Goal: Task Accomplishment & Management: Manage account settings

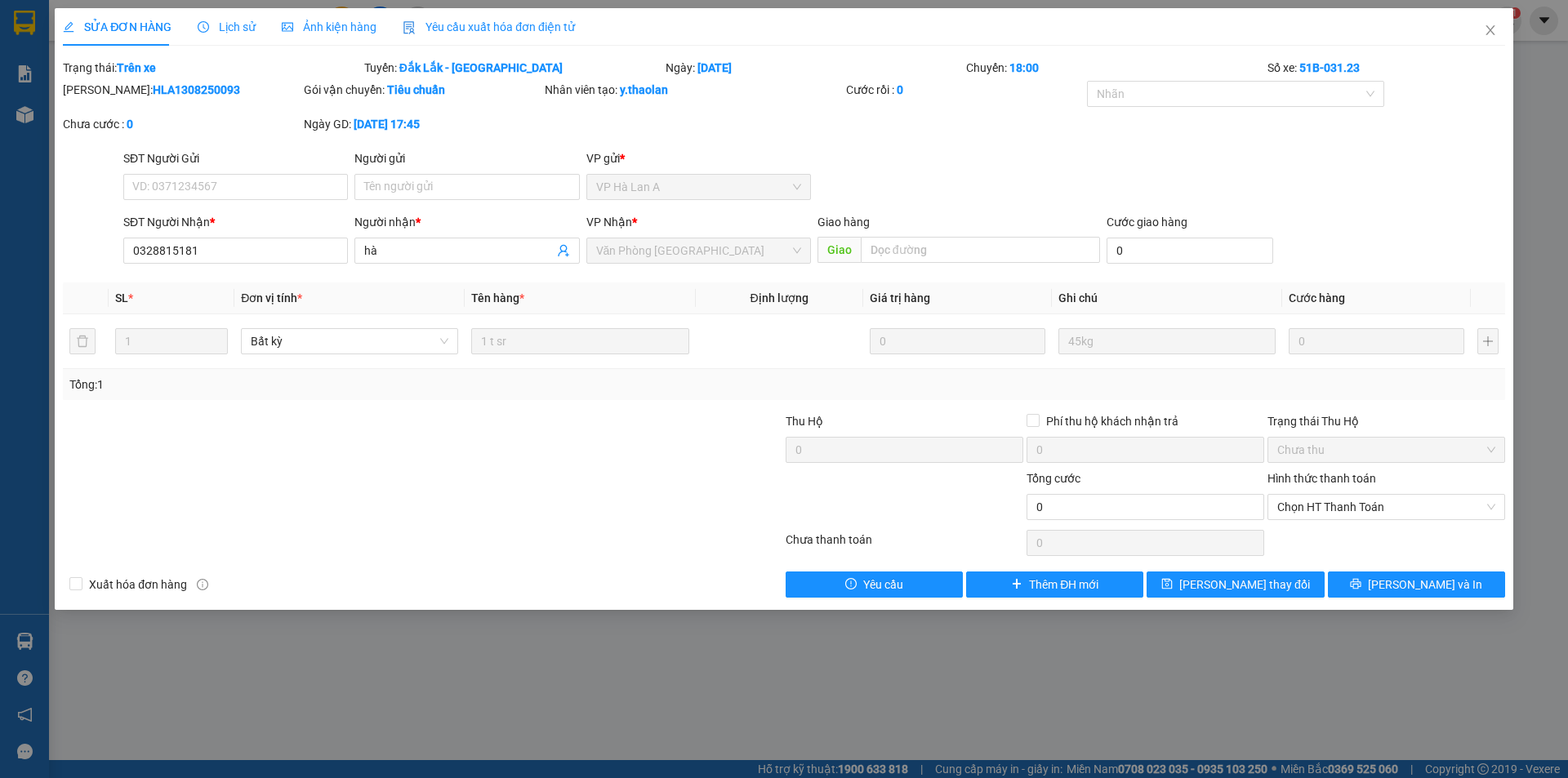
click at [1487, 29] on icon "close" at bounding box center [1490, 30] width 13 height 13
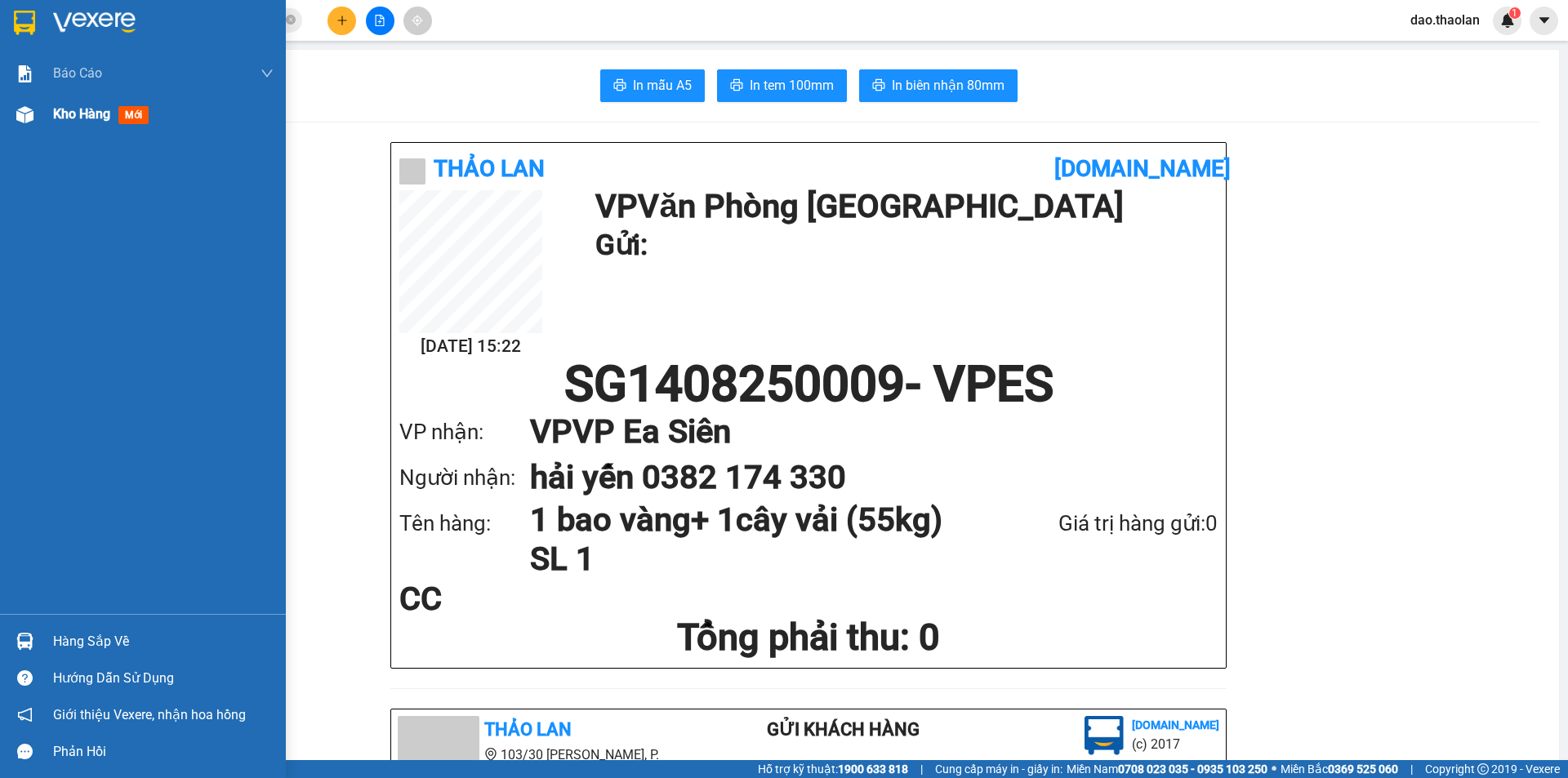
click at [17, 112] on img at bounding box center [24, 114] width 17 height 17
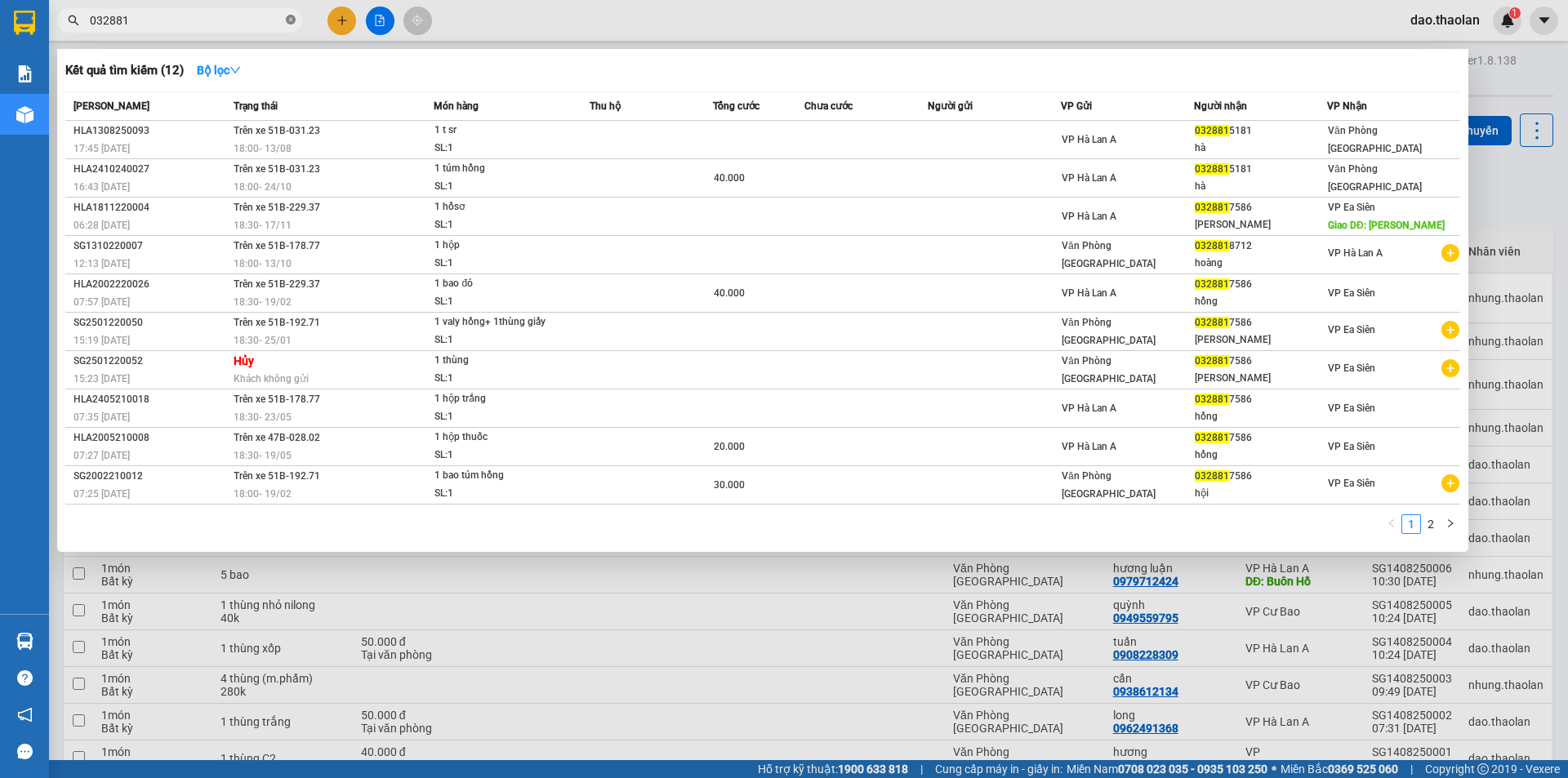
click at [294, 16] on icon "close-circle" at bounding box center [291, 20] width 9 height 9
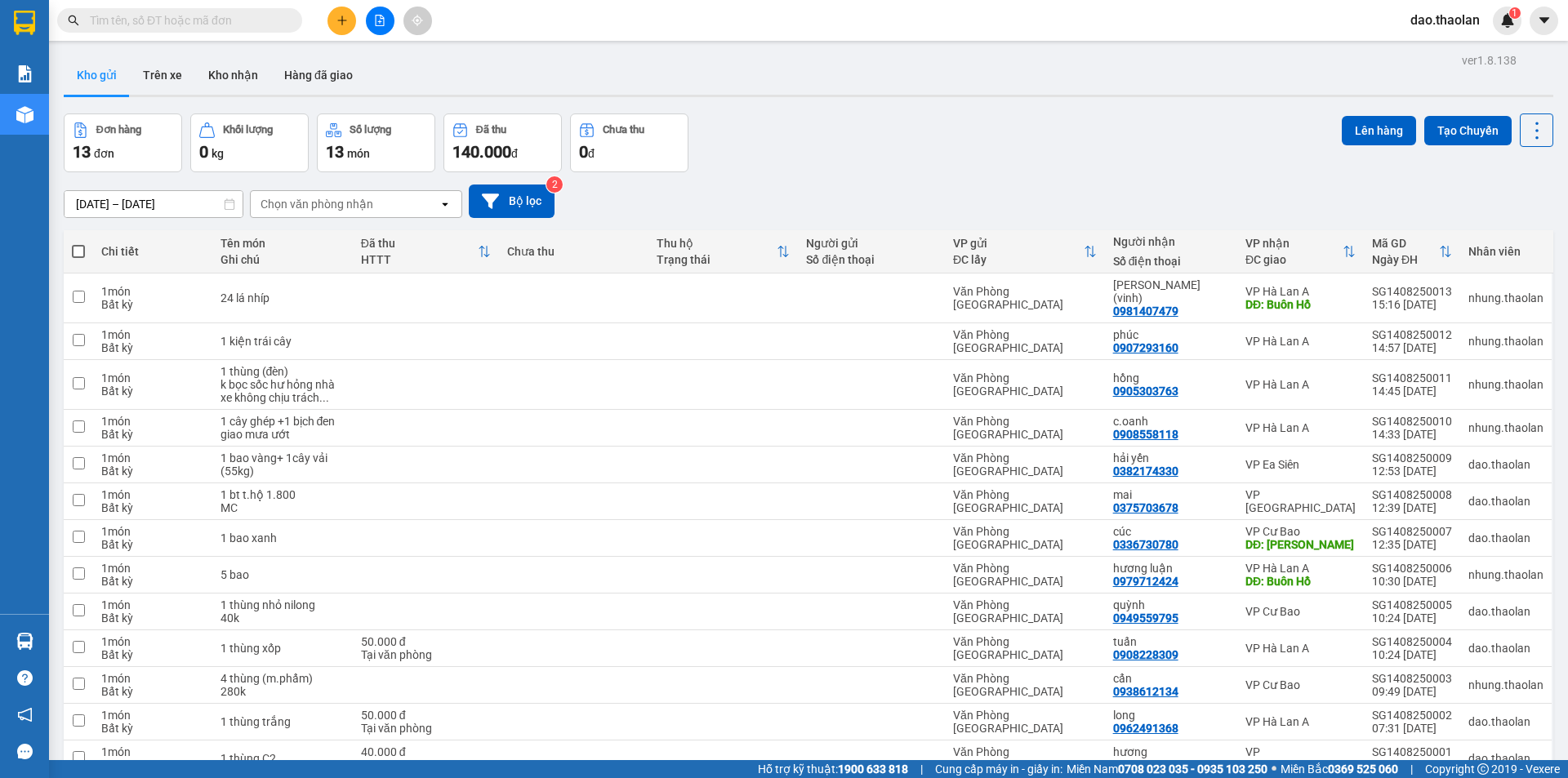
click at [269, 18] on input "text" at bounding box center [186, 20] width 192 height 18
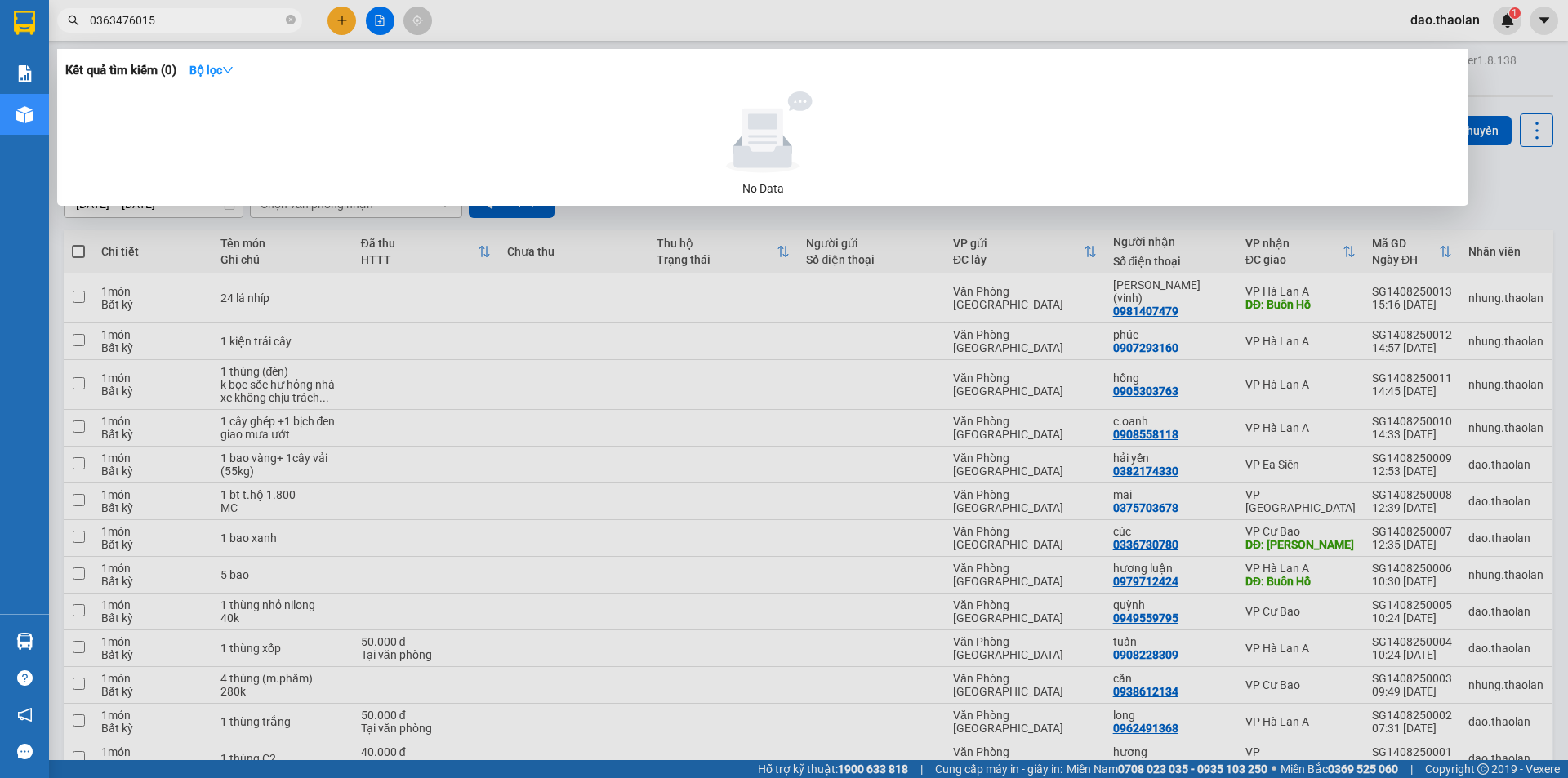
type input "0363476015"
click at [527, 26] on div at bounding box center [784, 389] width 1568 height 778
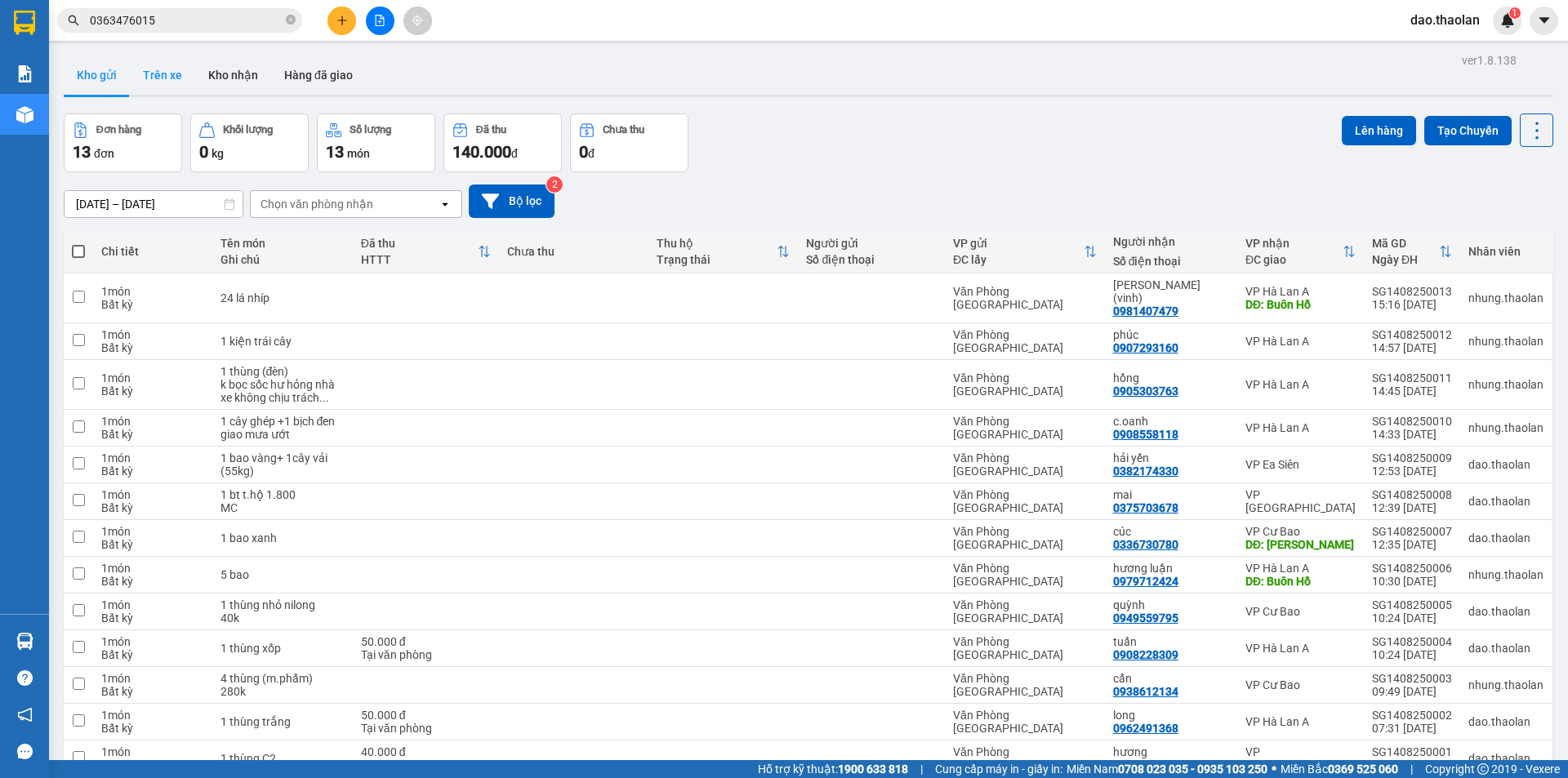
drag, startPoint x: 192, startPoint y: 87, endPoint x: 177, endPoint y: 83, distance: 15.5
click at [191, 86] on button "Trên xe" at bounding box center [162, 75] width 66 height 39
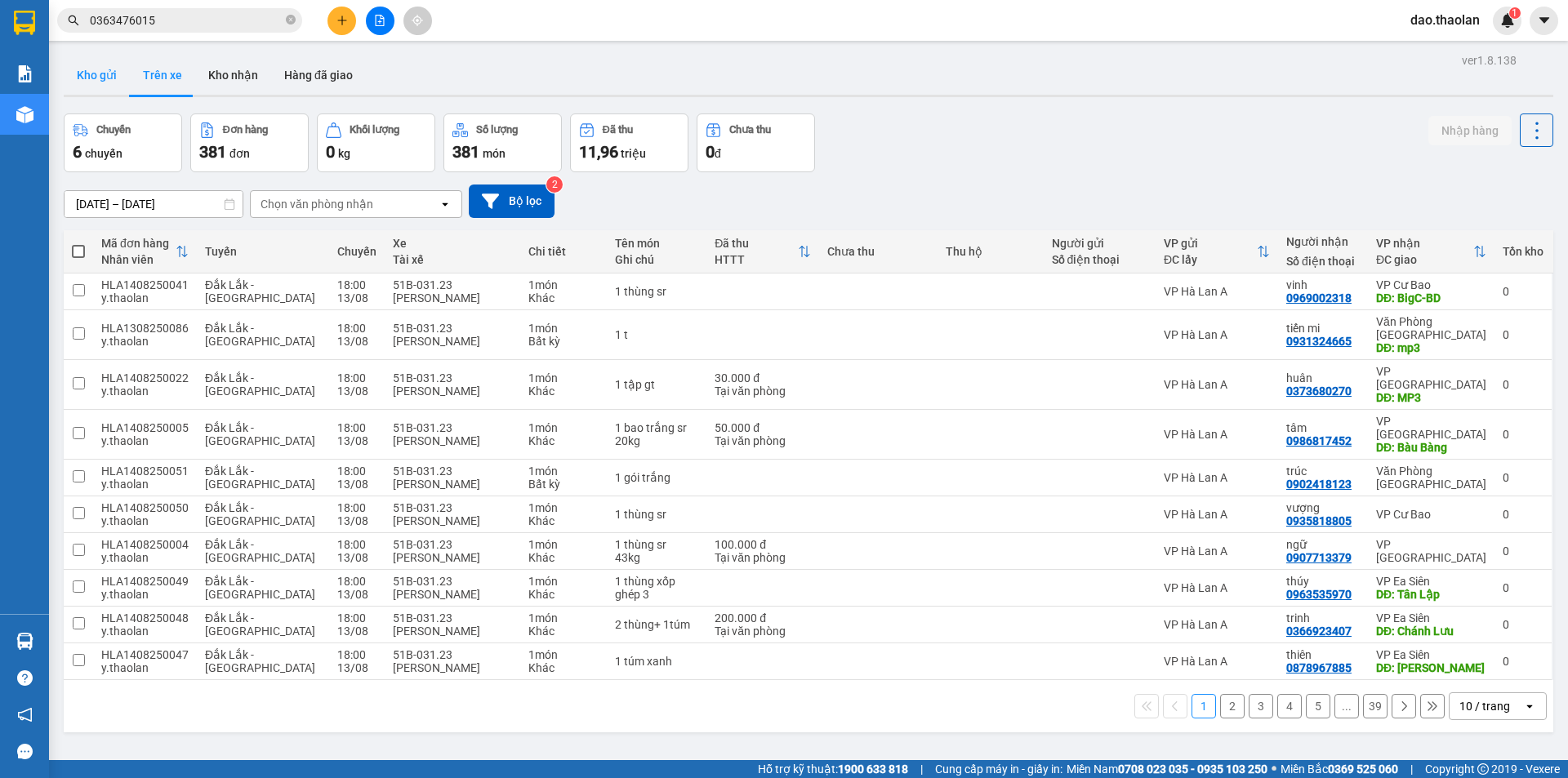
click at [66, 82] on button "Kho gửi" at bounding box center [97, 75] width 67 height 39
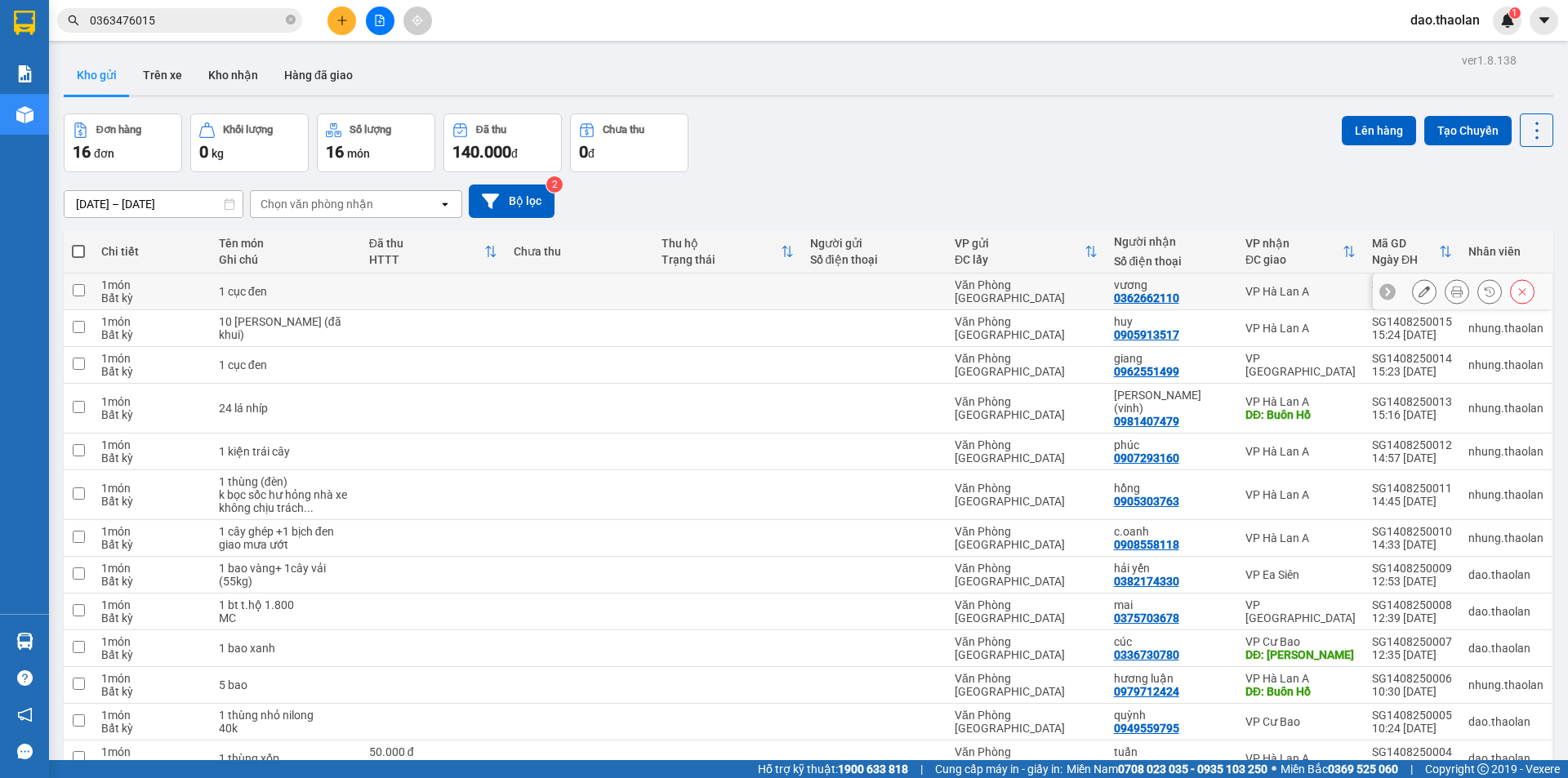
click at [792, 300] on td at bounding box center [727, 292] width 148 height 37
checkbox input "true"
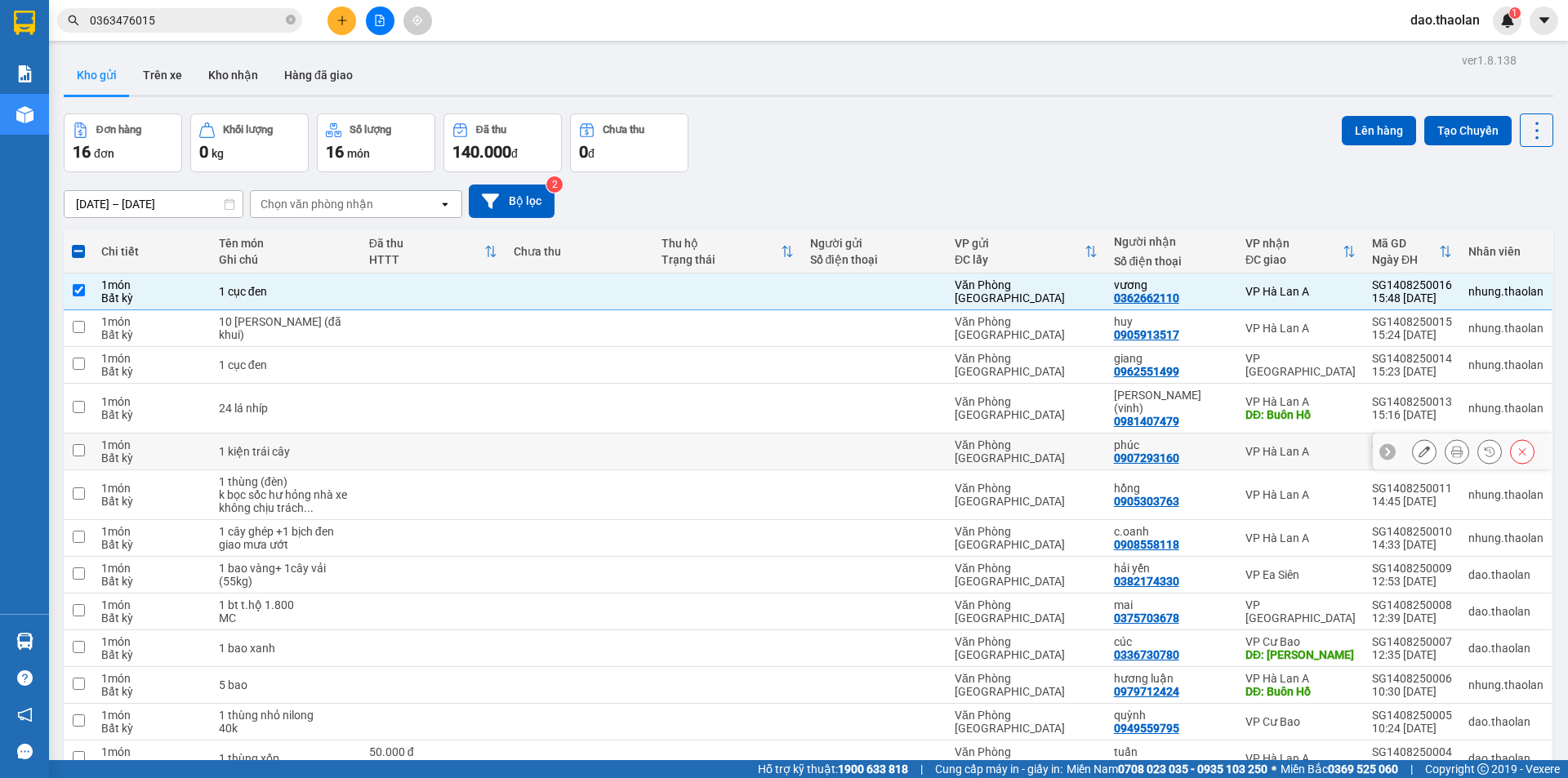
click at [634, 436] on td at bounding box center [580, 451] width 148 height 37
checkbox input "true"
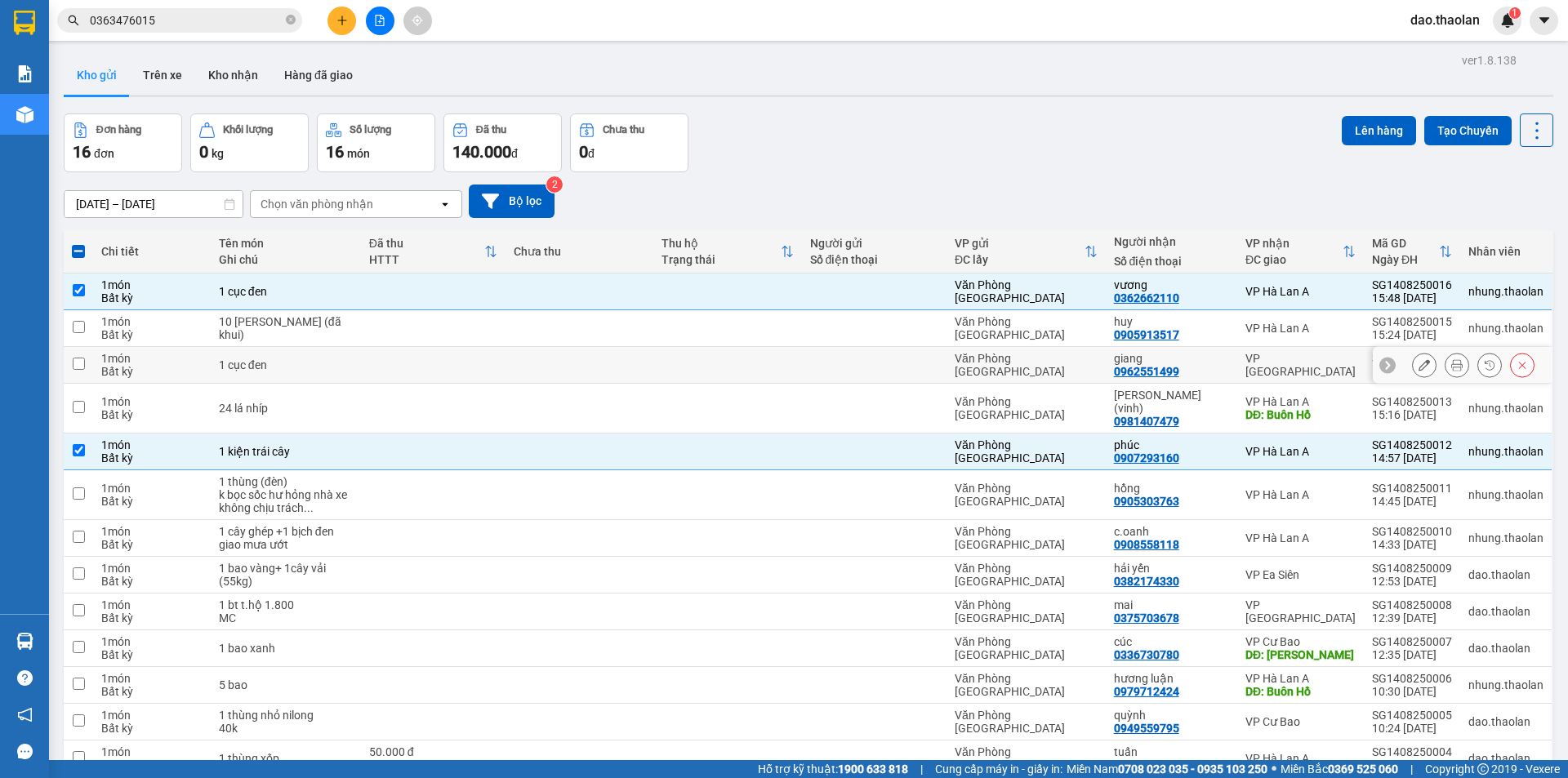
scroll to position [181, 0]
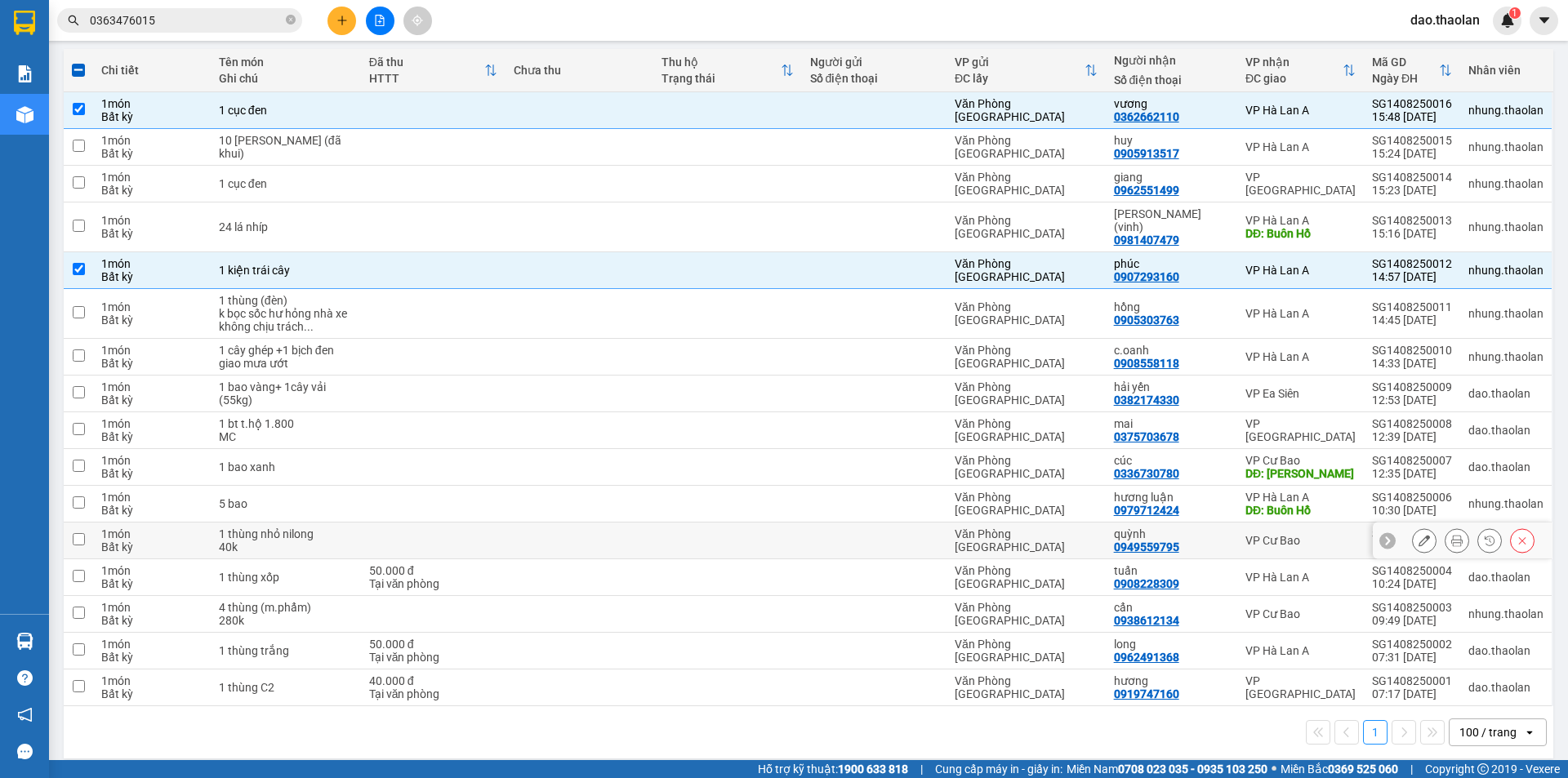
click at [617, 522] on td at bounding box center [580, 540] width 148 height 37
checkbox input "true"
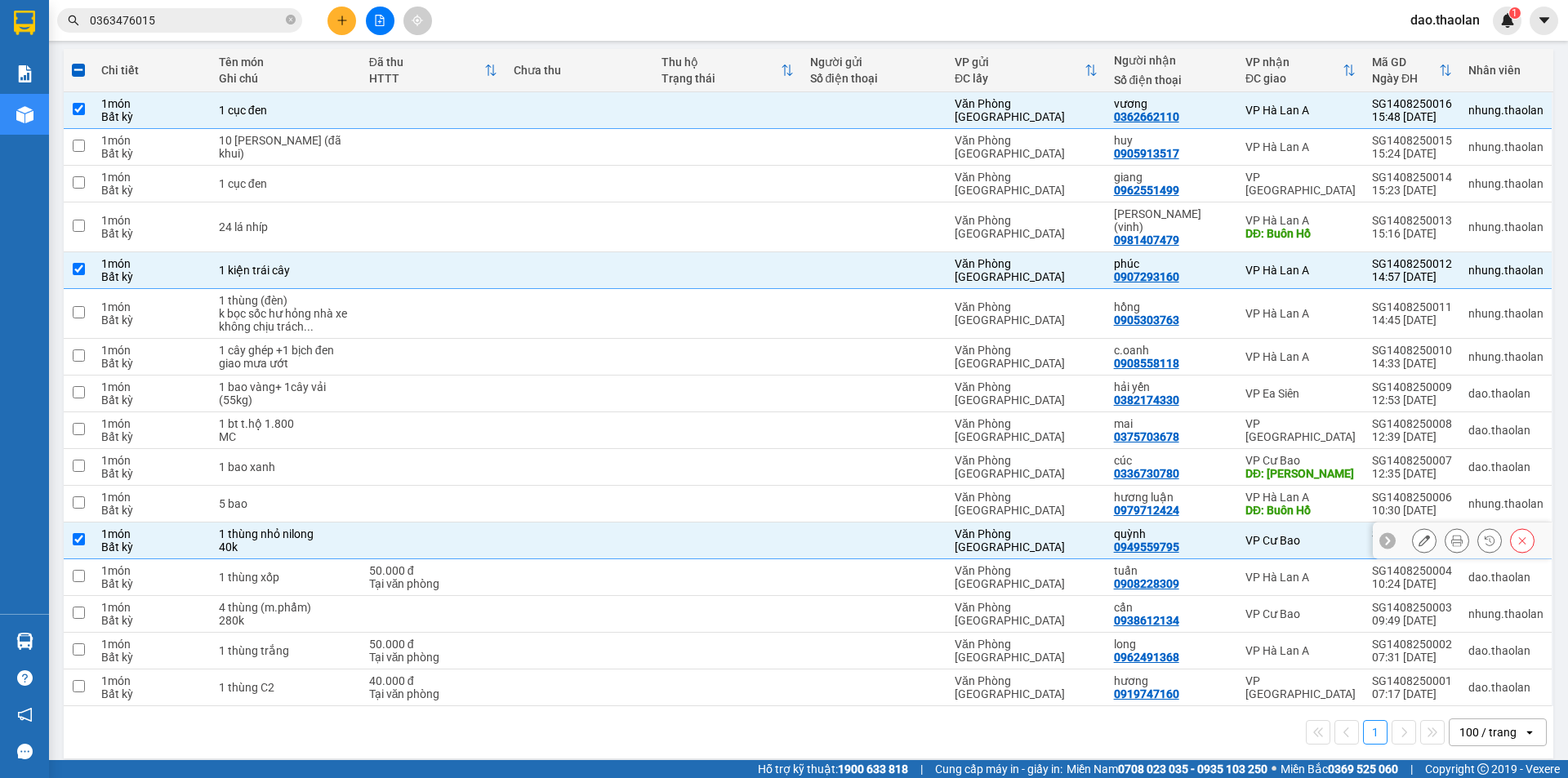
scroll to position [0, 0]
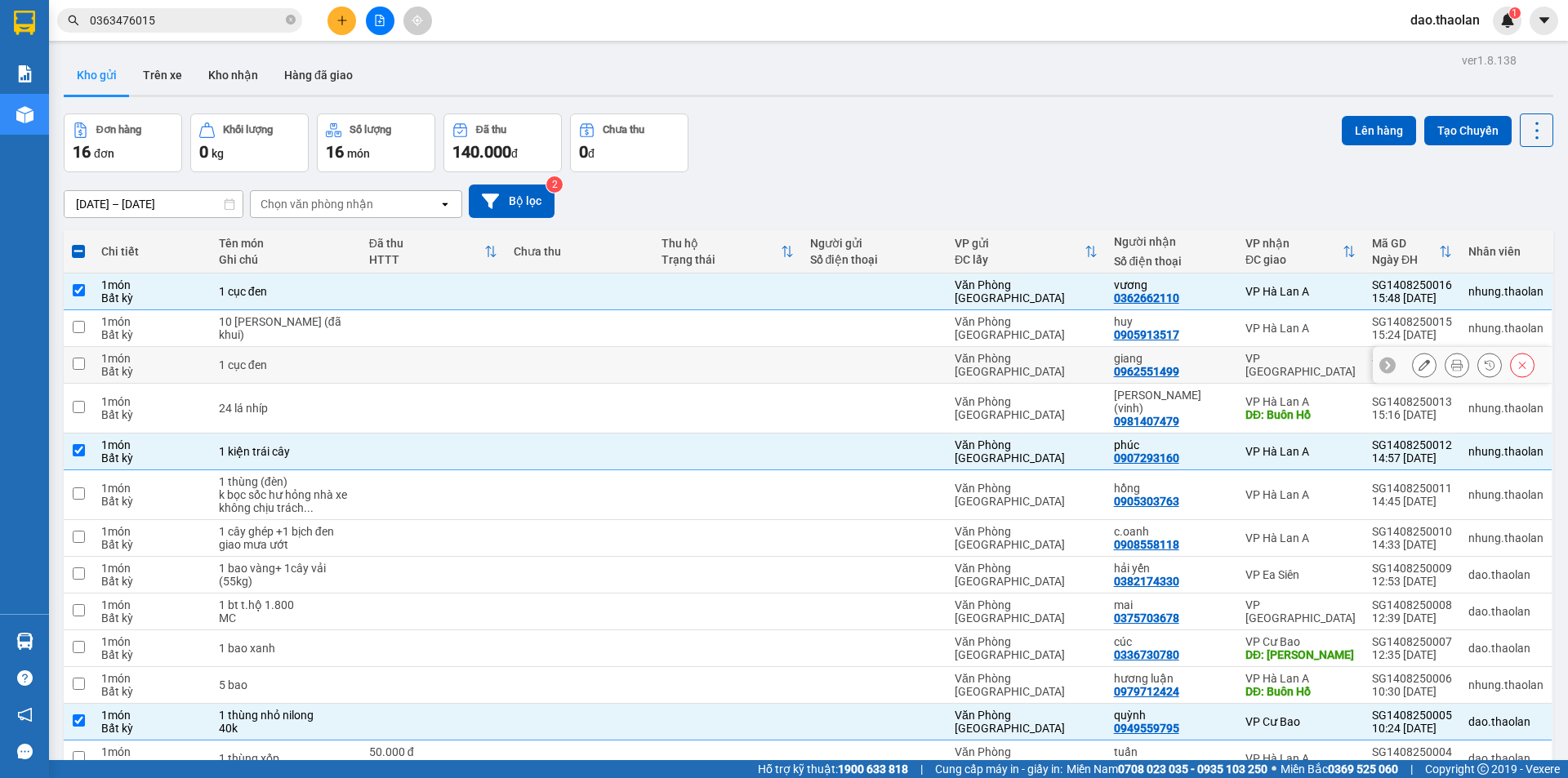
click at [547, 369] on td at bounding box center [580, 365] width 148 height 37
checkbox input "true"
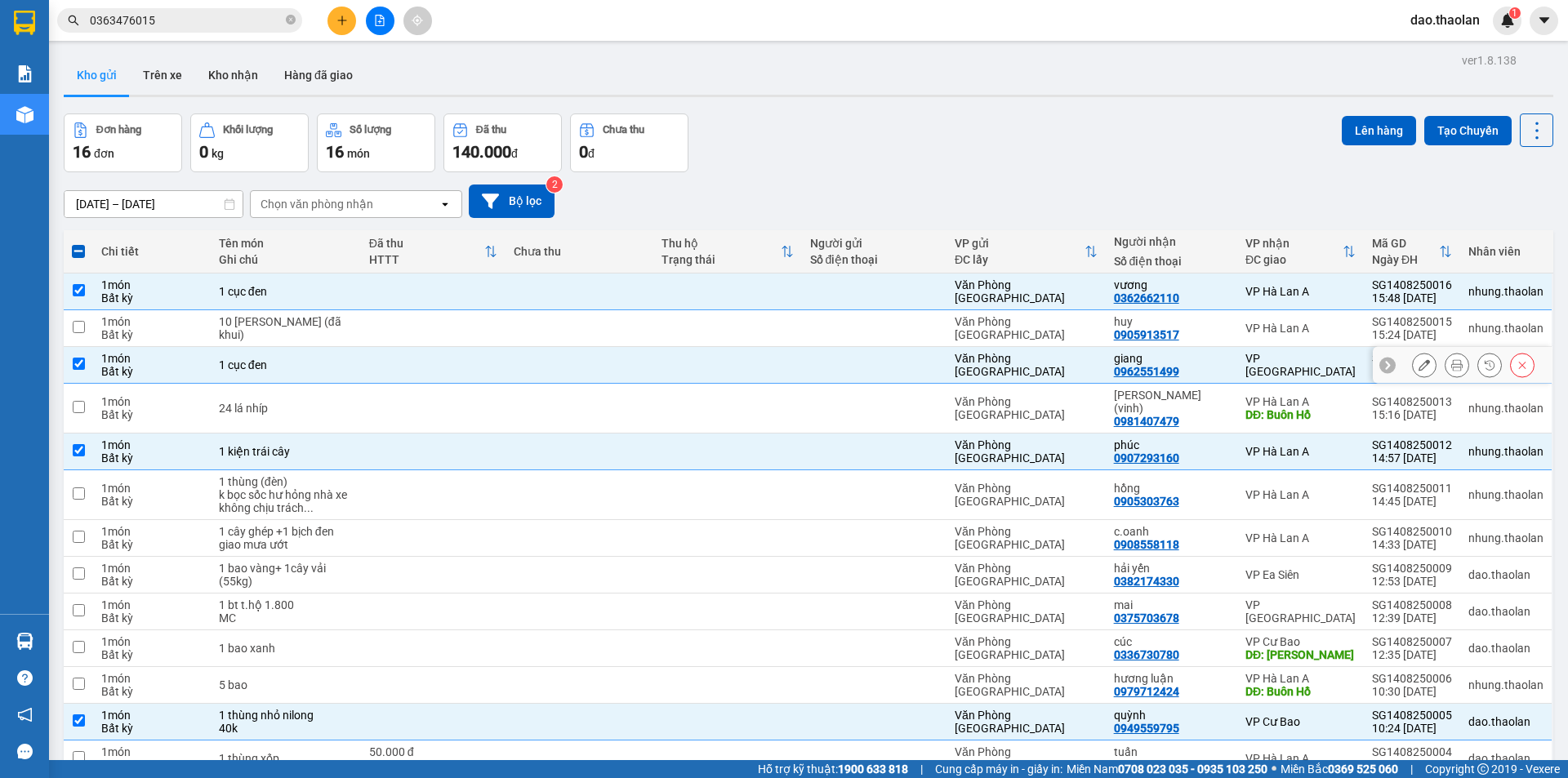
scroll to position [181, 0]
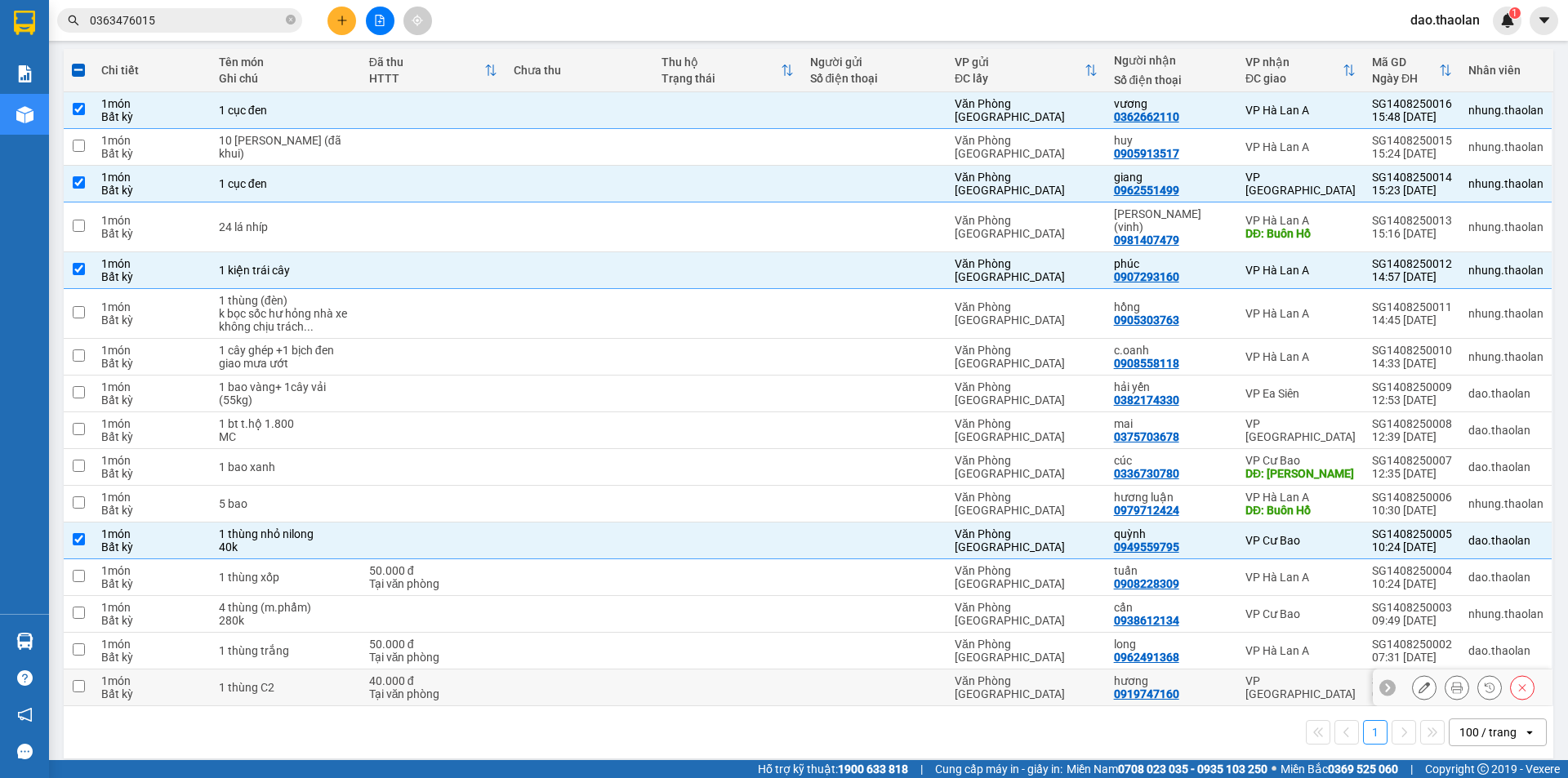
click at [320, 681] on div "1 thùng C2" at bounding box center [285, 687] width 134 height 13
checkbox input "true"
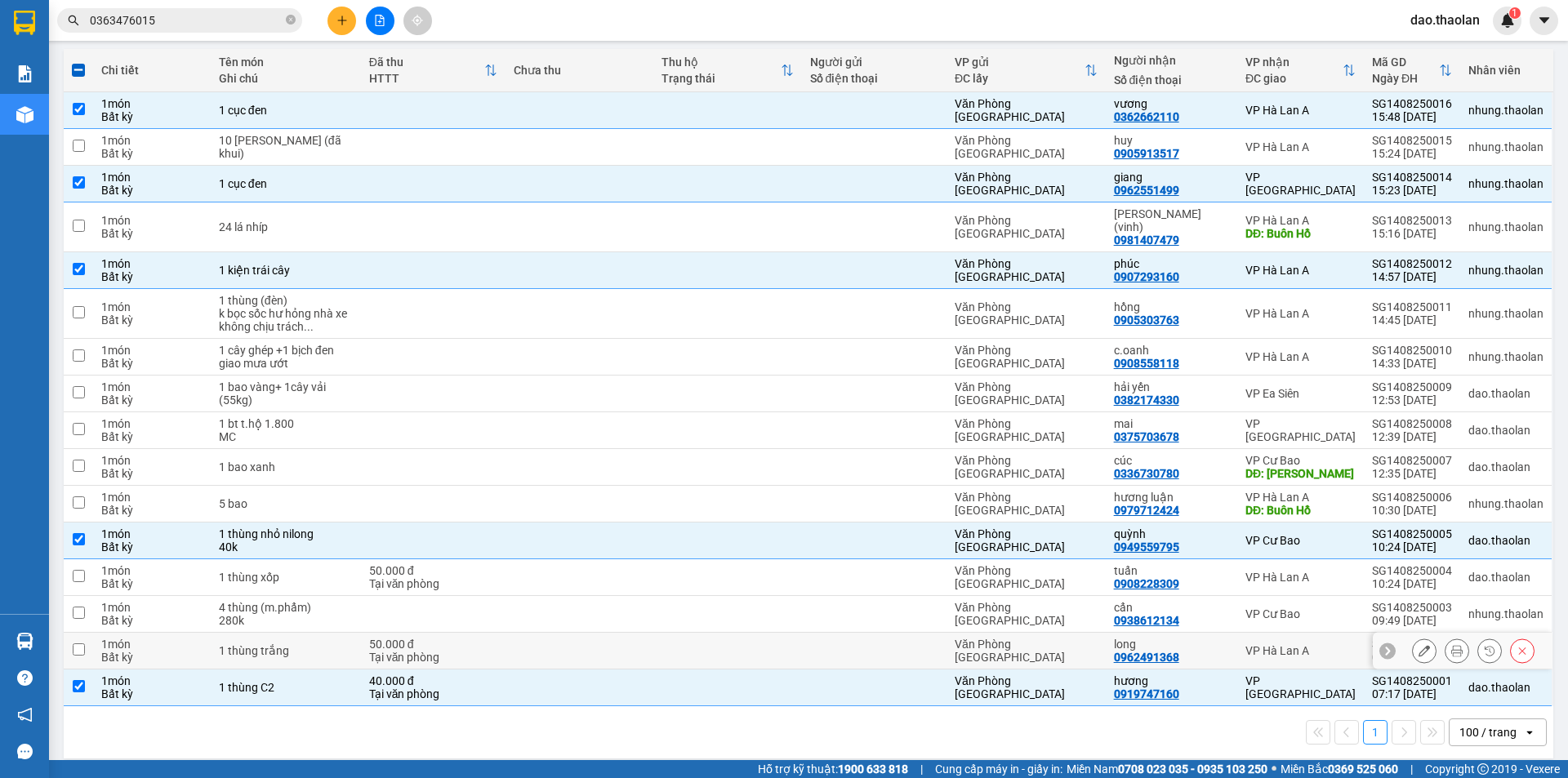
click at [681, 638] on td at bounding box center [727, 651] width 148 height 37
checkbox input "true"
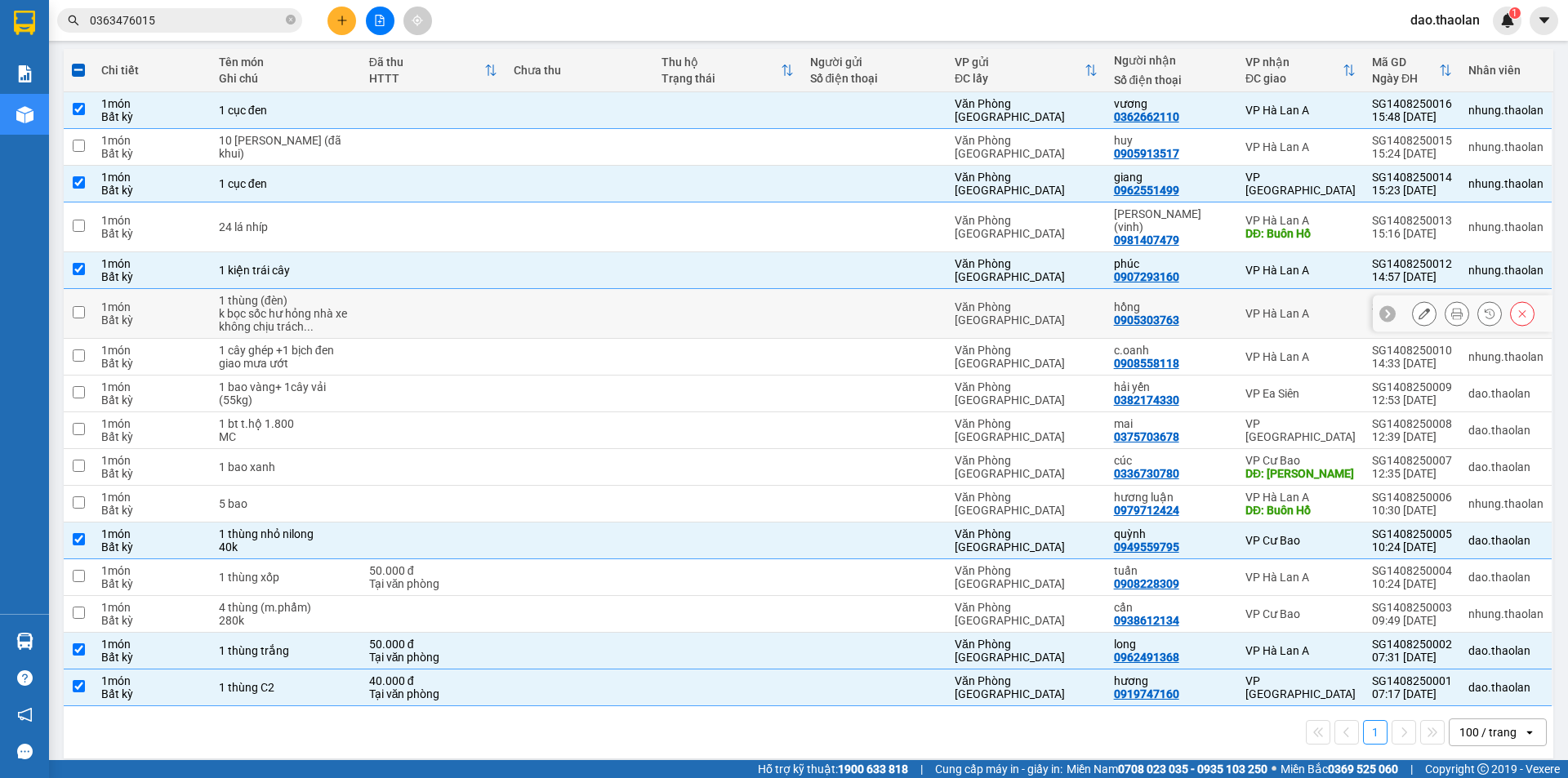
click at [741, 300] on td at bounding box center [727, 313] width 148 height 50
checkbox input "true"
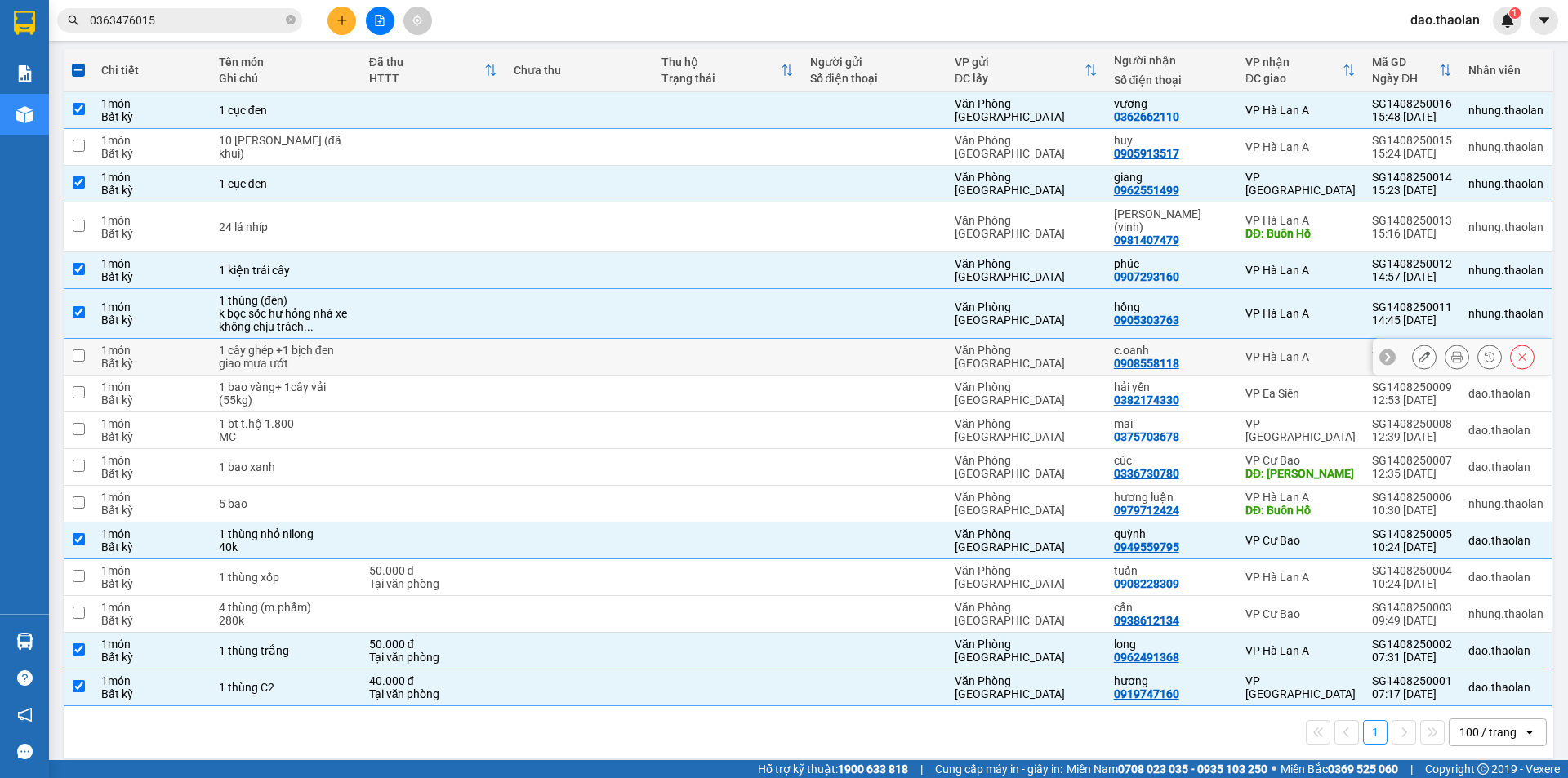
click at [433, 353] on td at bounding box center [433, 356] width 144 height 37
checkbox input "true"
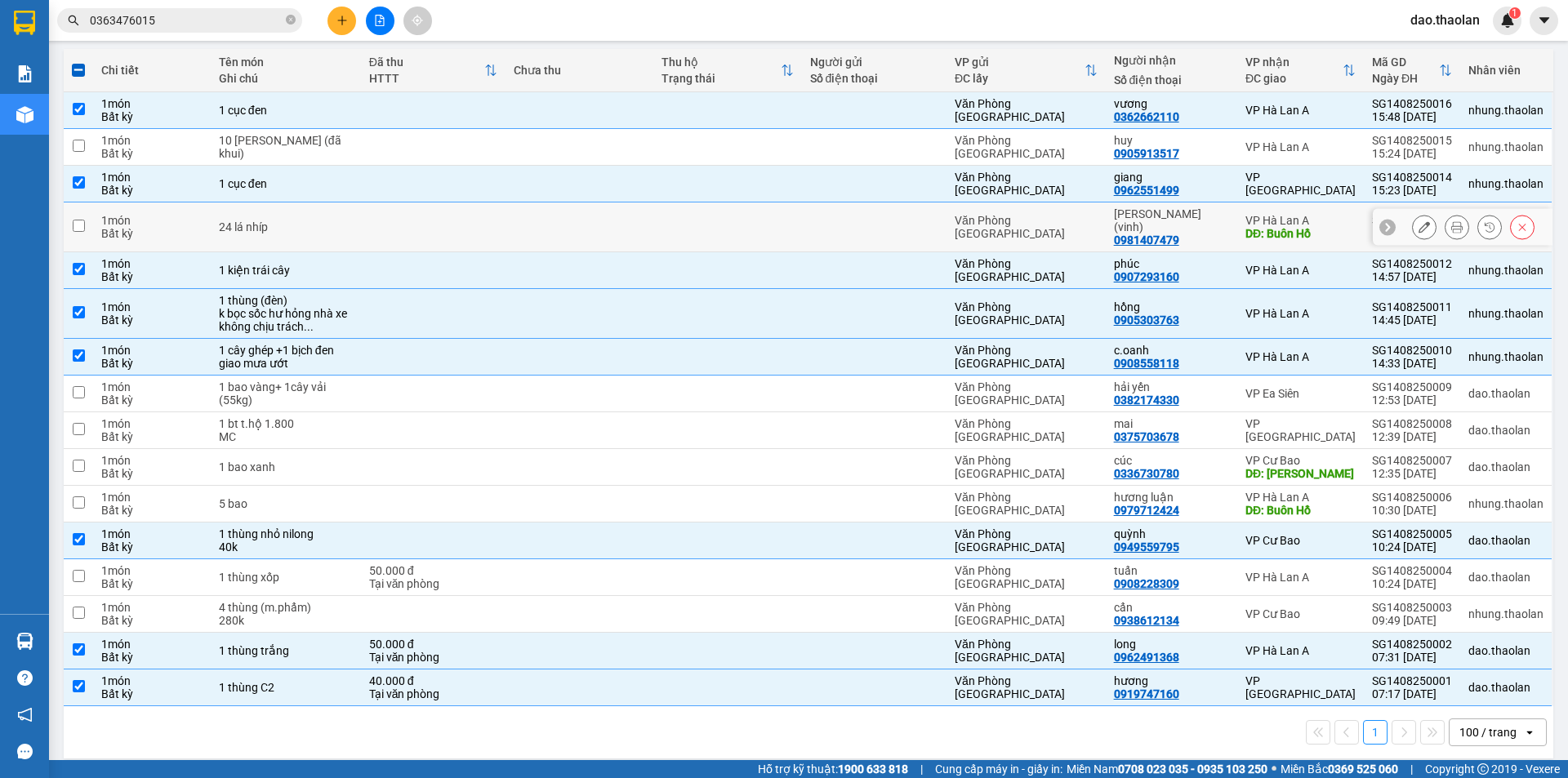
click at [546, 217] on td at bounding box center [580, 227] width 148 height 50
checkbox input "true"
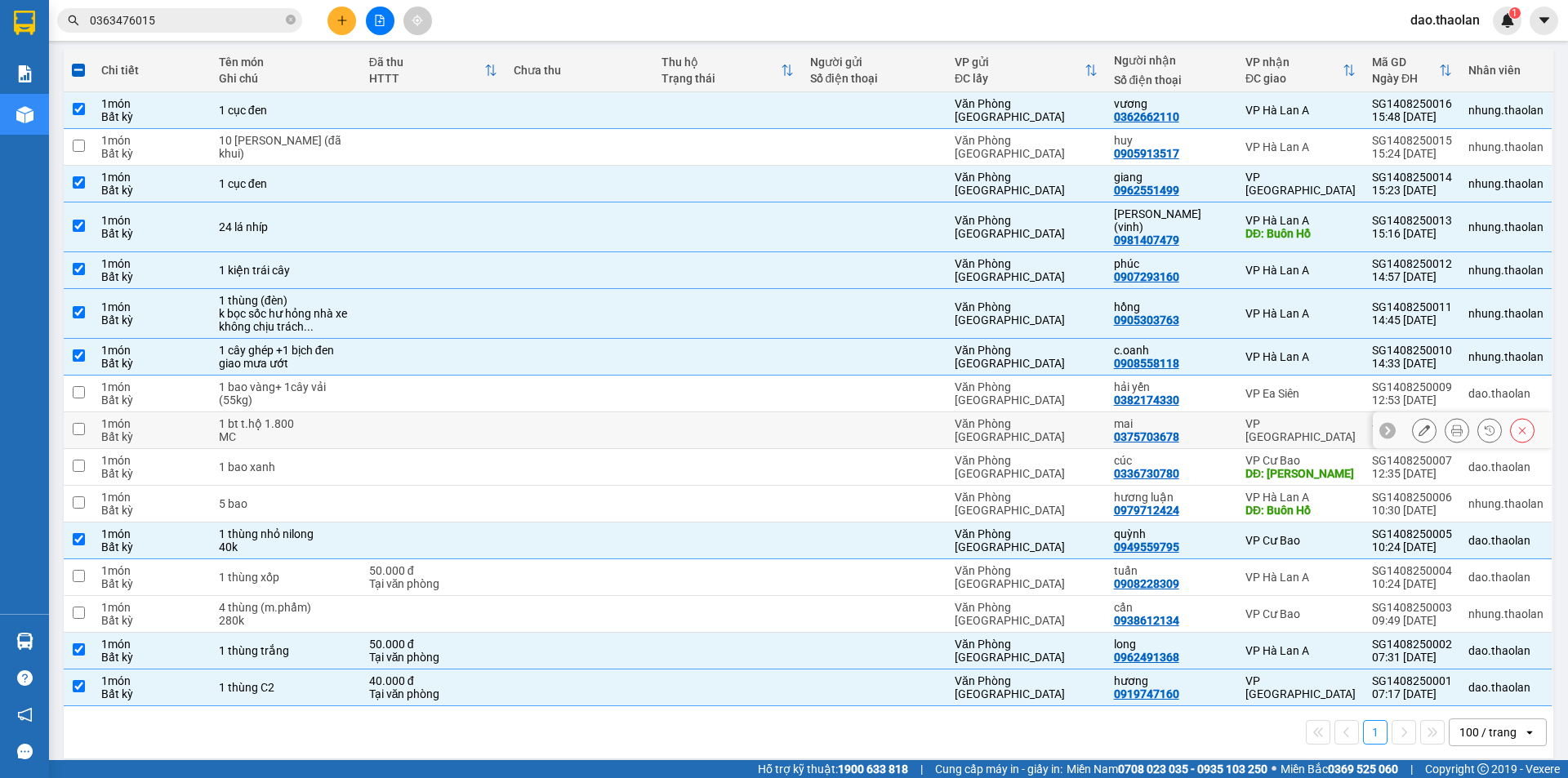
click at [506, 418] on td at bounding box center [580, 430] width 148 height 37
checkbox input "true"
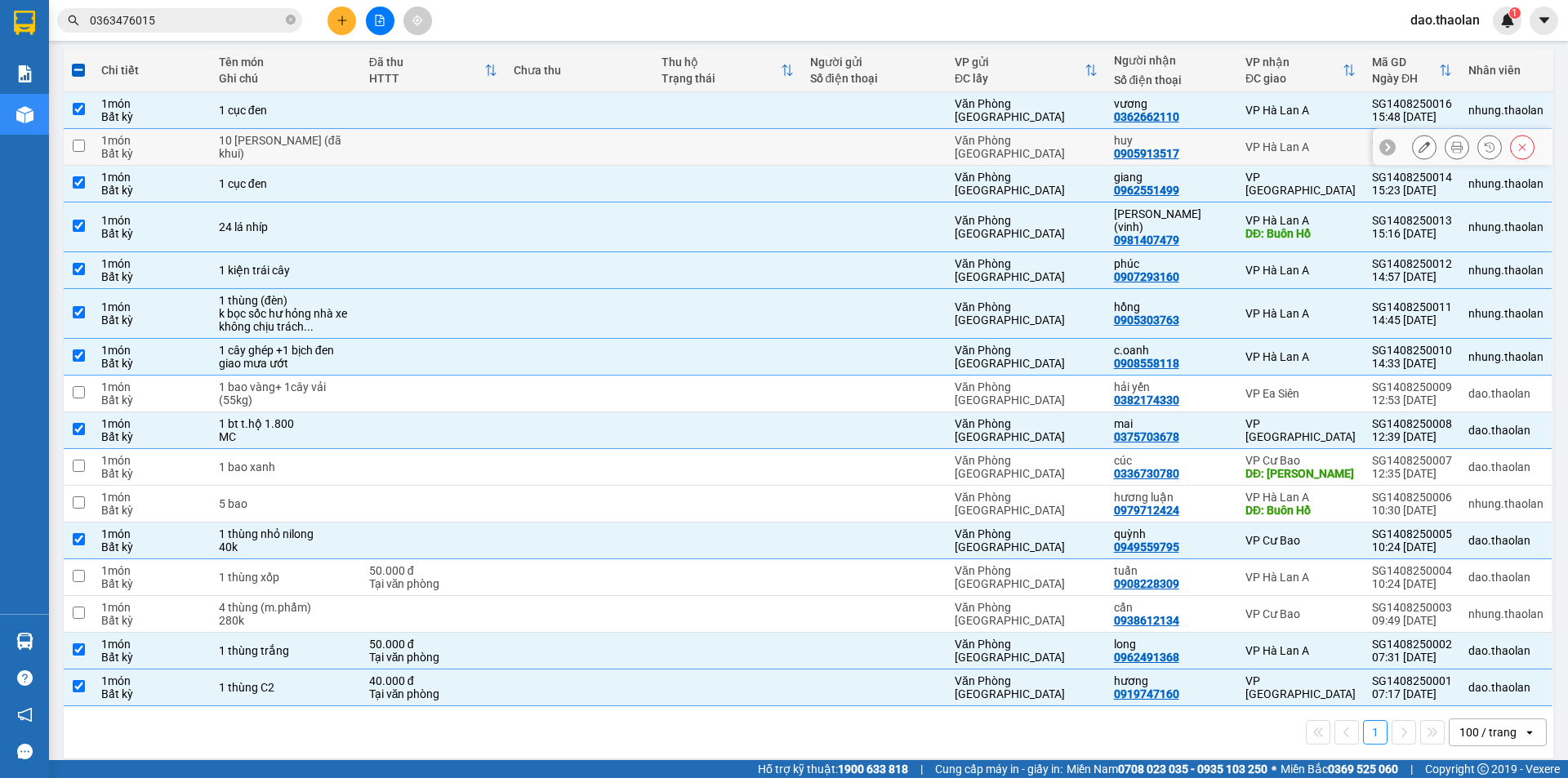
click at [582, 159] on td at bounding box center [580, 147] width 148 height 37
checkbox input "true"
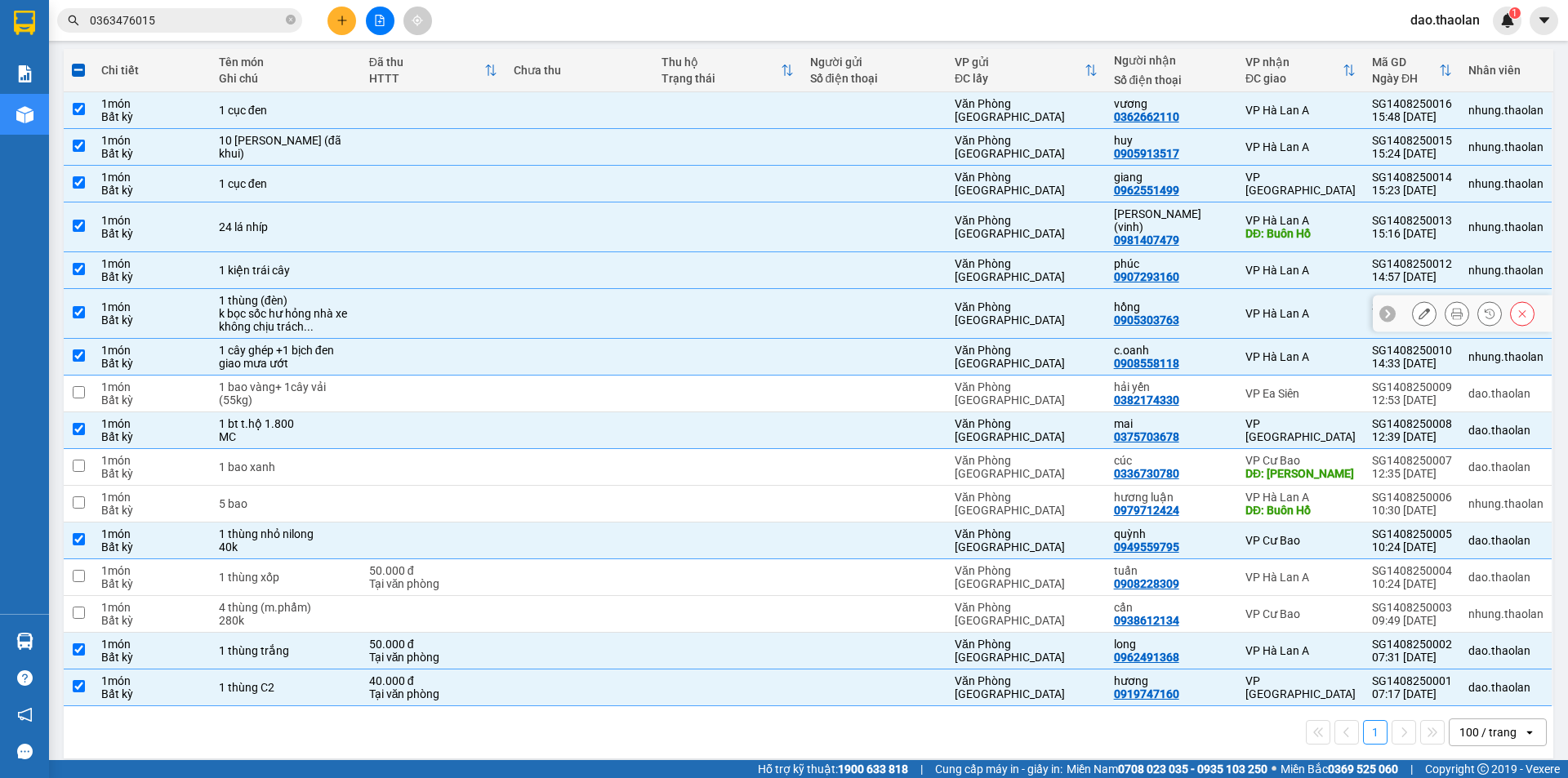
click at [1418, 307] on icon at bounding box center [1424, 313] width 11 height 11
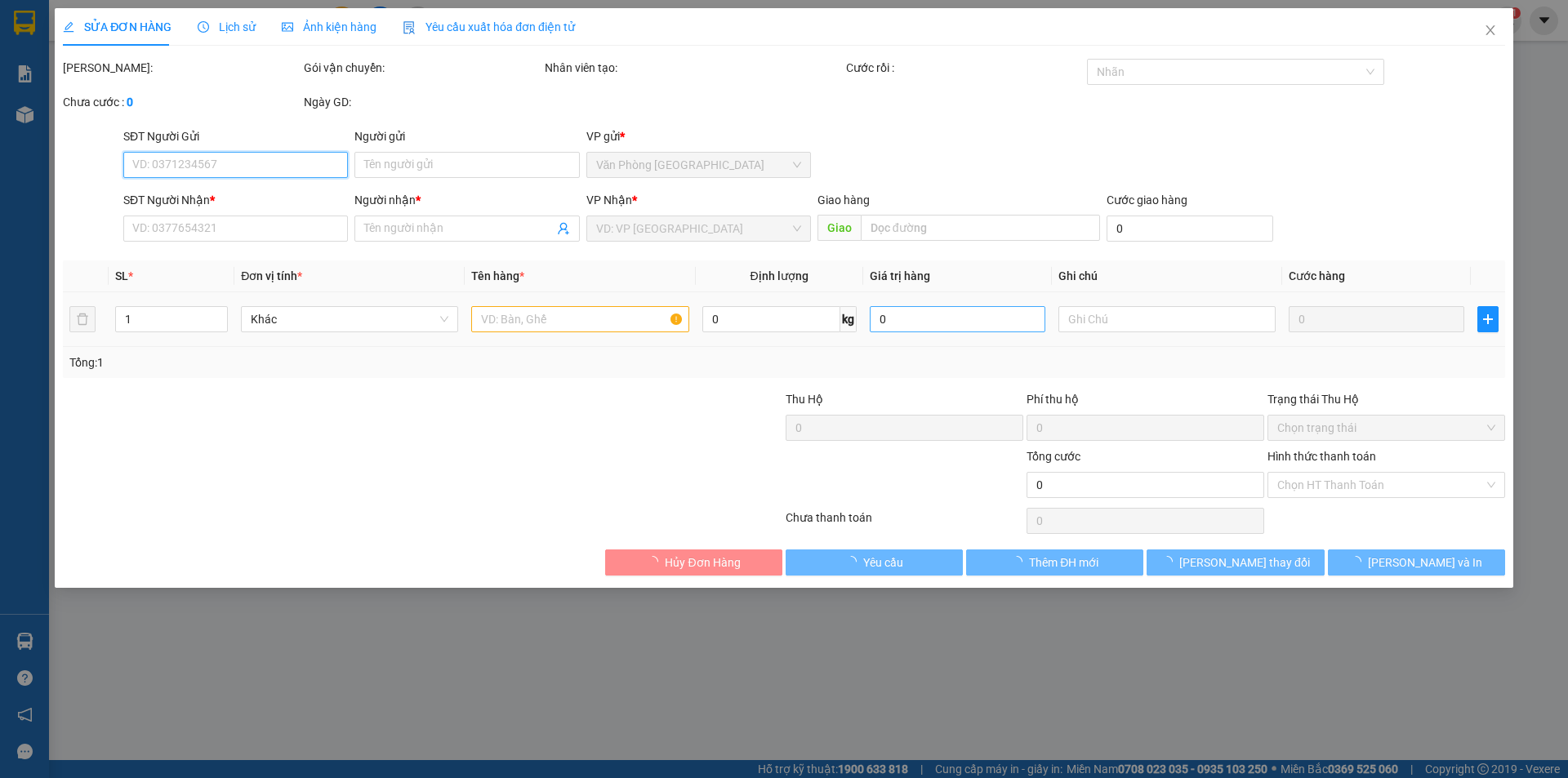
type input "0905303763"
type input "hồng"
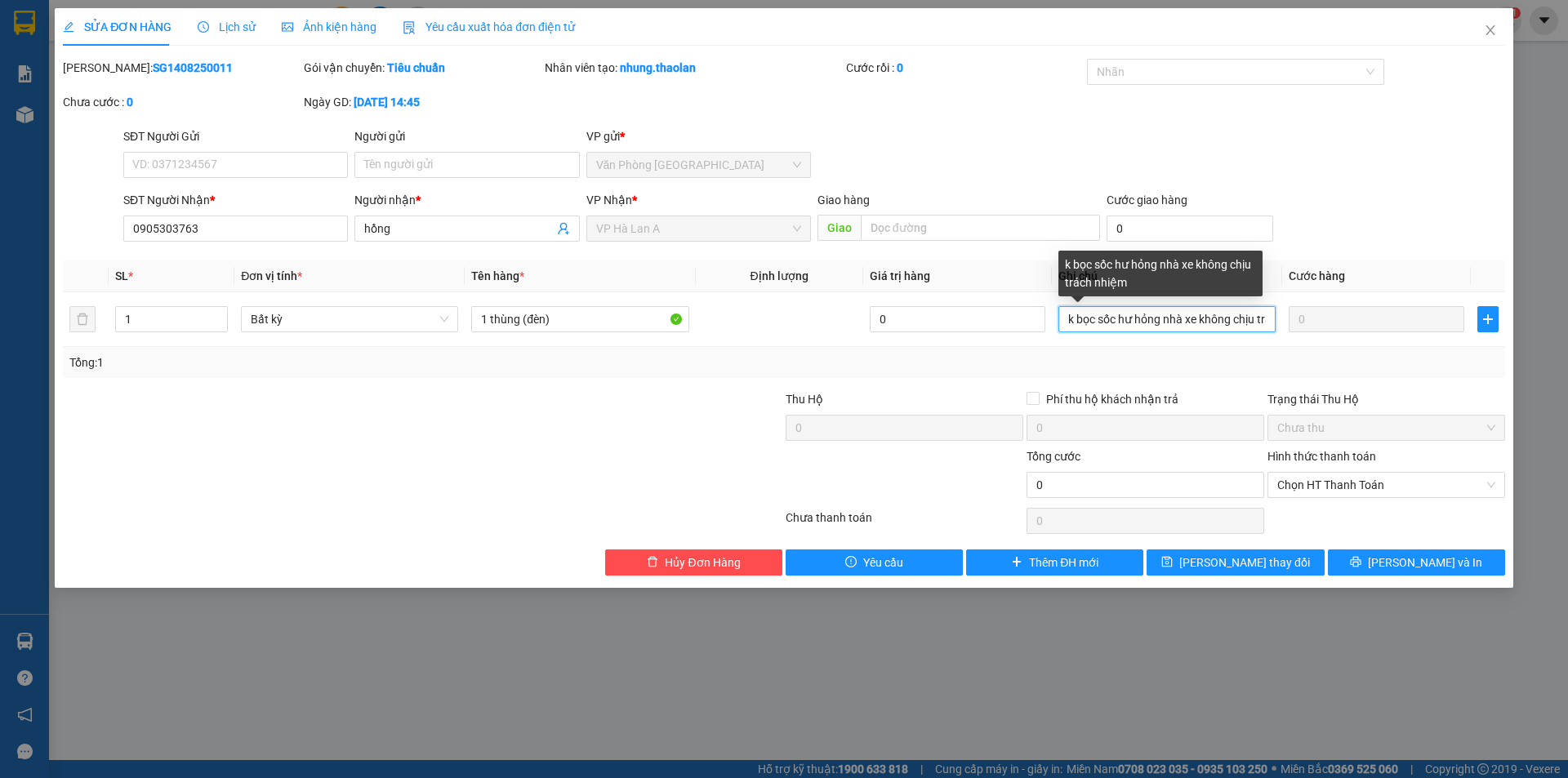
scroll to position [0, 54]
drag, startPoint x: 1122, startPoint y: 322, endPoint x: 1567, endPoint y: 310, distance: 445.2
click at [1567, 312] on div "SỬA ĐƠN HÀNG Lịch sử Ảnh kiện hàng Yêu cầu xuất hóa đơn điện tử Total Paid Fee …" at bounding box center [784, 389] width 1568 height 778
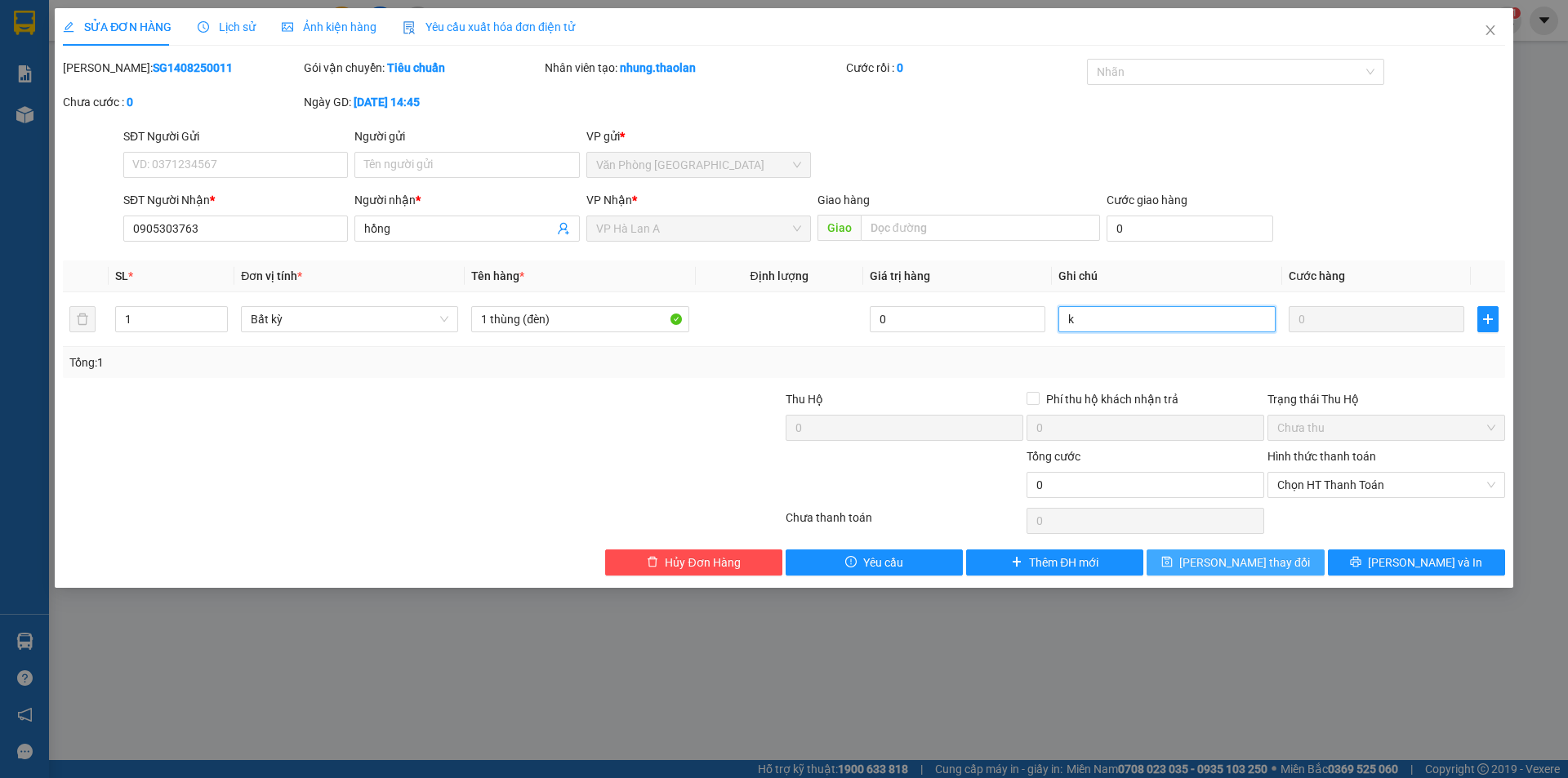
type input "k"
click at [1249, 576] on div "SỬA ĐƠN HÀNG Lịch sử Ảnh kiện hàng Yêu cầu xuất hóa đơn điện tử Total Paid Fee …" at bounding box center [783, 298] width 1458 height 579
click at [1245, 567] on span "[PERSON_NAME] thay đổi" at bounding box center [1244, 561] width 130 height 18
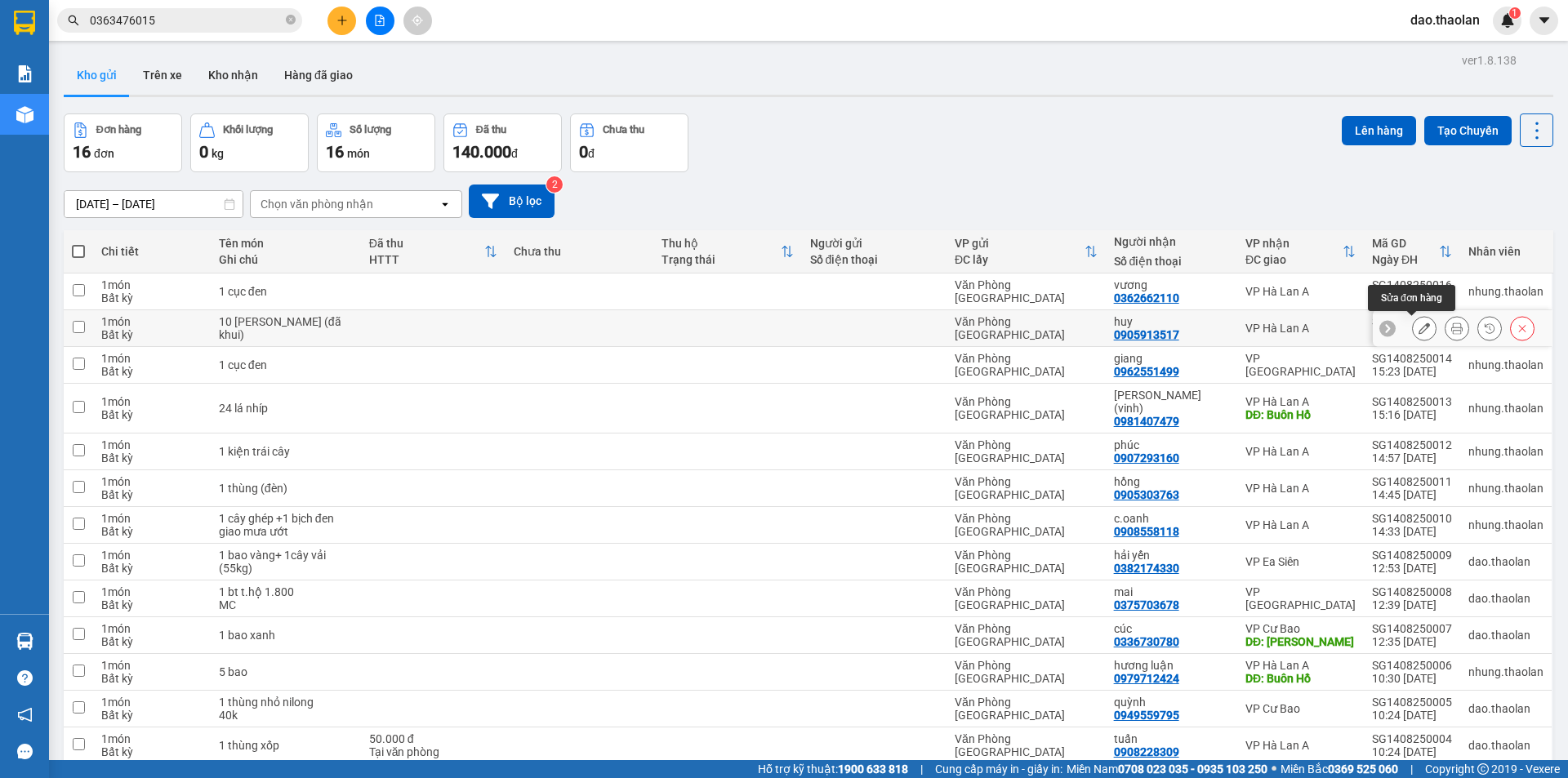
click at [1418, 327] on icon at bounding box center [1424, 328] width 11 height 11
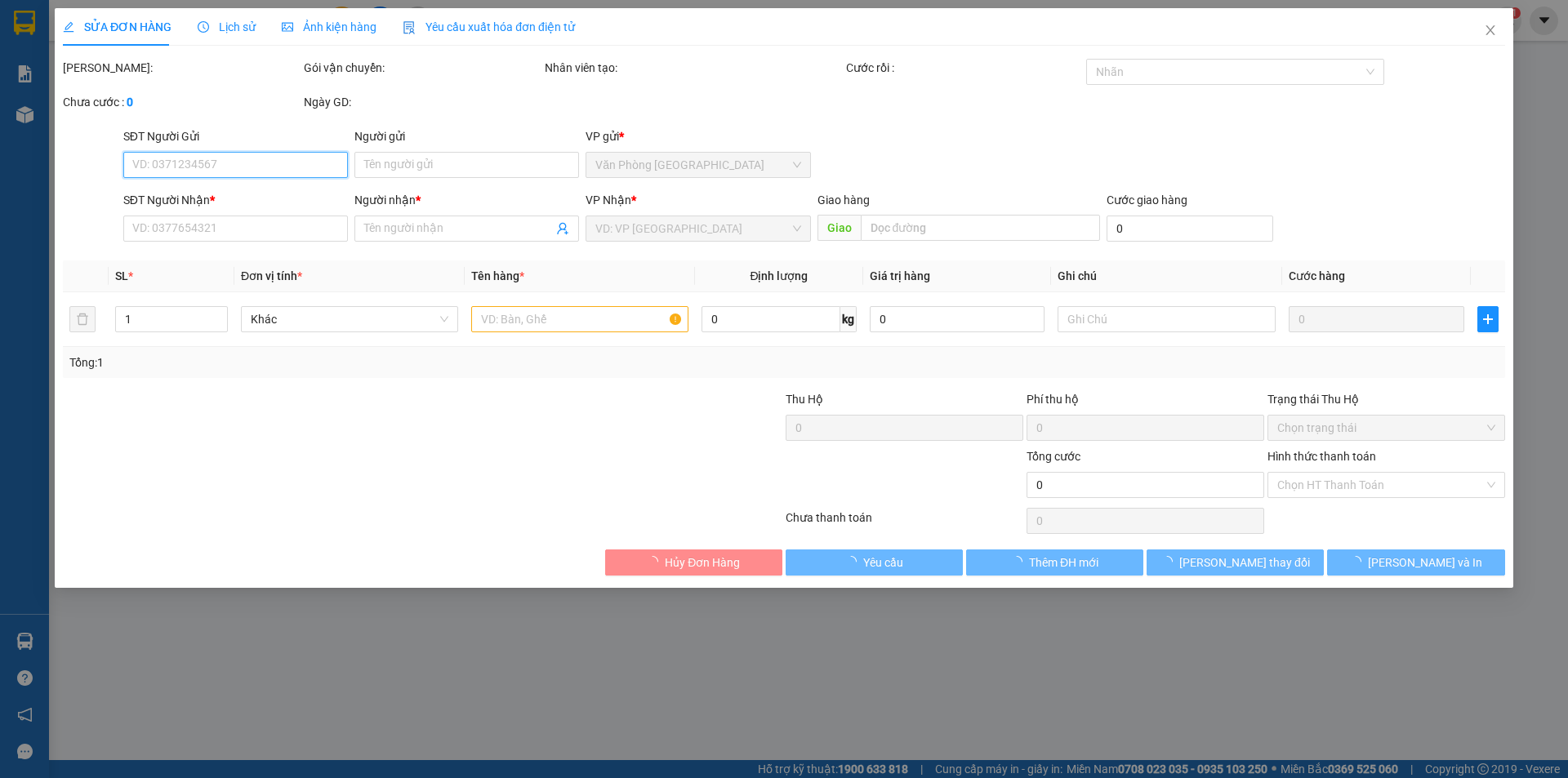
type input "0905913517"
type input "huy"
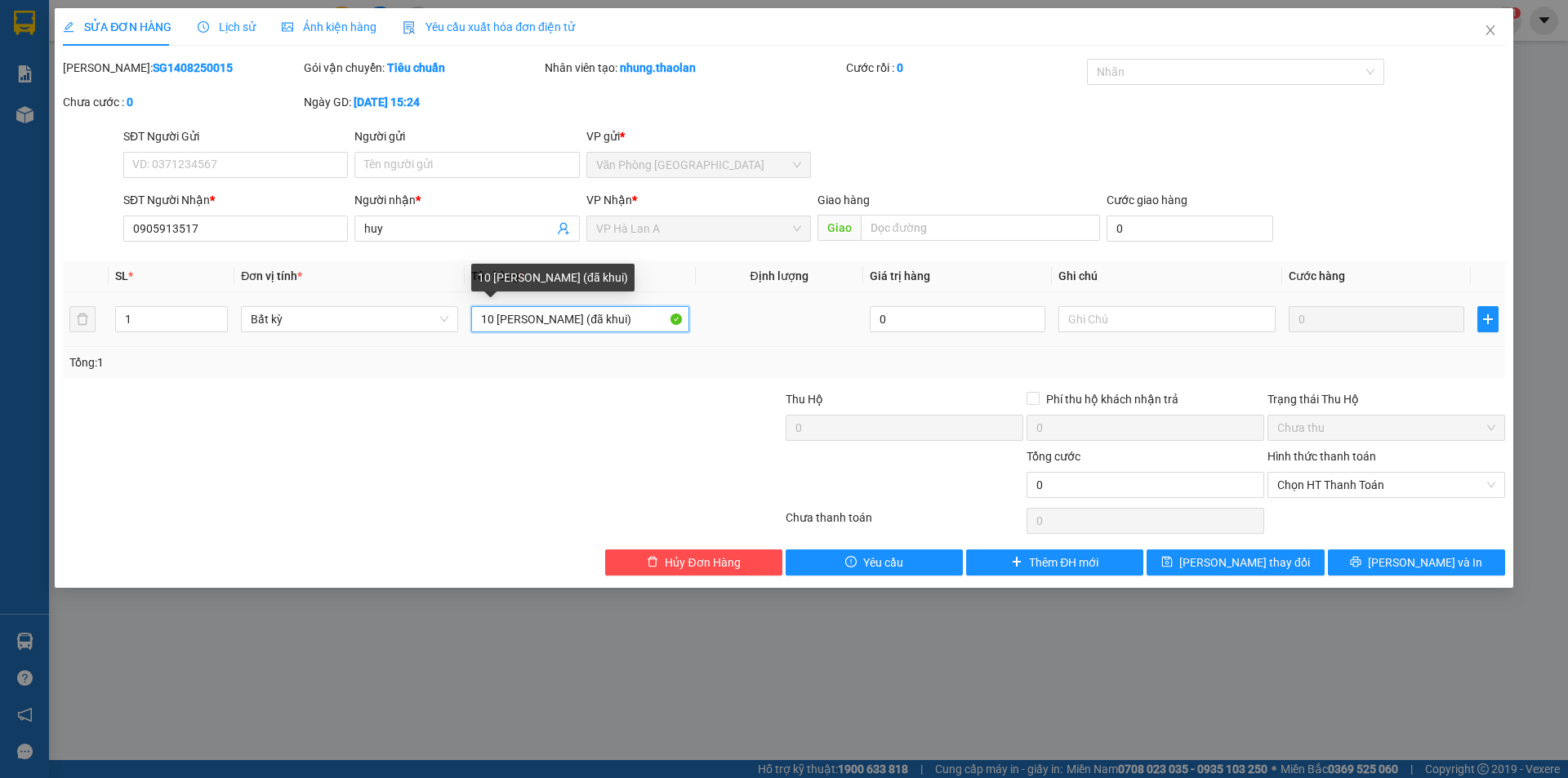
drag, startPoint x: 547, startPoint y: 315, endPoint x: 646, endPoint y: 310, distance: 99.1
click at [646, 310] on input "10 [PERSON_NAME] (đã khui)" at bounding box center [580, 319] width 218 height 26
type input "10 [PERSON_NAME]"
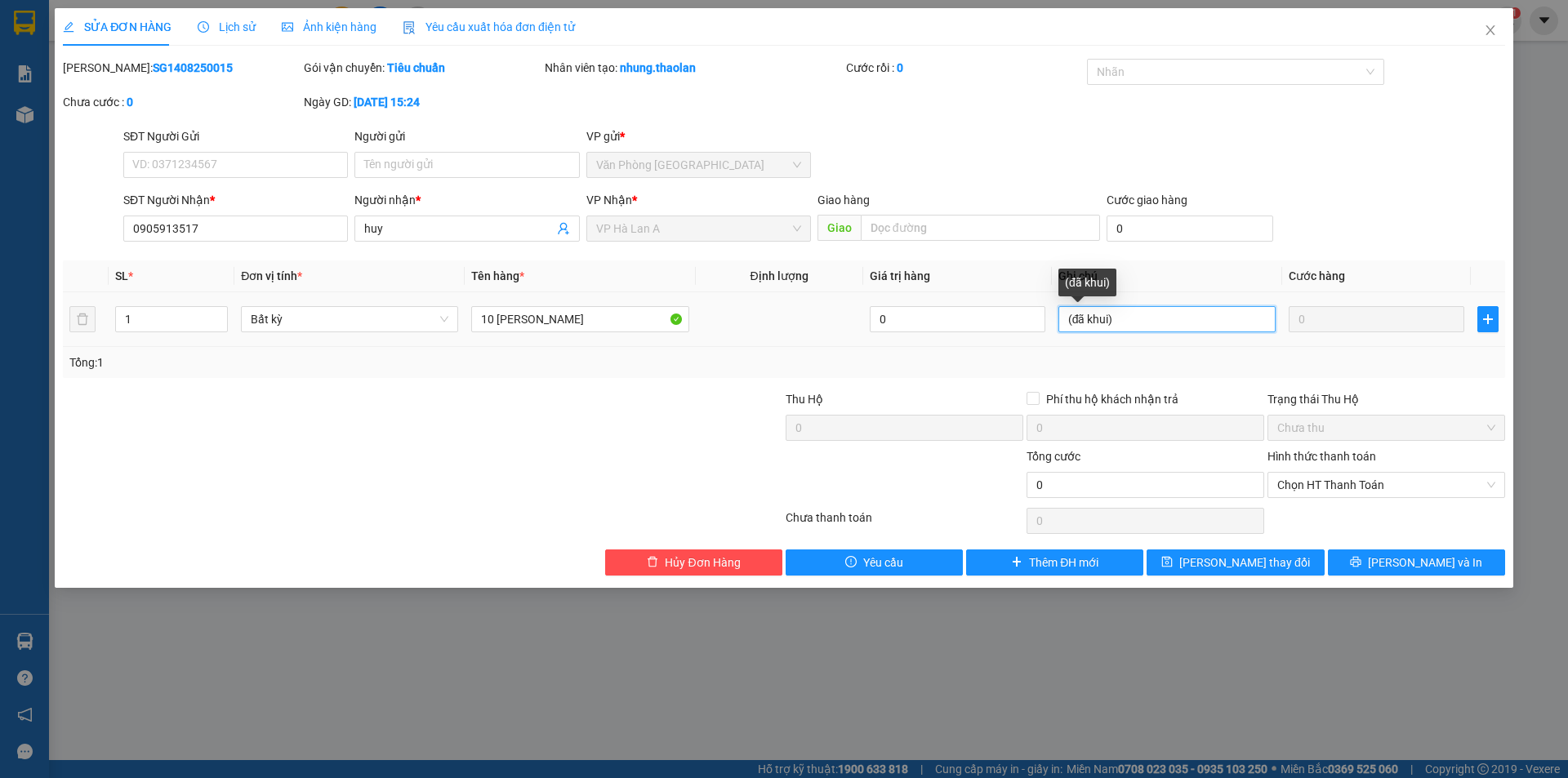
click at [1075, 317] on input "(đã khui)" at bounding box center [1167, 319] width 218 height 26
click at [1147, 318] on input "đã khui)" at bounding box center [1167, 319] width 218 height 26
type input "đã khui"
click at [1246, 560] on span "[PERSON_NAME] thay đổi" at bounding box center [1244, 561] width 130 height 18
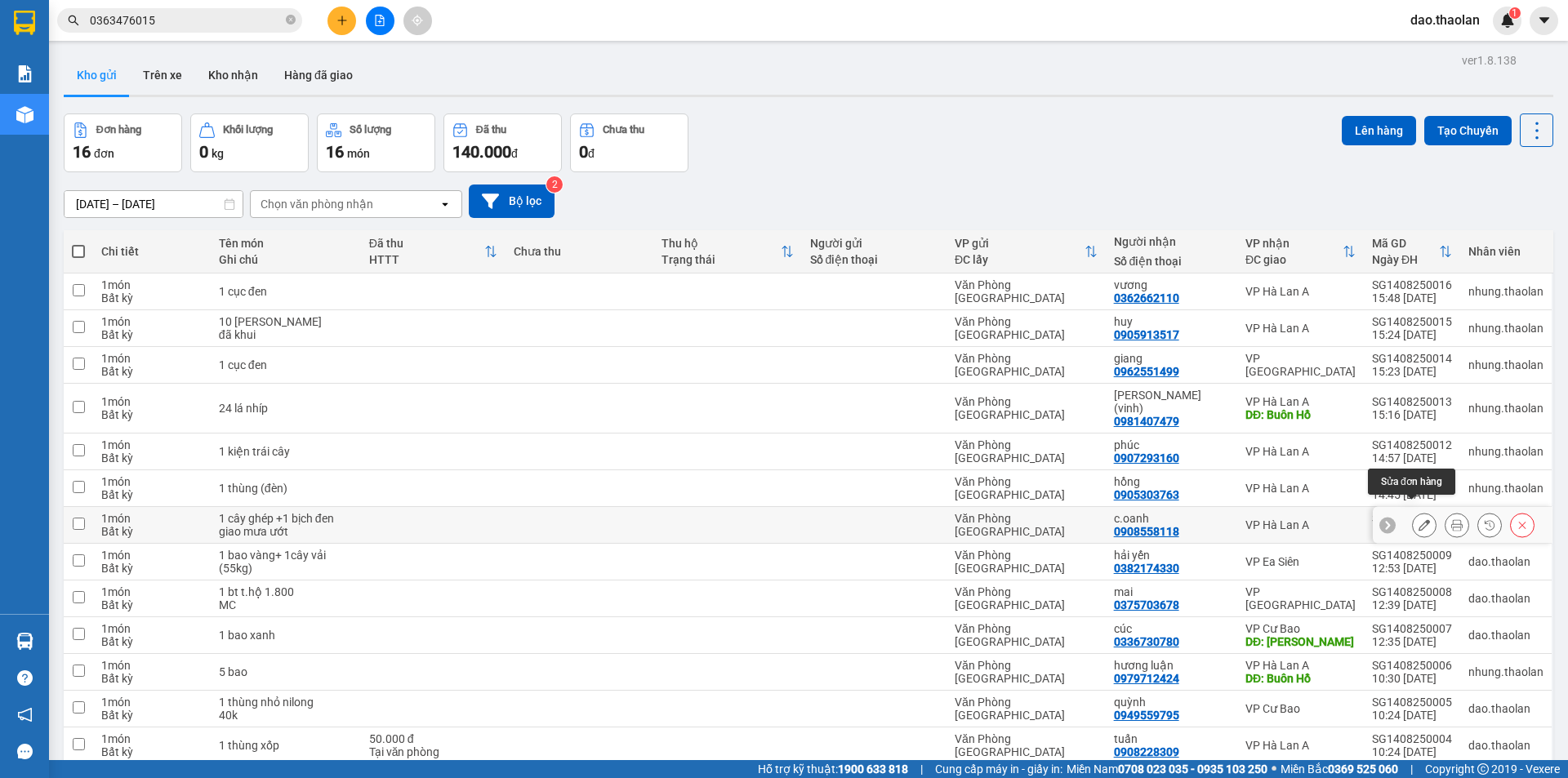
click at [1418, 519] on icon at bounding box center [1424, 525] width 11 height 11
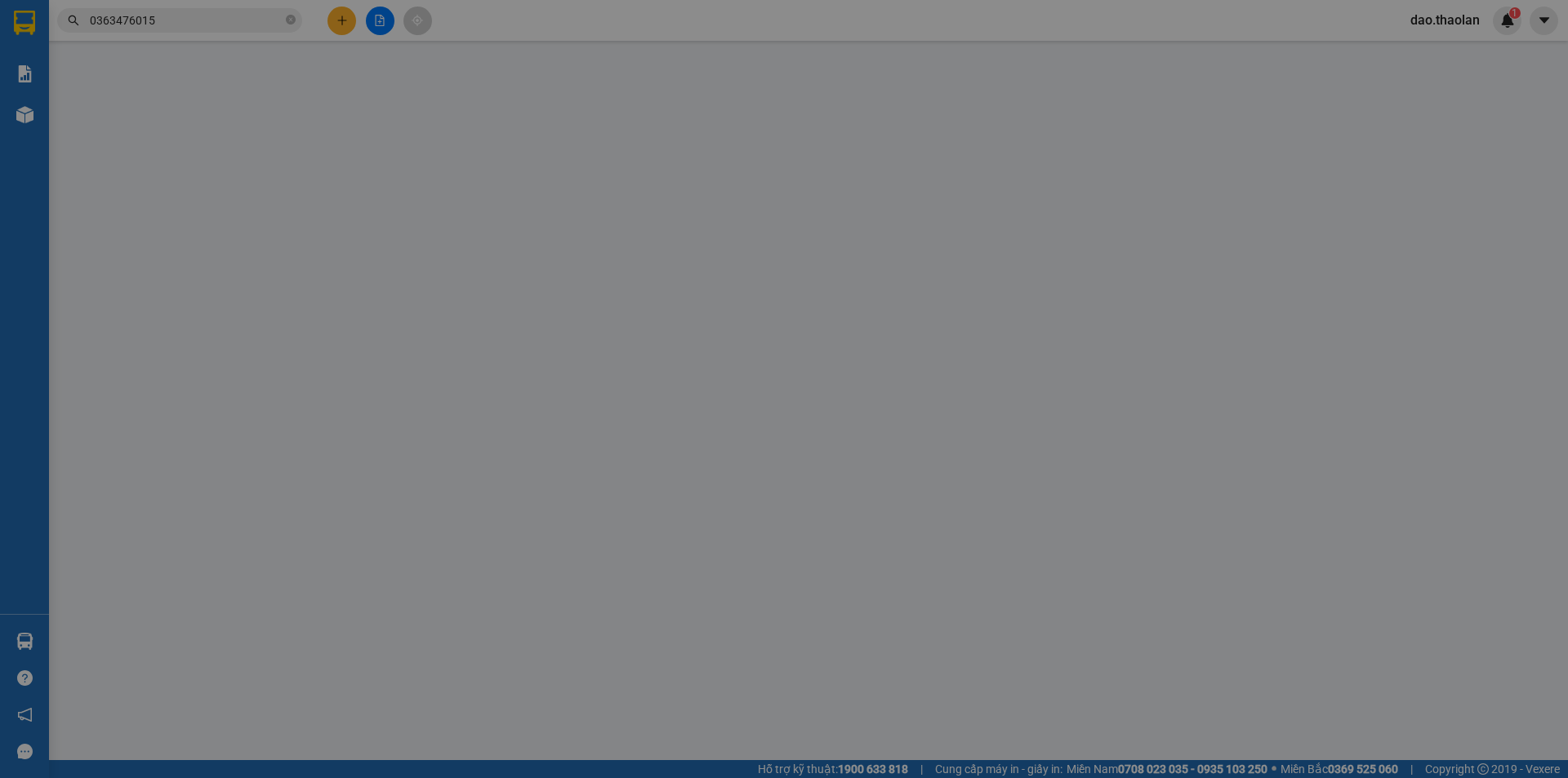
type input "0908558118"
type input "c.oanh"
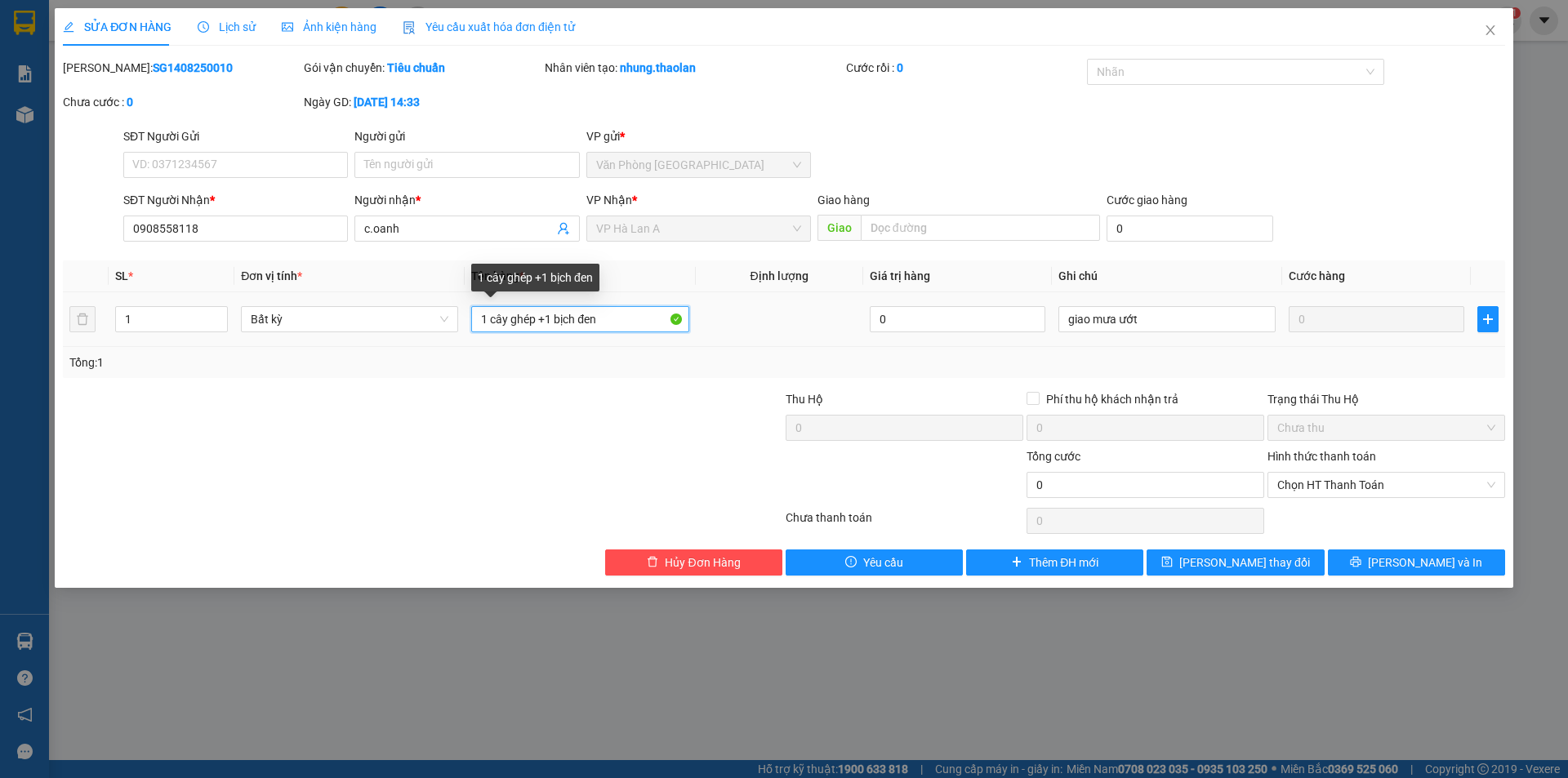
click at [539, 310] on input "1 cây ghép +1 bịch đen" at bounding box center [580, 319] width 218 height 26
click at [547, 310] on input "1 cây ghép+1 bịch đen" at bounding box center [580, 319] width 218 height 26
click at [541, 313] on input "1 cây ghép+1 bịch đen" at bounding box center [580, 319] width 218 height 26
click at [560, 312] on input "1 cây ghép+ 1 bịch đen" at bounding box center [580, 319] width 218 height 26
type input "1 cây ghép+ 1bịch đen"
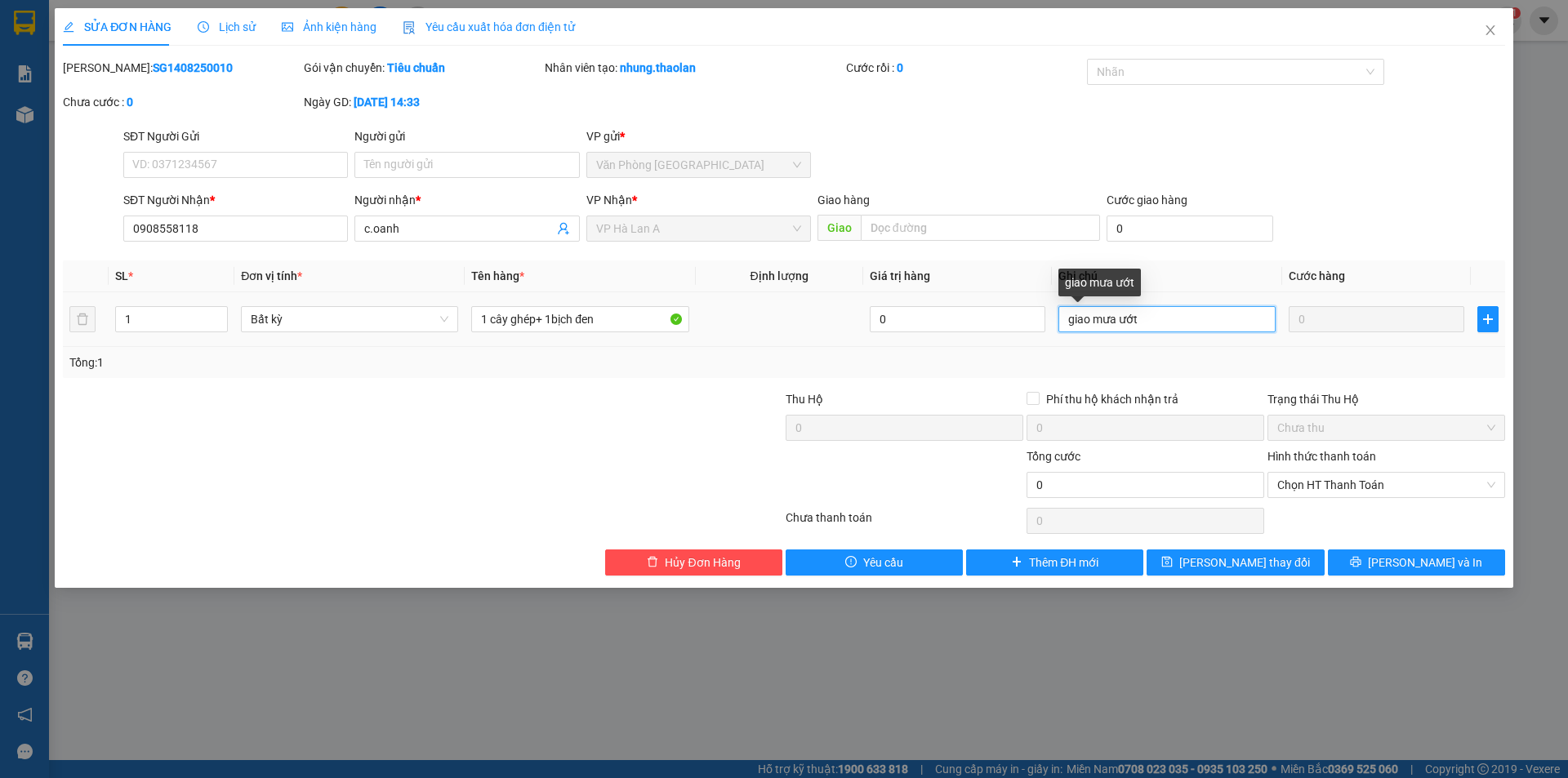
click at [1147, 320] on input "giao mưa ướt" at bounding box center [1167, 319] width 218 height 26
drag, startPoint x: 1095, startPoint y: 319, endPoint x: 850, endPoint y: 283, distance: 247.6
click at [874, 280] on table "SL * Đơn vị tính * Tên hàng * Định lượng Giá trị hàng Ghi chú Cước hàng 1 Bất k…" at bounding box center [783, 304] width 1441 height 86
type input "mưa ướt"
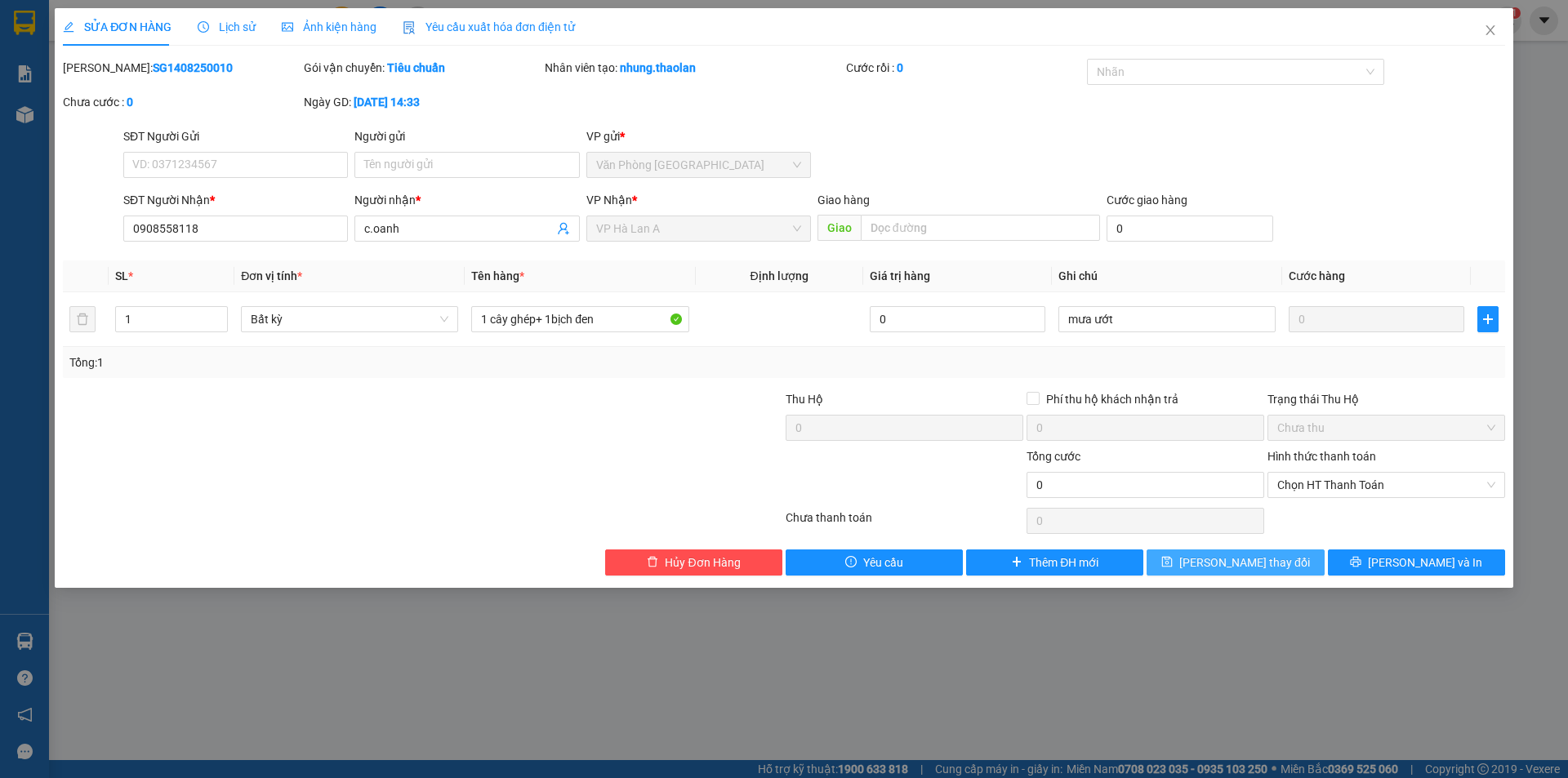
click at [1213, 562] on span "[PERSON_NAME] thay đổi" at bounding box center [1244, 561] width 130 height 18
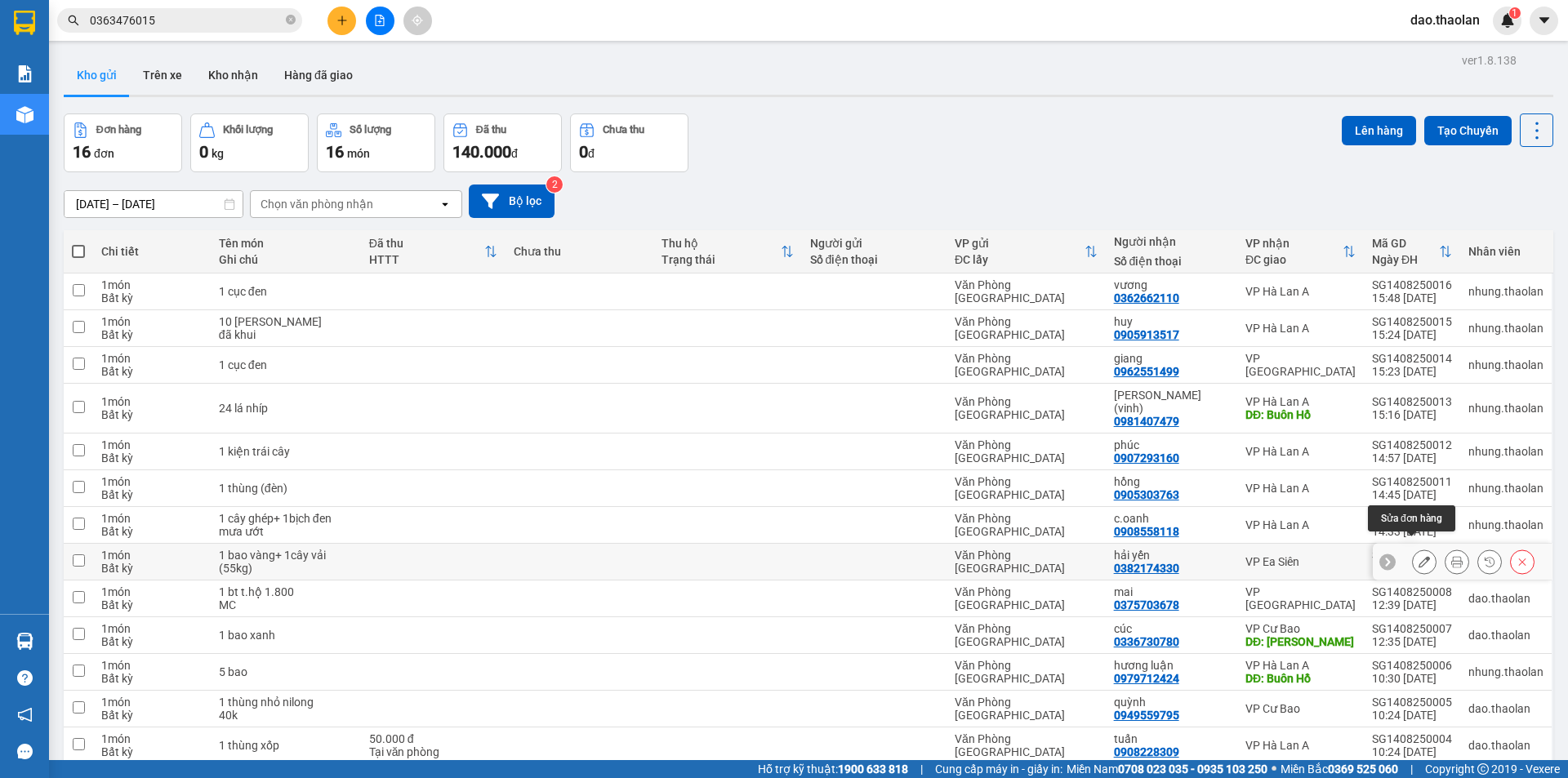
click at [1412, 548] on button at bounding box center [1424, 561] width 23 height 28
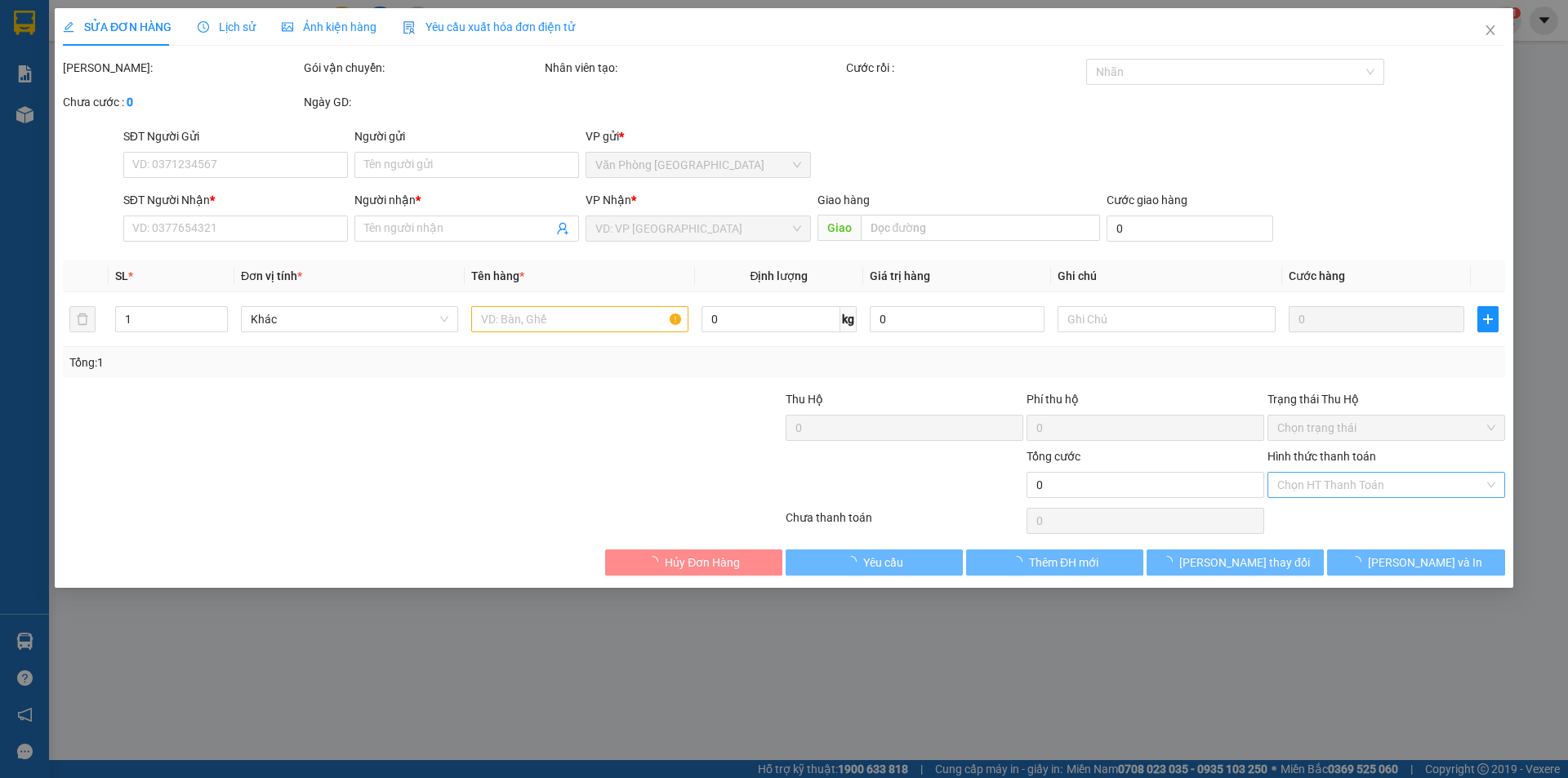
type input "0382174330"
type input "hải yến"
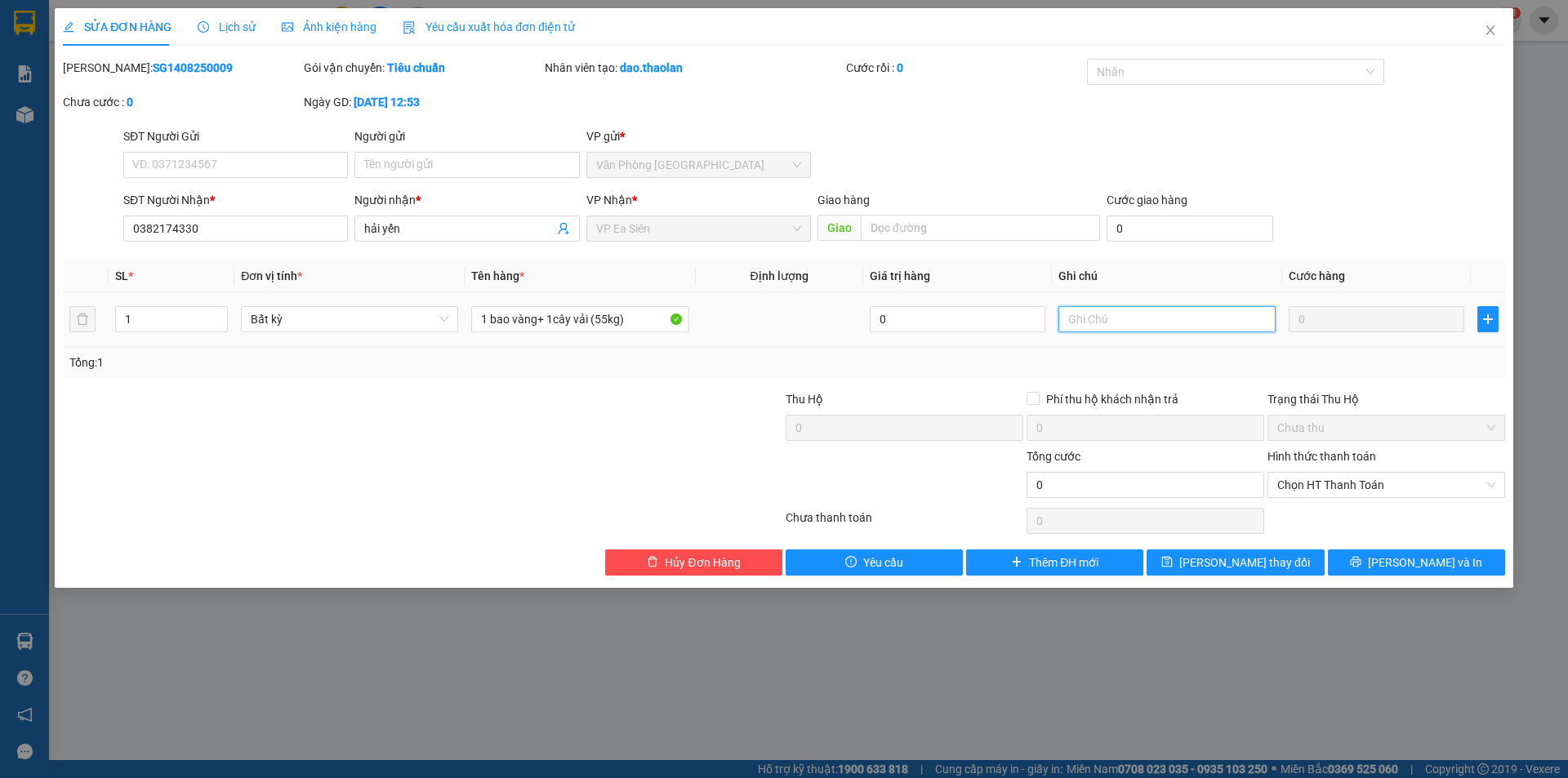
click at [1169, 327] on input "text" at bounding box center [1167, 319] width 218 height 26
type input "110k"
click at [1275, 564] on span "[PERSON_NAME] thay đổi" at bounding box center [1244, 561] width 130 height 18
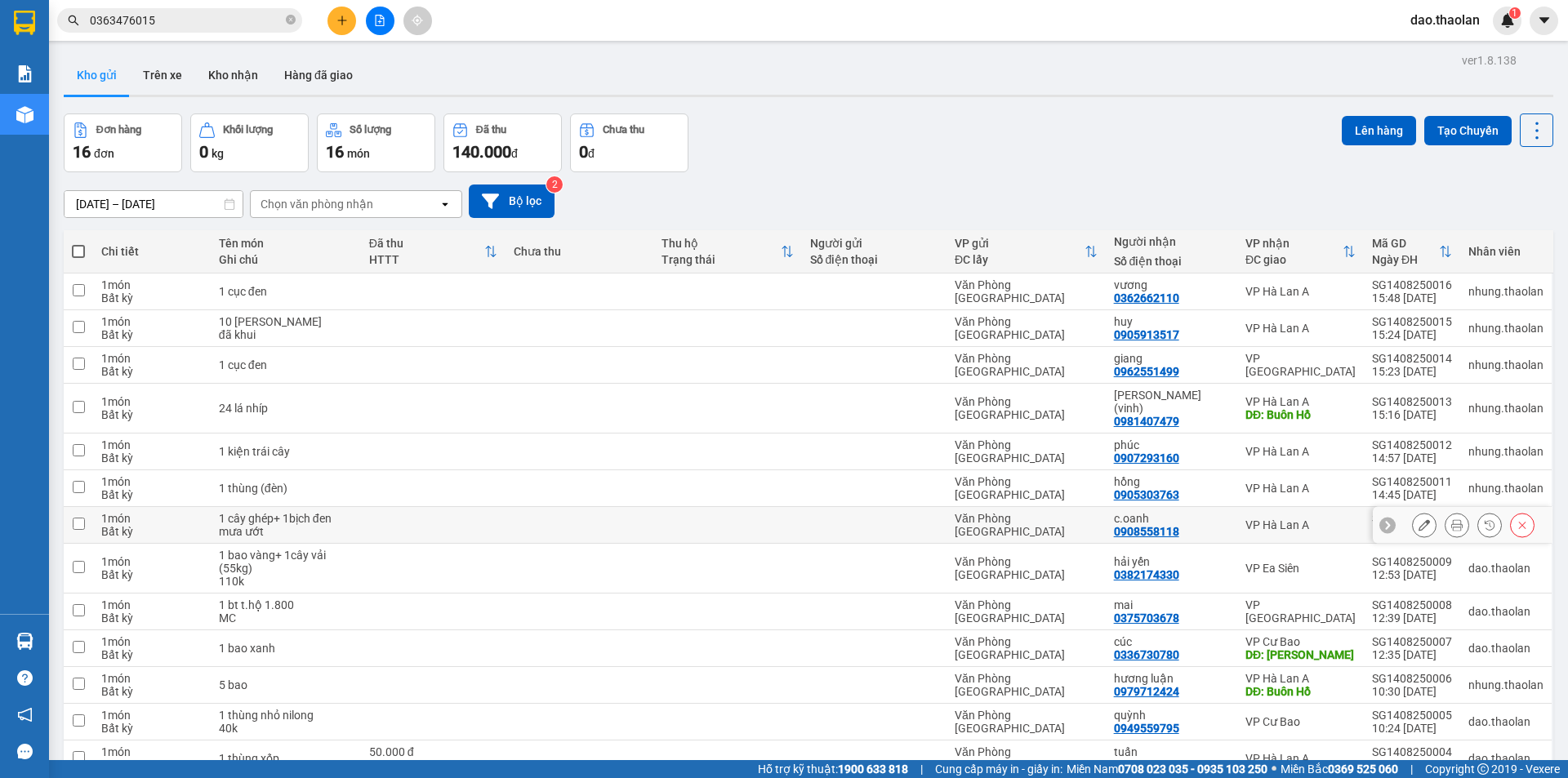
scroll to position [163, 0]
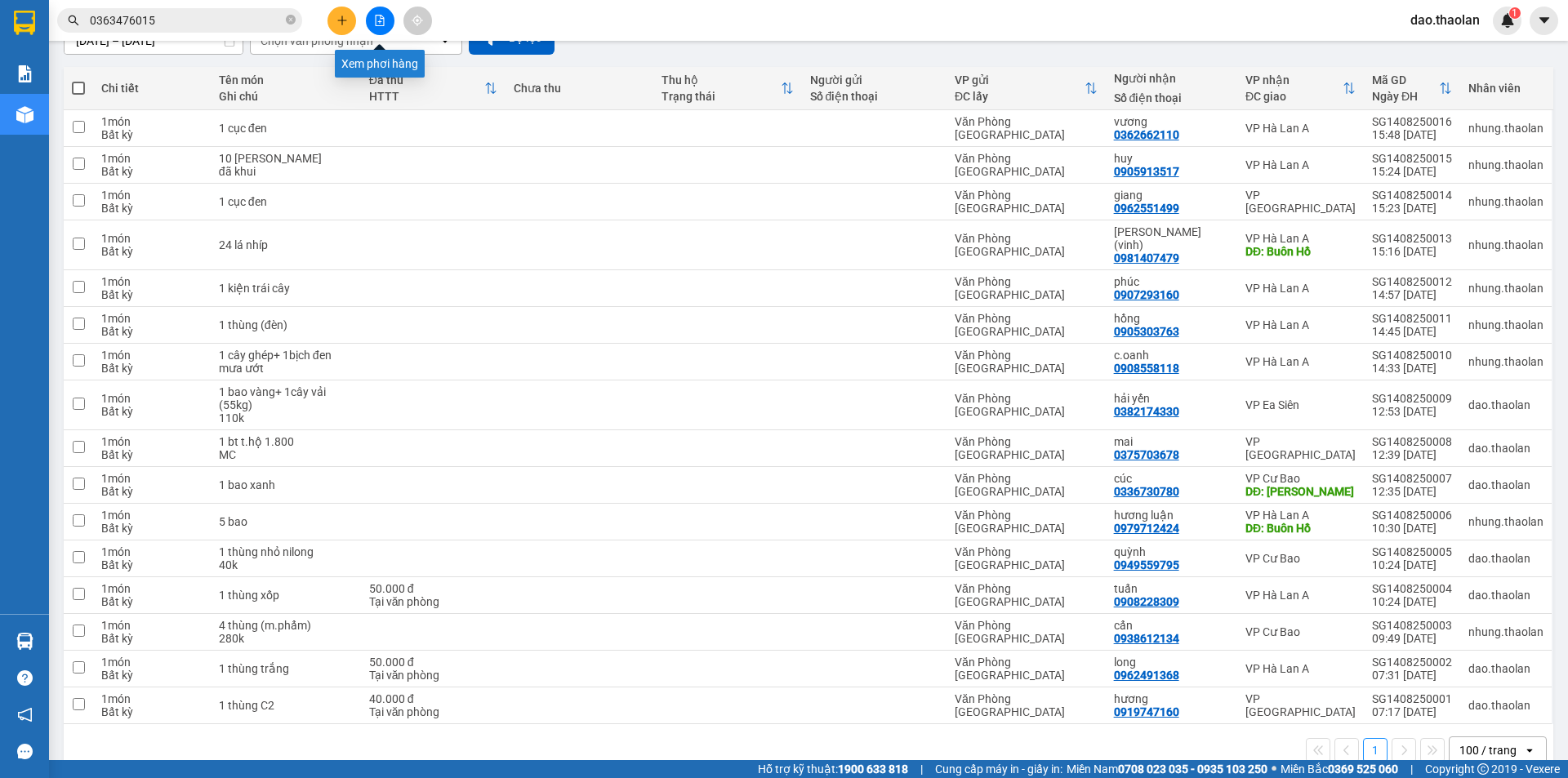
click at [373, 21] on button at bounding box center [380, 21] width 28 height 28
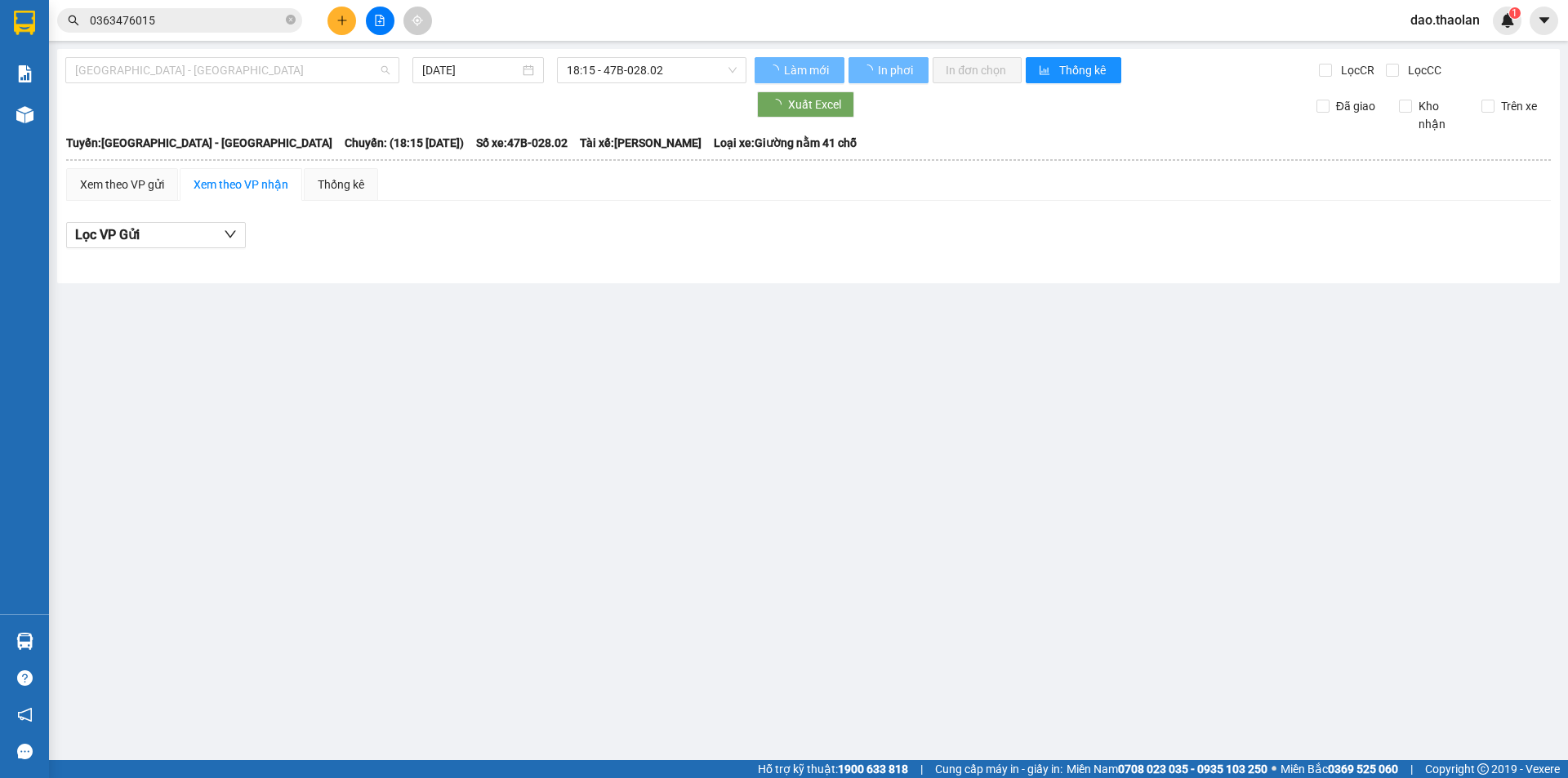
drag, startPoint x: 173, startPoint y: 68, endPoint x: 143, endPoint y: 129, distance: 68.0
click at [170, 78] on span "[GEOGRAPHIC_DATA] - [GEOGRAPHIC_DATA]" at bounding box center [232, 70] width 314 height 24
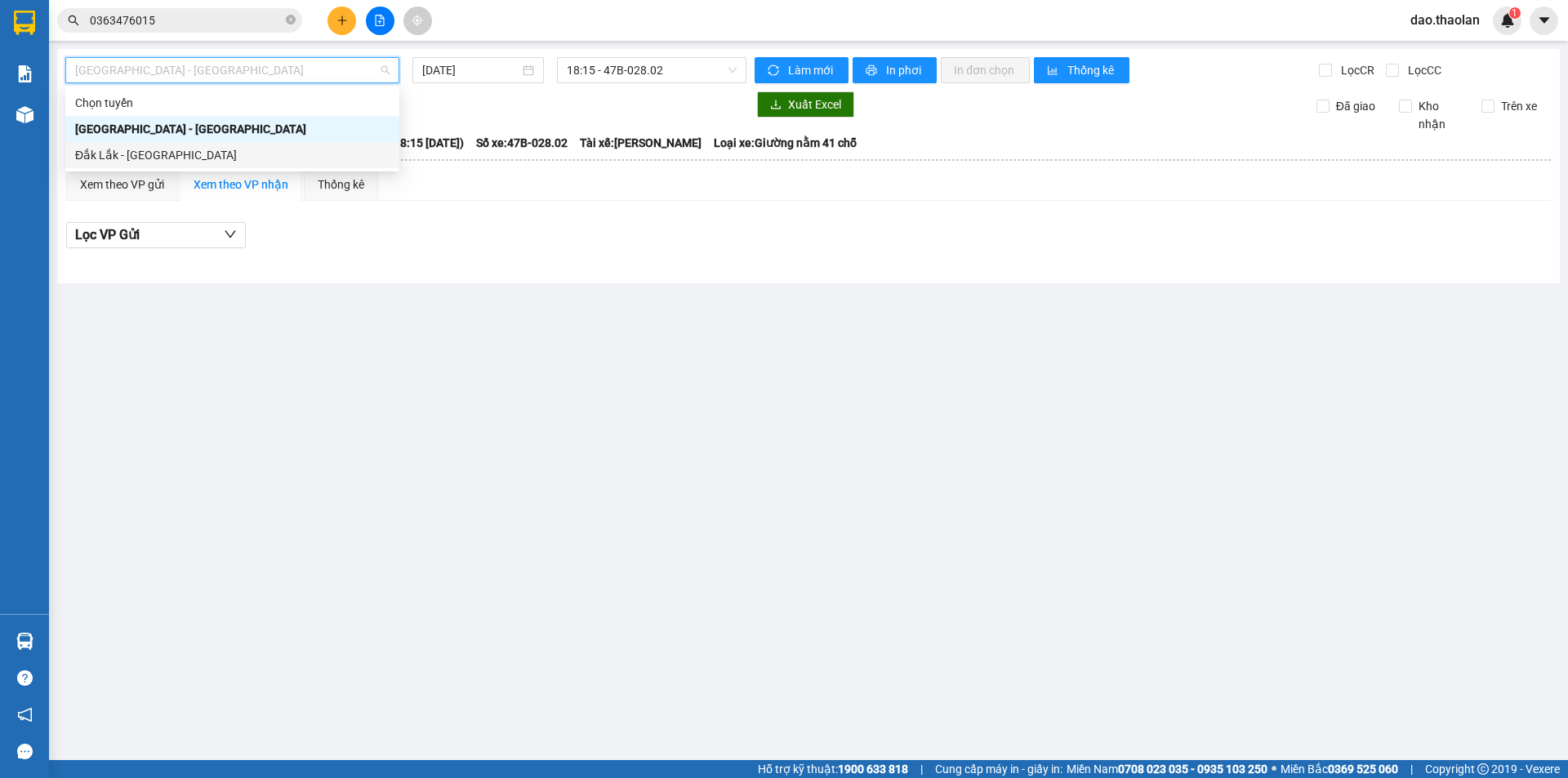
click at [139, 159] on div "Đắk Lắk - [GEOGRAPHIC_DATA]" at bounding box center [232, 155] width 314 height 18
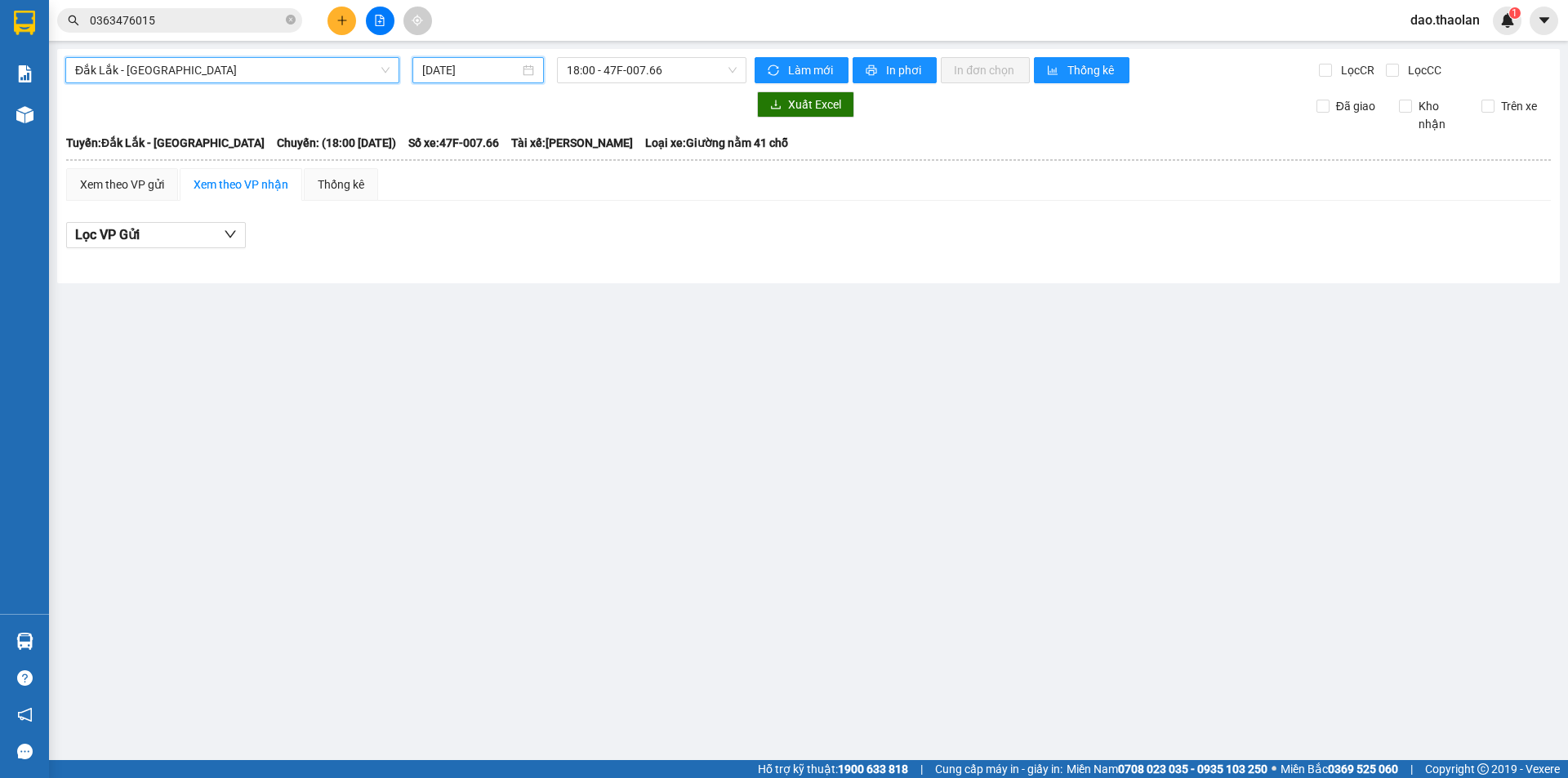
click at [440, 67] on input "[DATE]" at bounding box center [471, 69] width 98 height 18
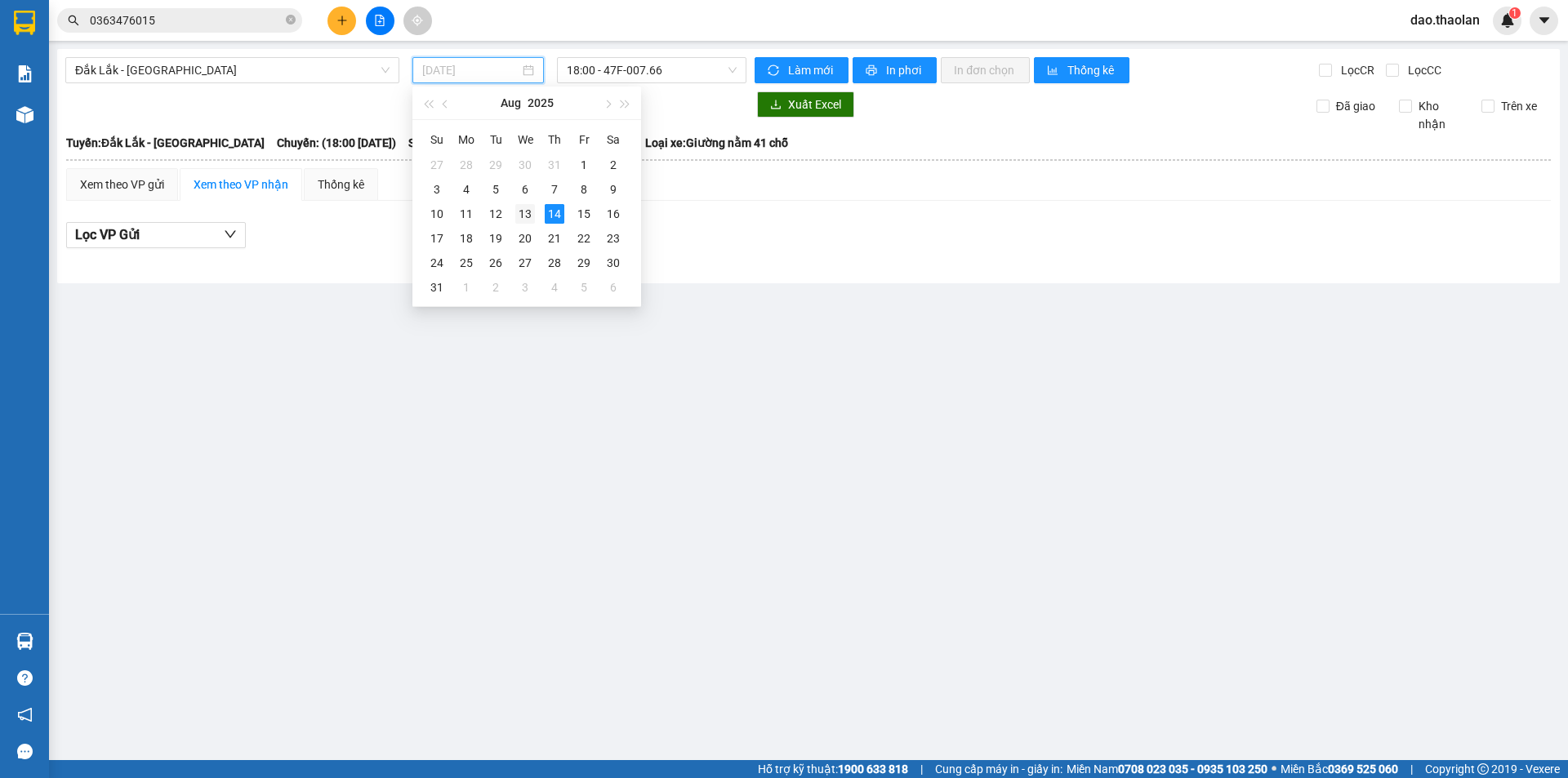
click at [523, 211] on div "13" at bounding box center [524, 214] width 20 height 20
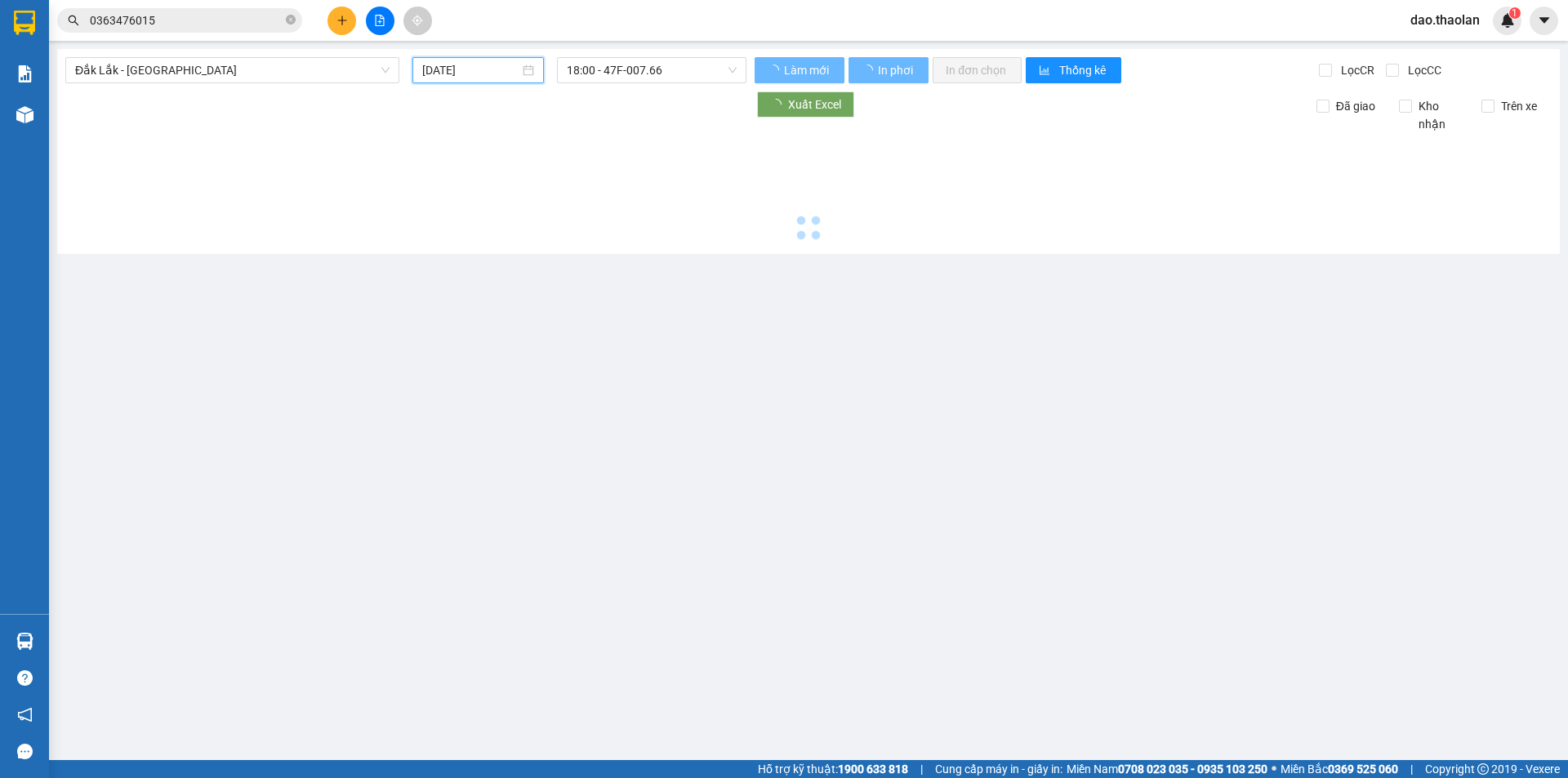
type input "[DATE]"
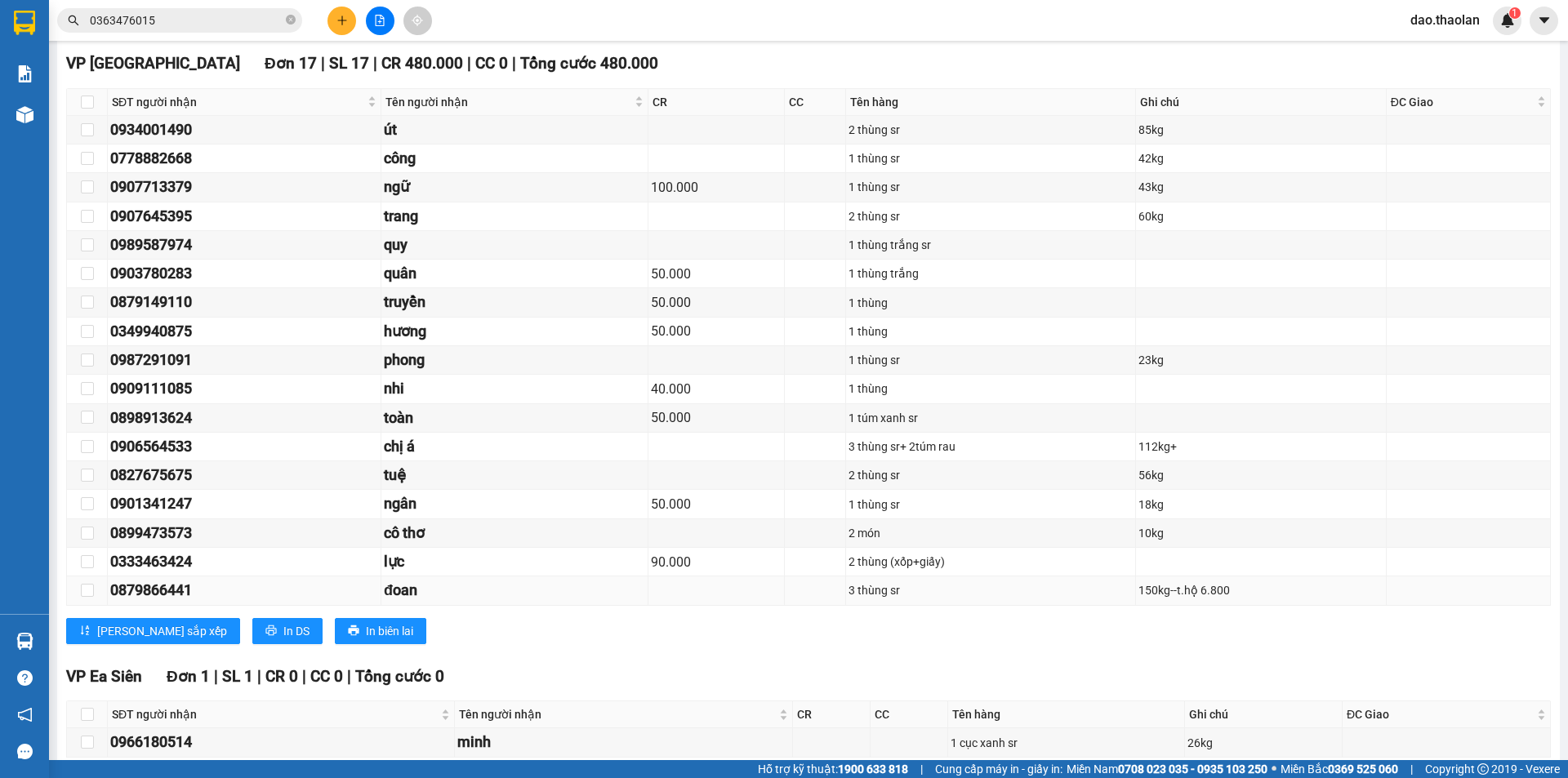
scroll to position [2938, 0]
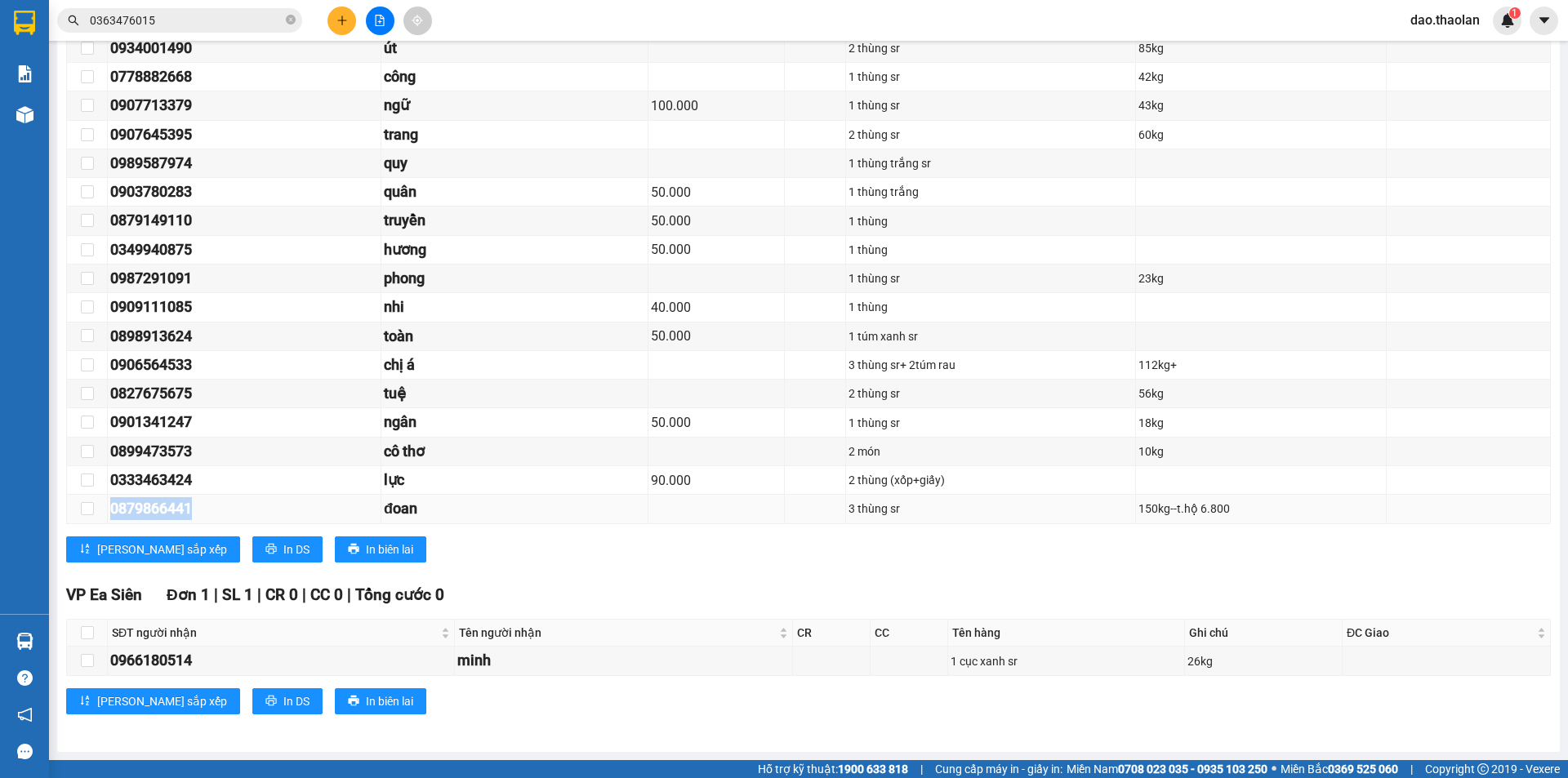
drag, startPoint x: 211, startPoint y: 505, endPoint x: 110, endPoint y: 509, distance: 101.1
click at [110, 509] on td "0879866441" at bounding box center [245, 509] width 274 height 28
copy div "0879866441"
click at [344, 13] on button at bounding box center [341, 21] width 28 height 28
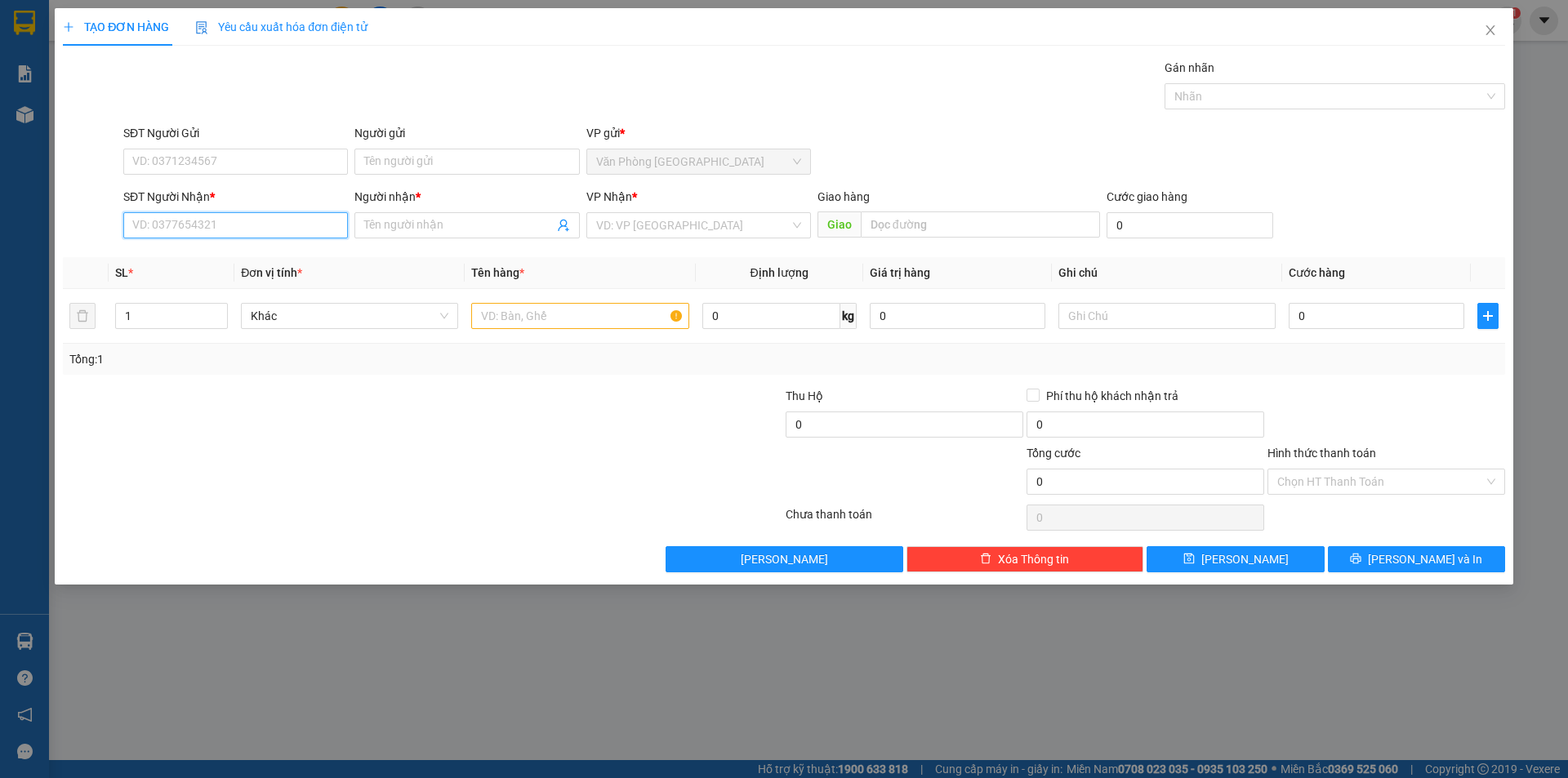
paste input "0879866441"
type input "0879866441"
click at [372, 236] on span at bounding box center [466, 225] width 224 height 26
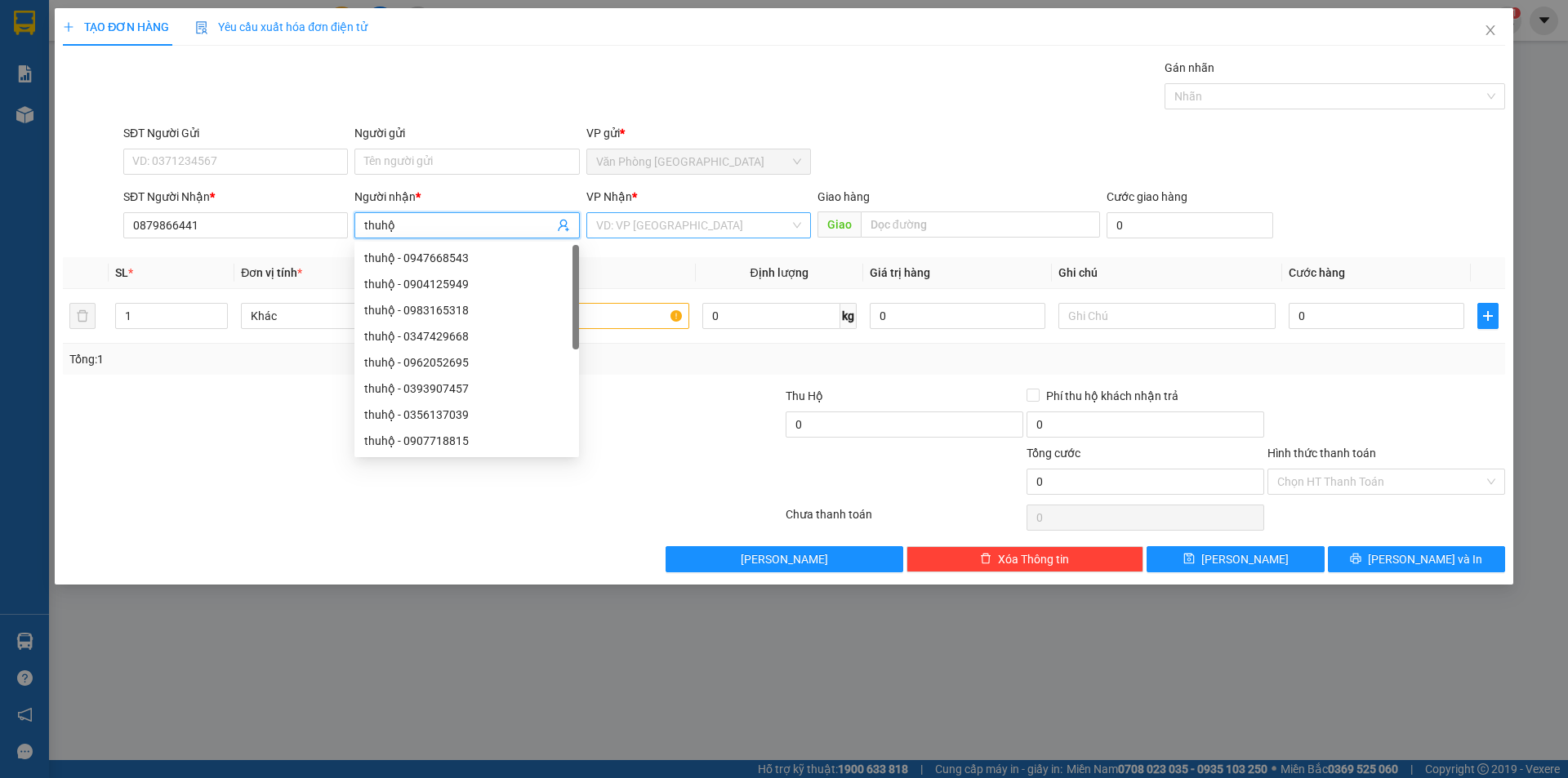
type input "thuhộ"
drag, startPoint x: 641, startPoint y: 230, endPoint x: 647, endPoint y: 239, distance: 10.8
click at [643, 231] on input "search" at bounding box center [693, 225] width 193 height 24
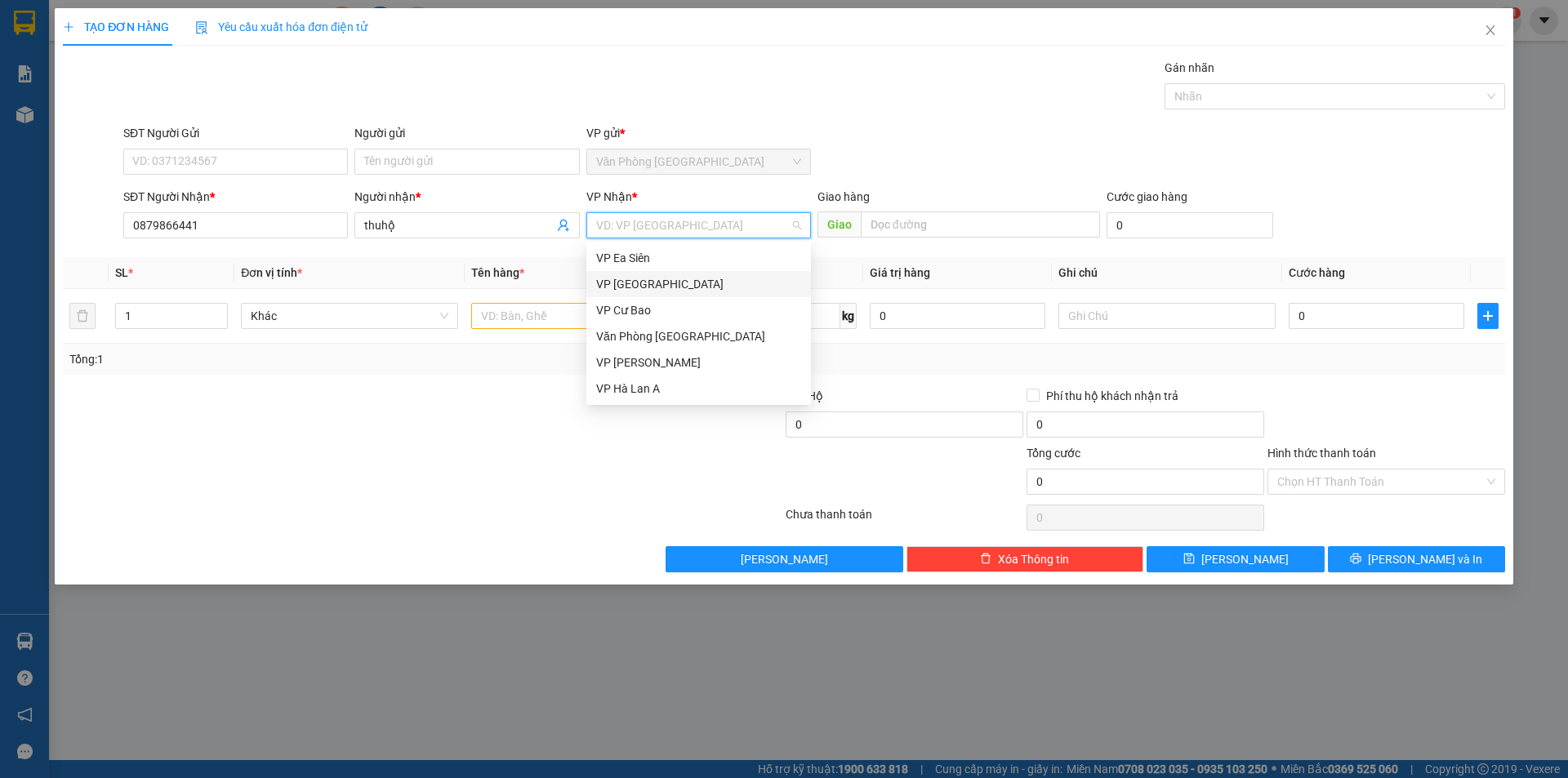
drag, startPoint x: 639, startPoint y: 360, endPoint x: 641, endPoint y: 289, distance: 71.0
click at [641, 289] on div "VP Ea Siên VP Bình Hòa VP Cư Bao Văn Phòng [GEOGRAPHIC_DATA] VP Châu Sơn VP Hà…" at bounding box center [698, 322] width 224 height 157
click at [641, 289] on div "VP [GEOGRAPHIC_DATA]" at bounding box center [699, 283] width 205 height 18
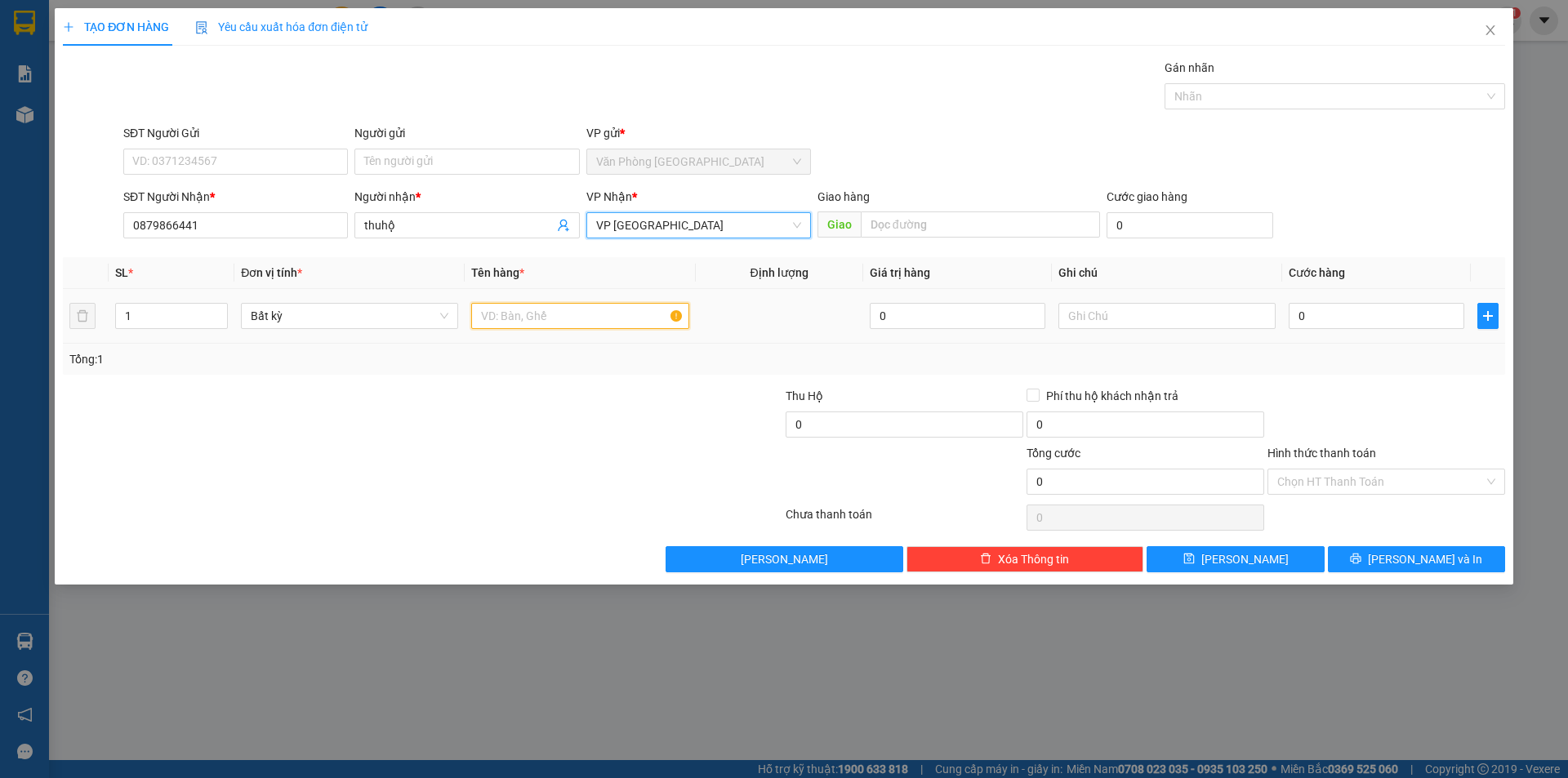
click at [563, 307] on input "text" at bounding box center [580, 316] width 218 height 26
type input "1 bt 1.620"
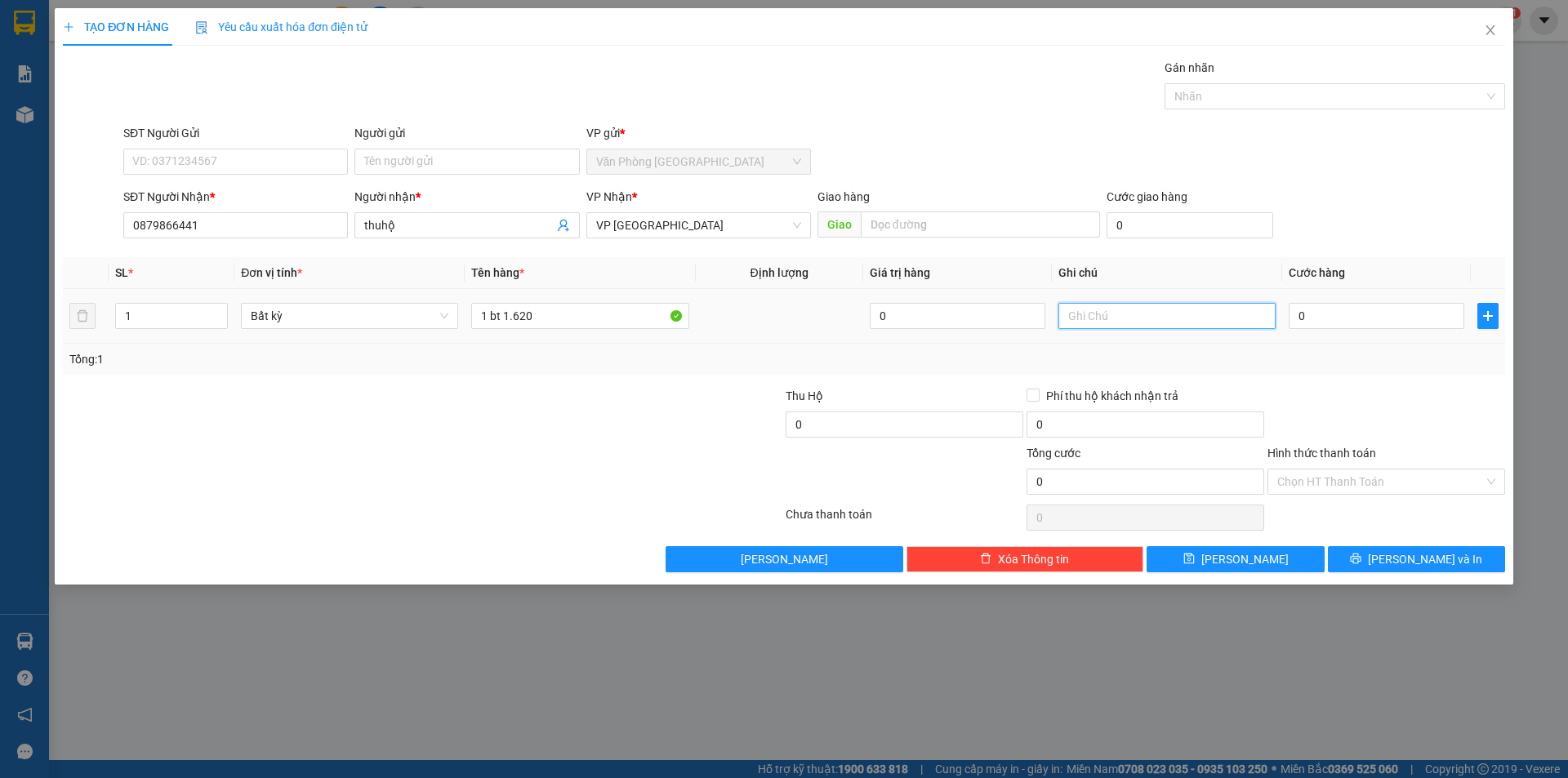
click at [1153, 314] on input "text" at bounding box center [1167, 316] width 218 height 26
type input "MC"
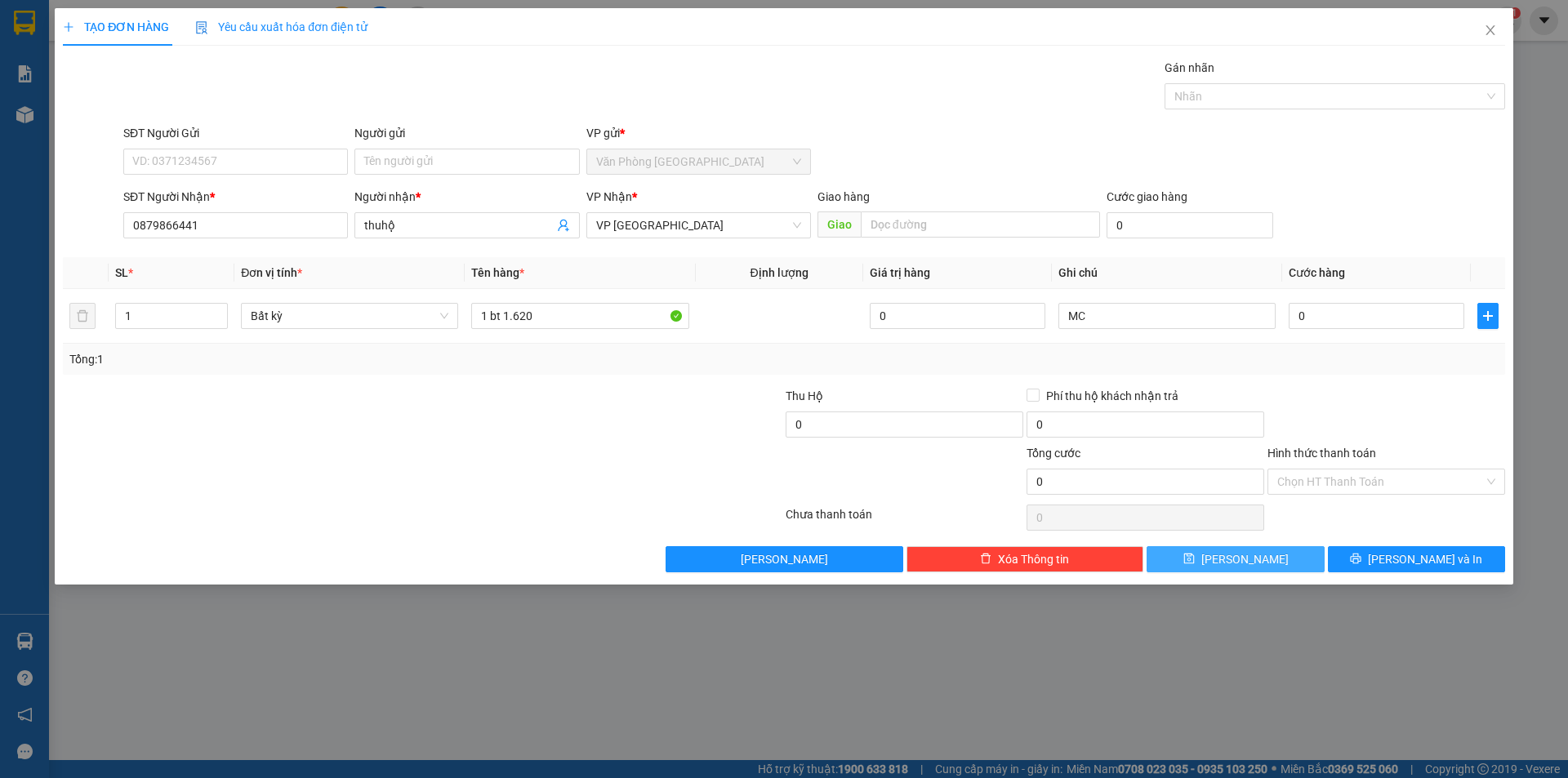
click at [1252, 571] on button "[PERSON_NAME]" at bounding box center [1234, 559] width 177 height 26
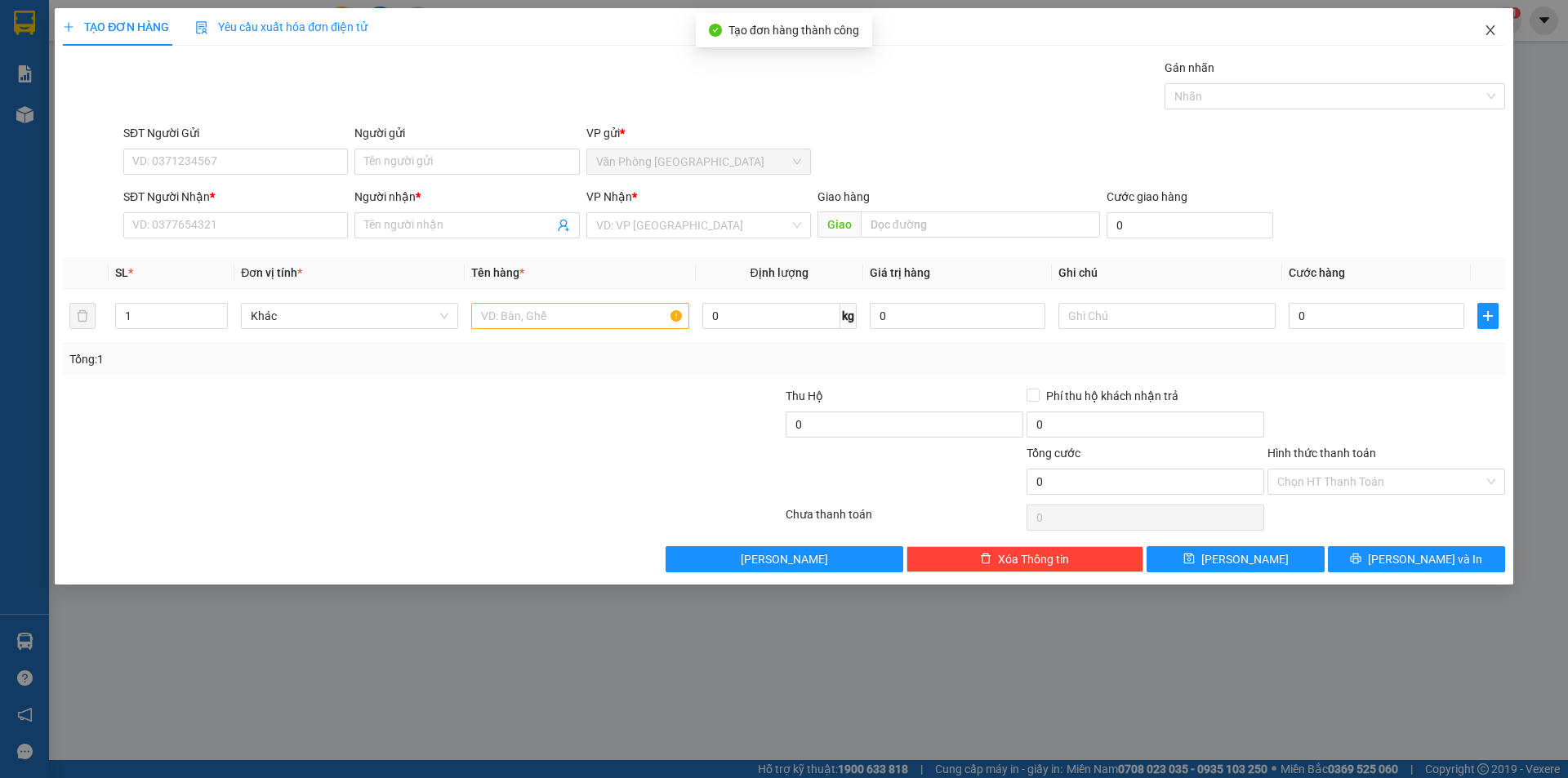
click at [1475, 48] on span "Close" at bounding box center [1489, 31] width 46 height 46
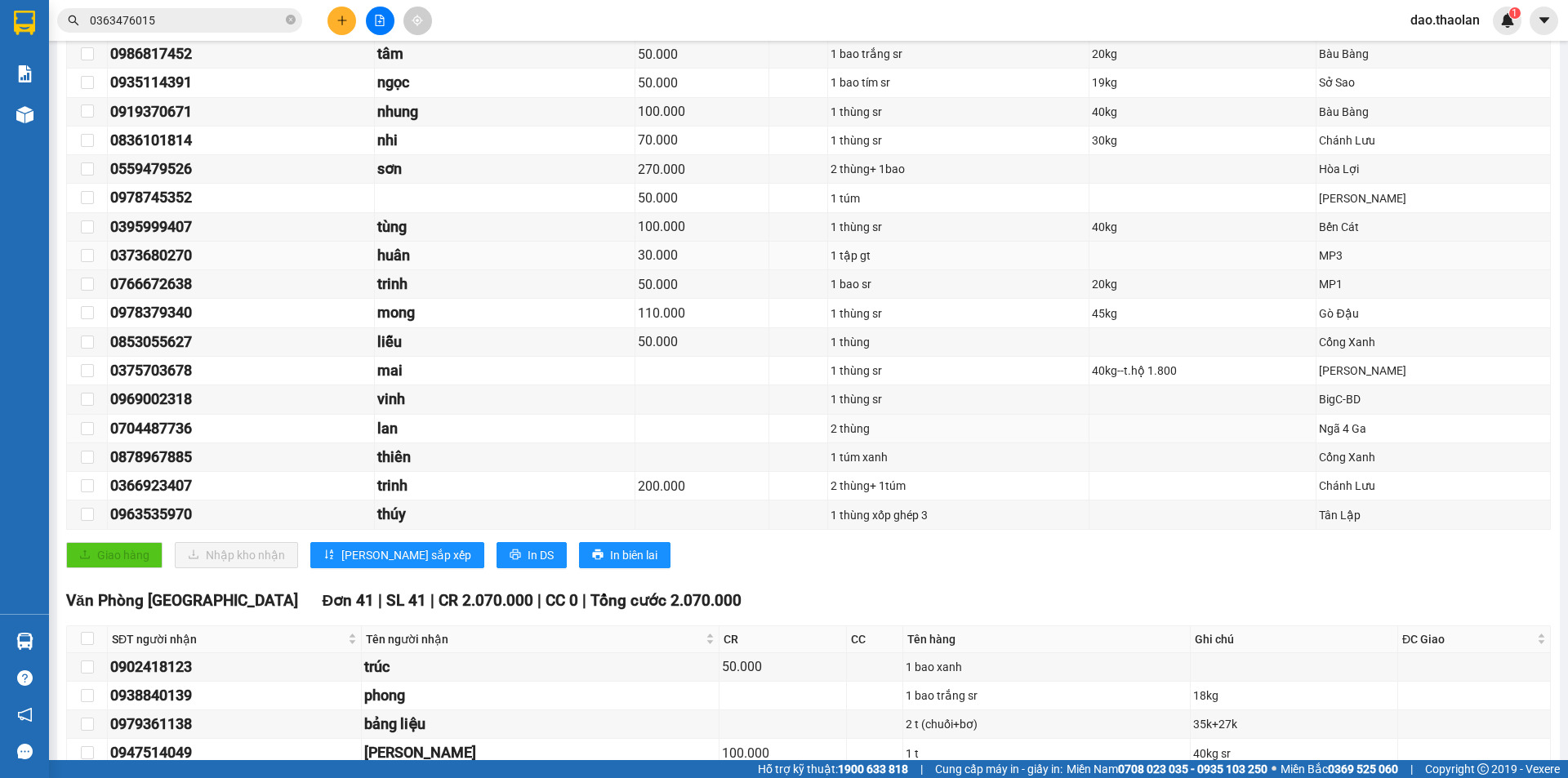
scroll to position [326, 0]
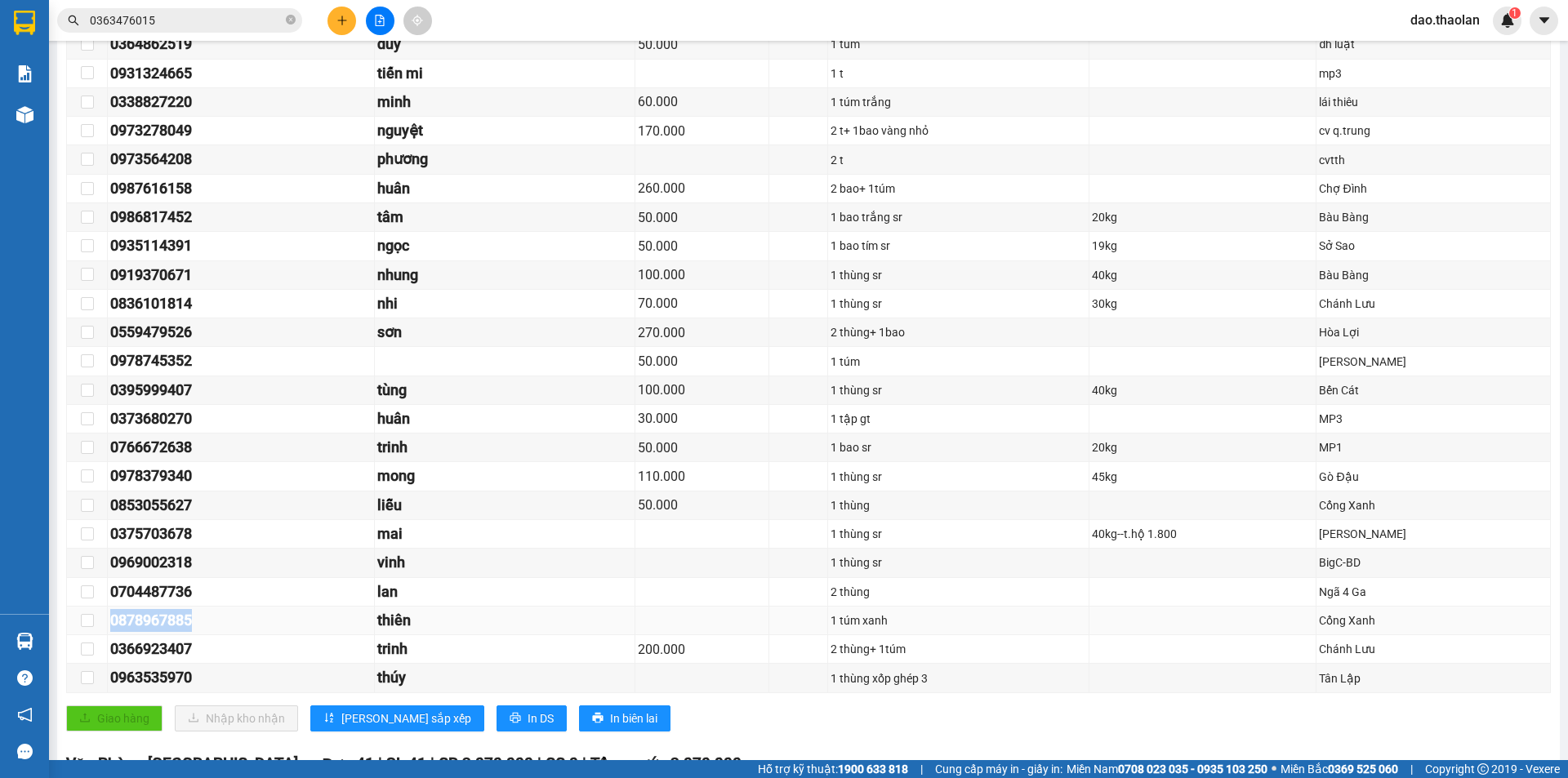
drag, startPoint x: 148, startPoint y: 612, endPoint x: 79, endPoint y: 613, distance: 69.0
click at [79, 613] on tr "0878967885 thiên 1 túm xanh Cổng Xanh" at bounding box center [808, 621] width 1484 height 28
copy tr "0878967885"
drag, startPoint x: 219, startPoint y: 671, endPoint x: 114, endPoint y: 683, distance: 105.7
click at [114, 683] on div "0963535970" at bounding box center [241, 677] width 262 height 22
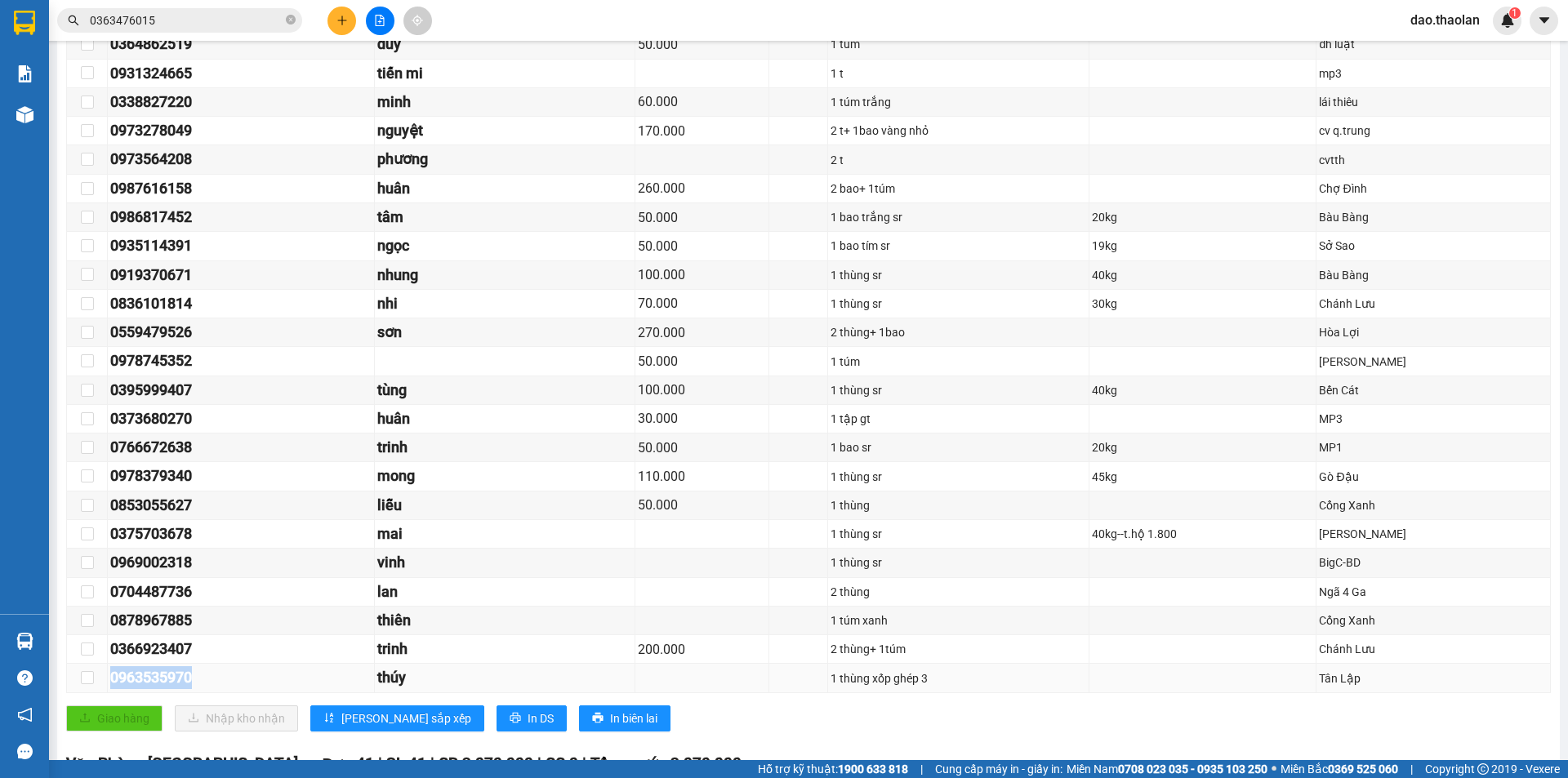
copy div "0963535970"
drag, startPoint x: 242, startPoint y: 249, endPoint x: 107, endPoint y: 243, distance: 135.1
click at [107, 243] on tr "0935114391 ngọc 50.000 1 bao tím sr 19kg Sở Sao" at bounding box center [808, 246] width 1484 height 28
copy tr "0935114391"
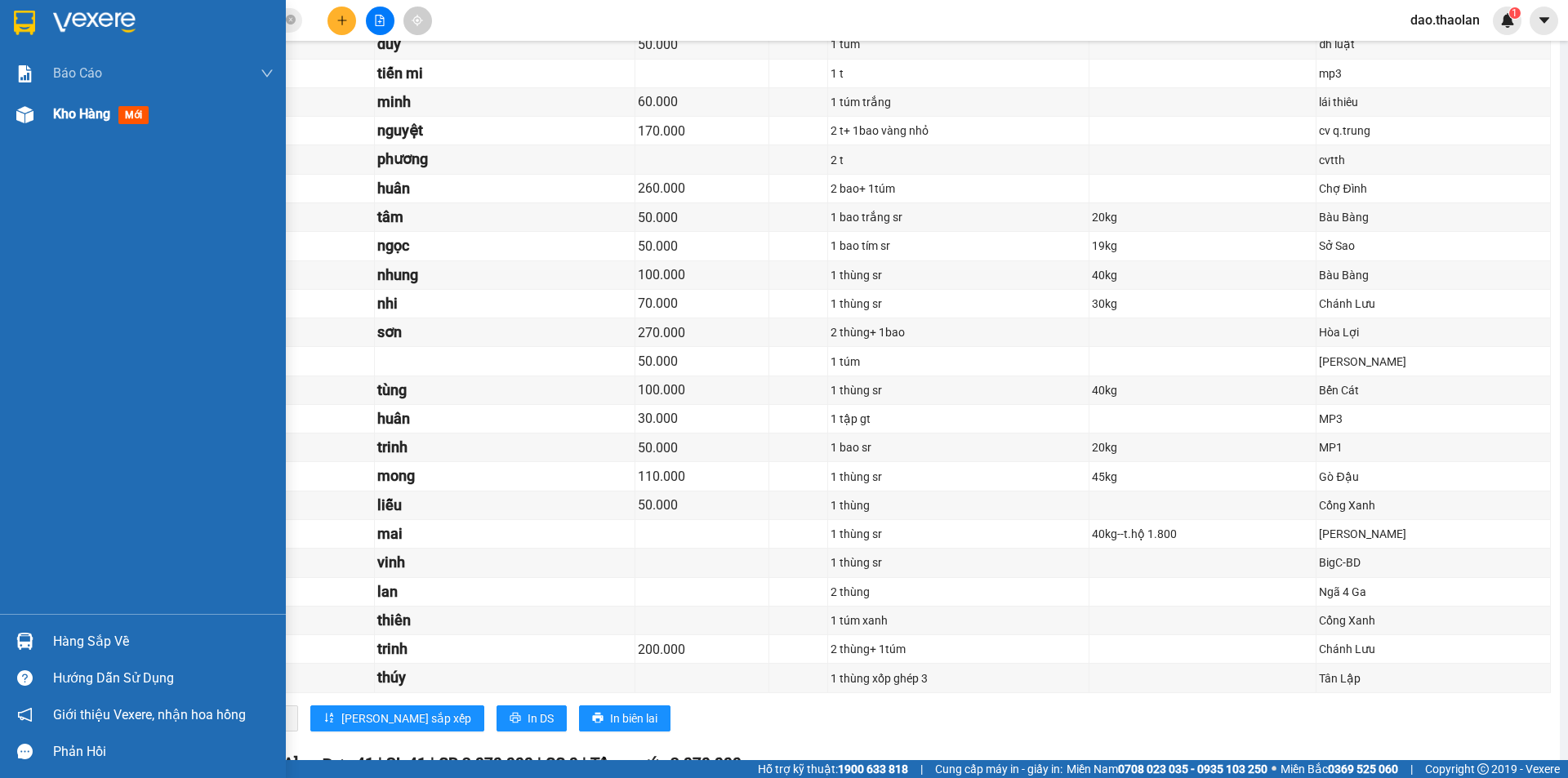
click at [77, 107] on span "Kho hàng" at bounding box center [82, 113] width 57 height 16
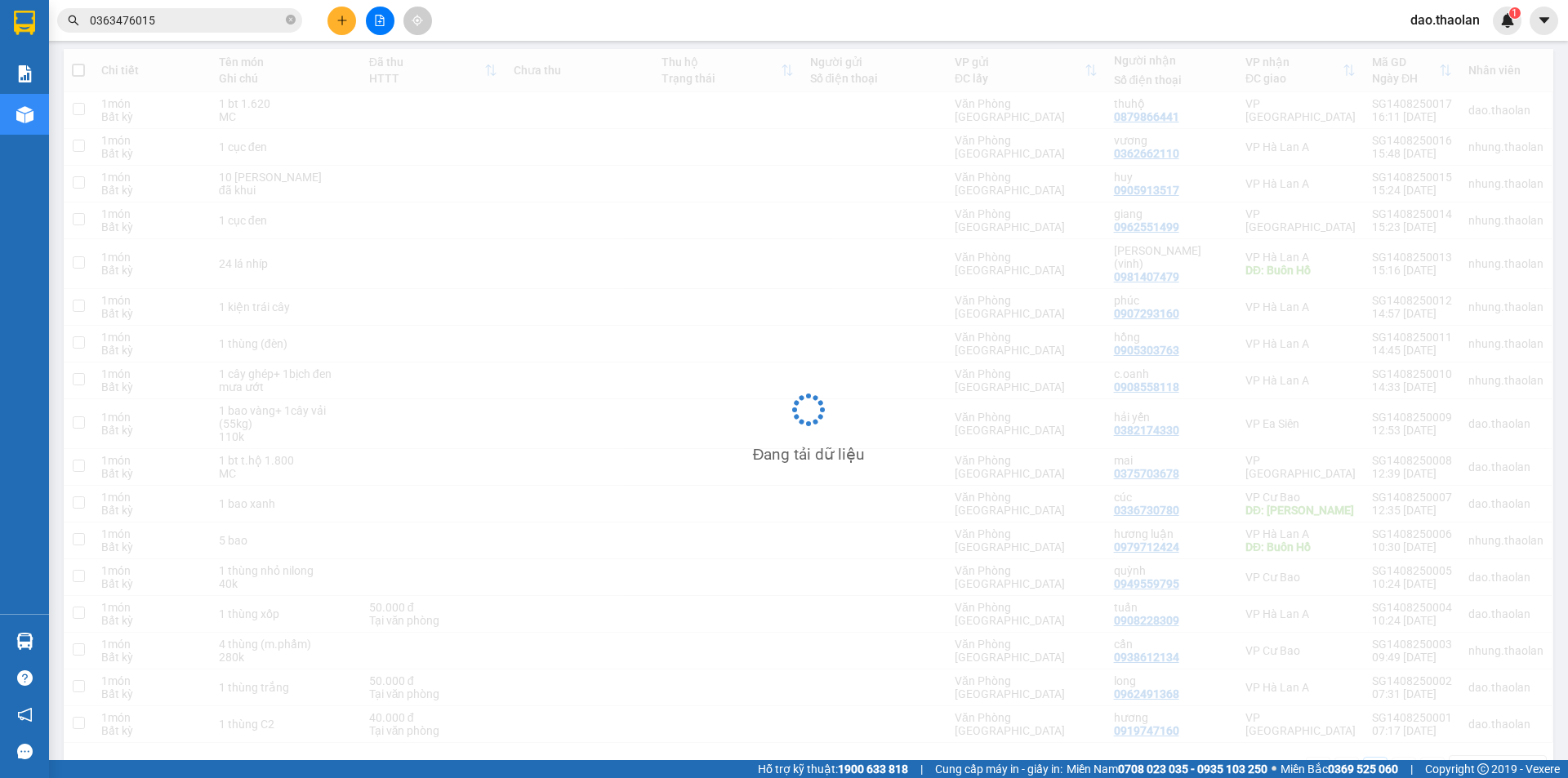
scroll to position [181, 0]
